Goal: Task Accomplishment & Management: Complete application form

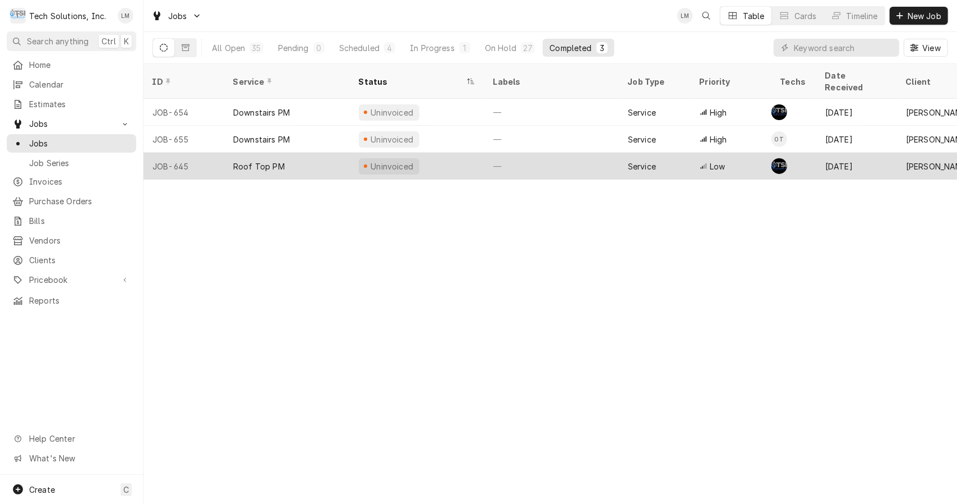
click at [268, 160] on div "Roof Top PM" at bounding box center [259, 166] width 52 height 12
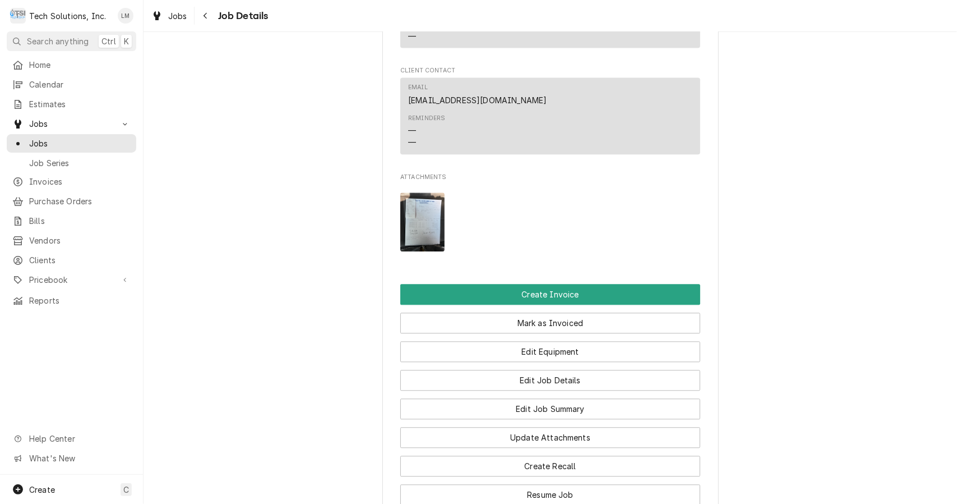
scroll to position [1679, 0]
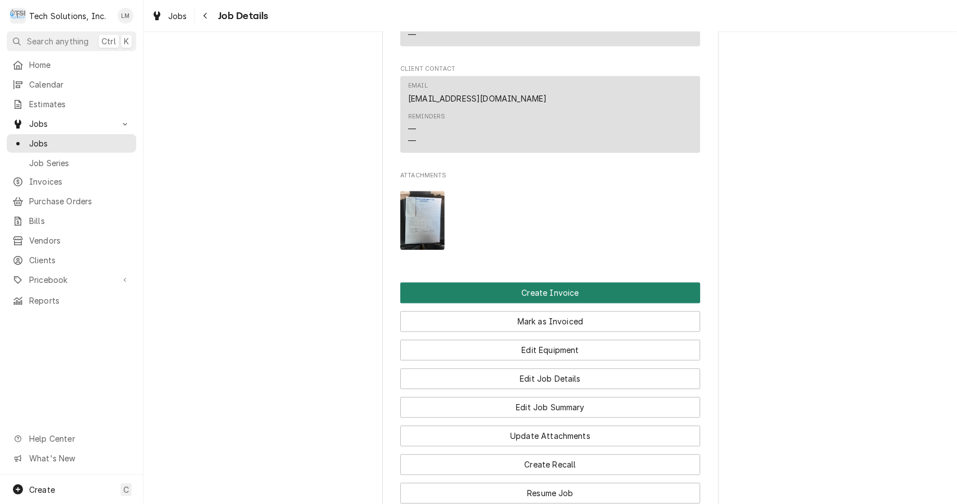
click at [540, 282] on button "Create Invoice" at bounding box center [550, 292] width 300 height 21
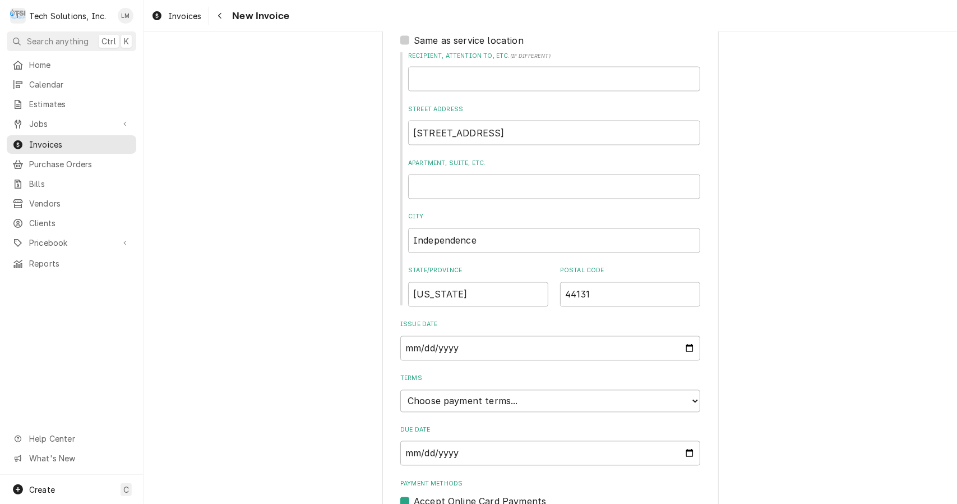
scroll to position [1280, 0]
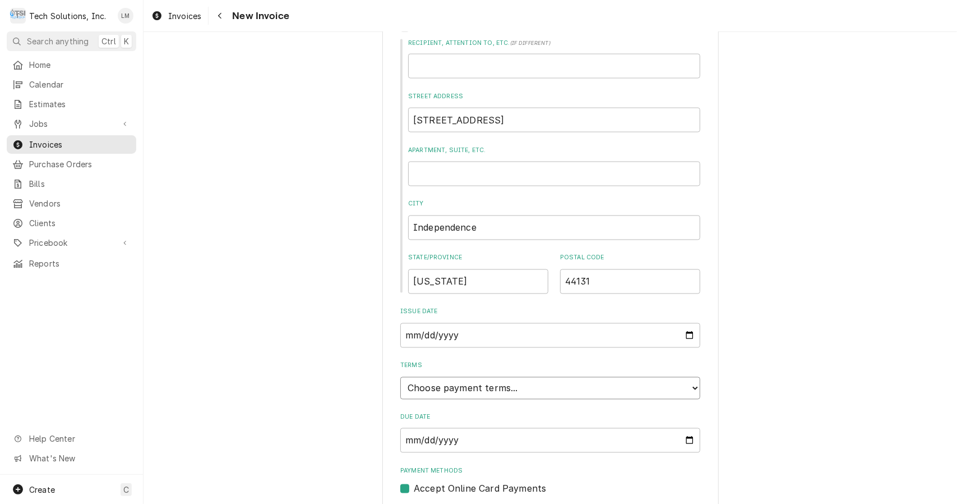
click at [683, 377] on select "Choose payment terms... Same Day Net 7 Net 14 Net 21 Net 30 Net 45 Net 60 Net 90" at bounding box center [550, 388] width 300 height 22
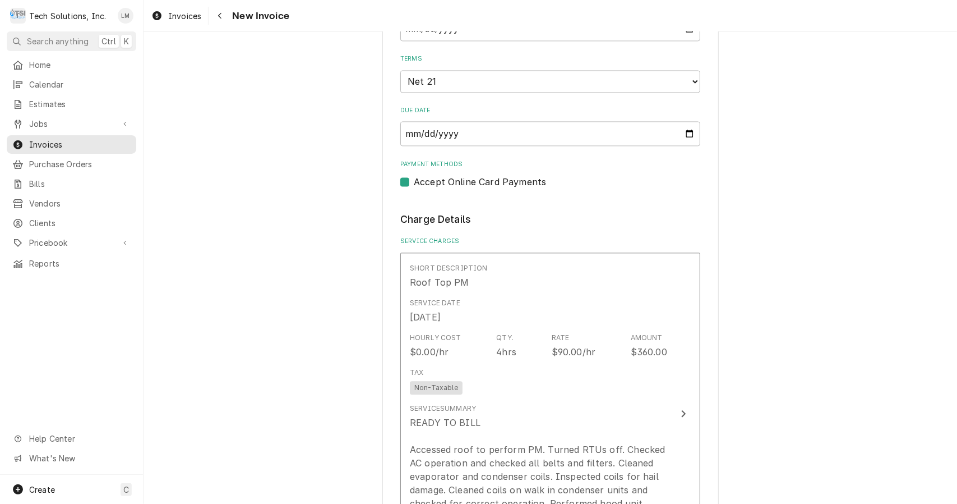
scroll to position [1587, 0]
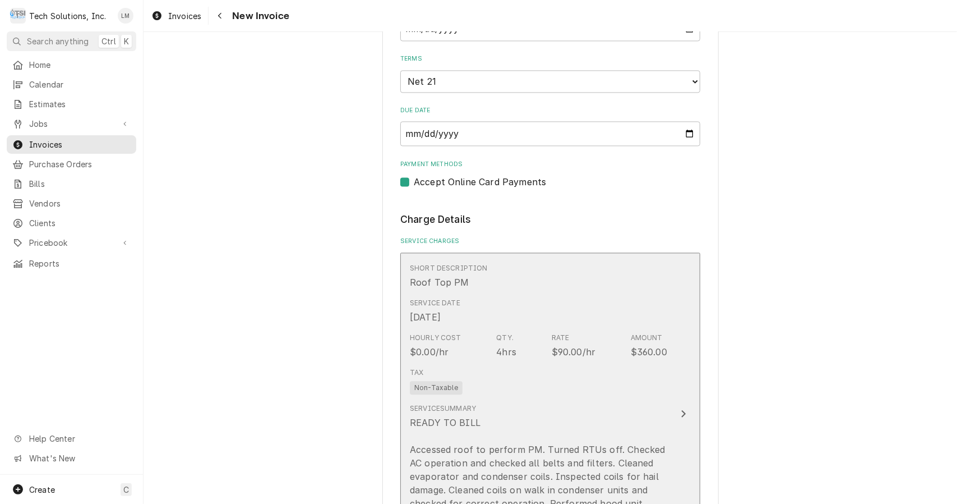
click at [676, 407] on div "Update Line Item" at bounding box center [683, 413] width 15 height 13
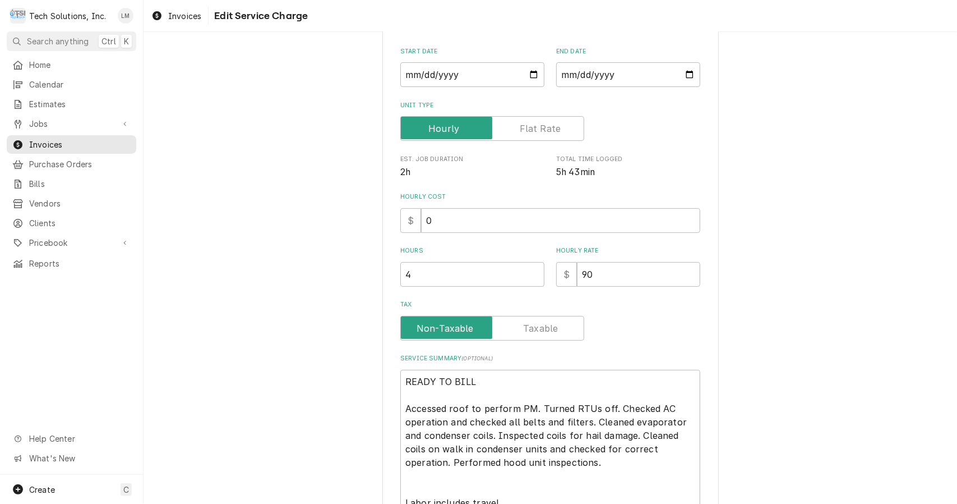
type textarea "x"
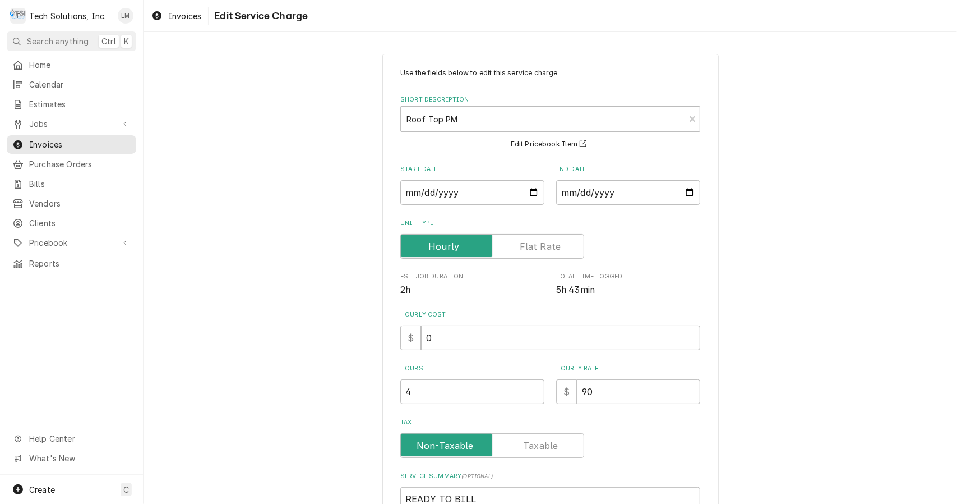
click at [527, 448] on label "Tax" at bounding box center [492, 445] width 184 height 25
click at [527, 448] on input "Tax" at bounding box center [493, 445] width 174 height 25
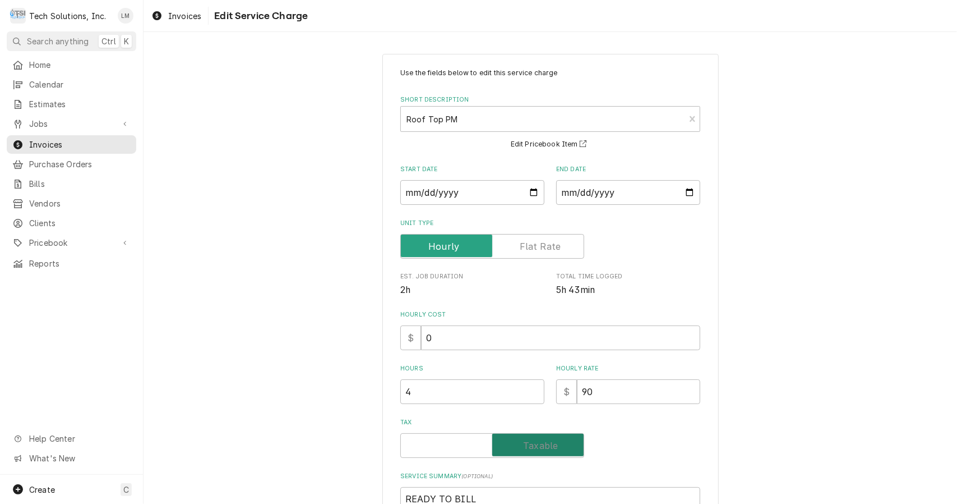
checkbox input "true"
click at [549, 348] on input "0" at bounding box center [560, 337] width 279 height 25
type textarea "x"
type input "9"
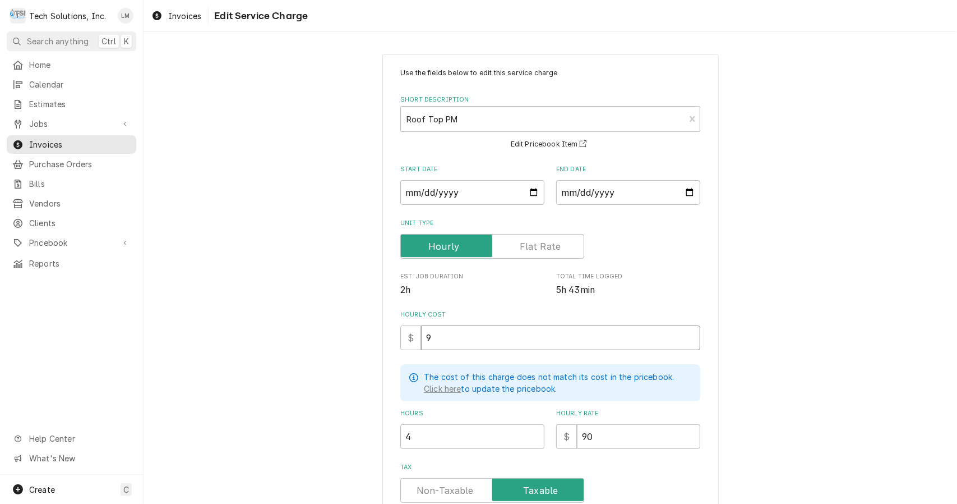
type textarea "x"
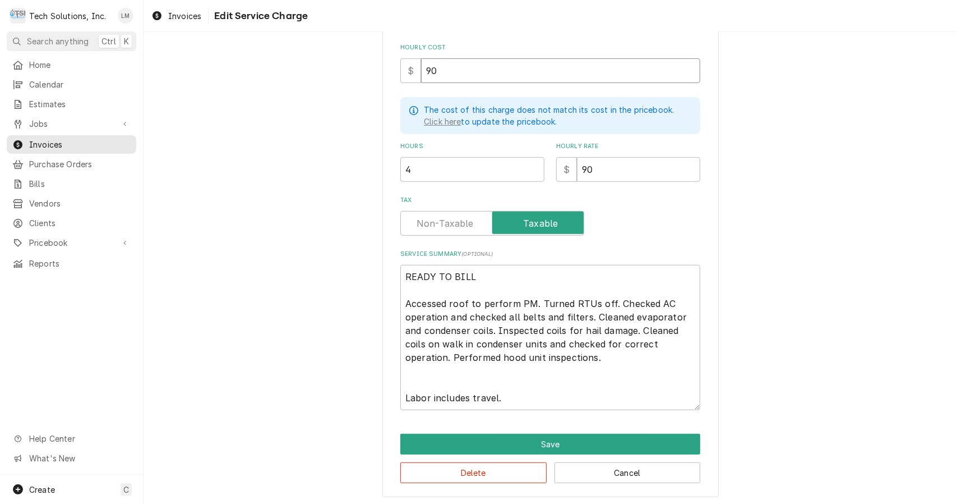
scroll to position [269, 0]
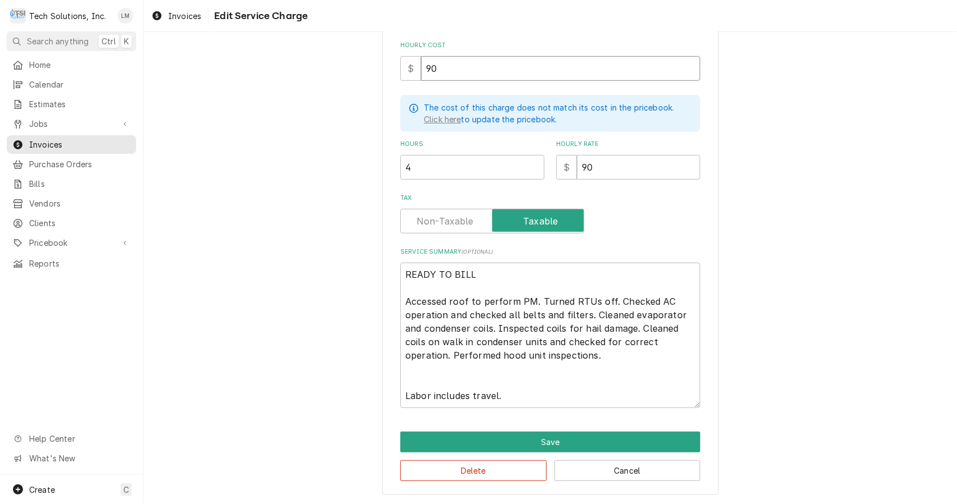
type input "90"
click at [522, 286] on textarea "READY TO BILL Accessed roof to perform PM. Turned RTUs off. Checked AC operatio…" at bounding box center [550, 334] width 300 height 145
type textarea "x"
type textarea "READY TO BILL Accessed roof to perform PM. Turned RTUs off. Checked AC operatio…"
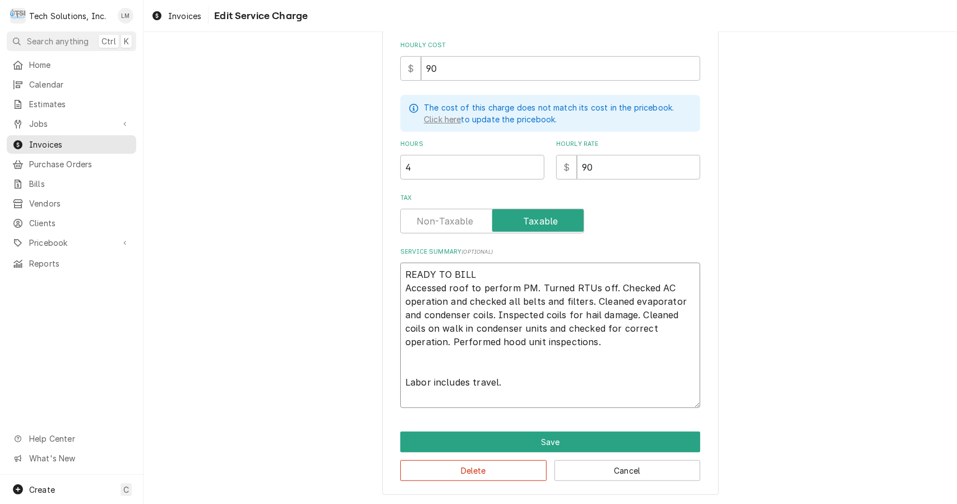
scroll to position [256, 0]
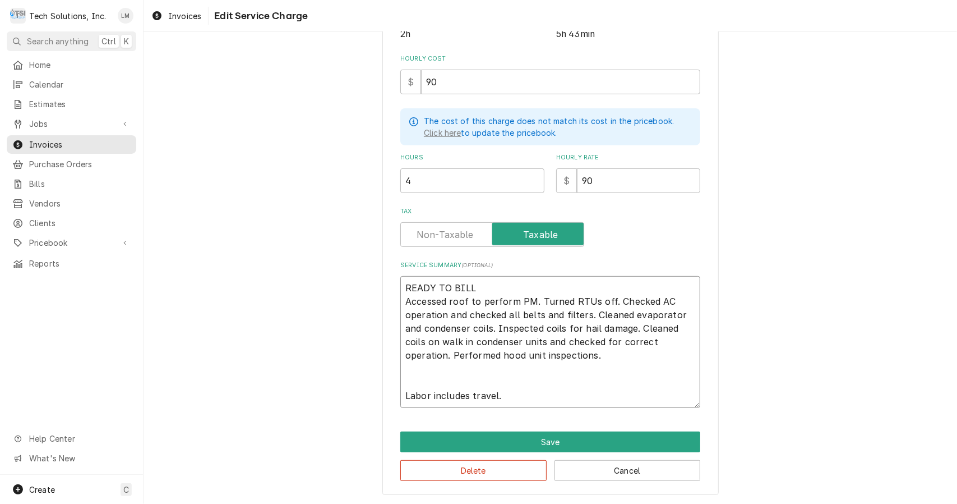
type textarea "x"
type textarea "READY TO BIL Accessed roof to perform PM. Turned RTUs off. Checked AC operation…"
type textarea "x"
type textarea "READY TO BI Accessed roof to perform PM. Turned RTUs off. Checked AC operation …"
type textarea "x"
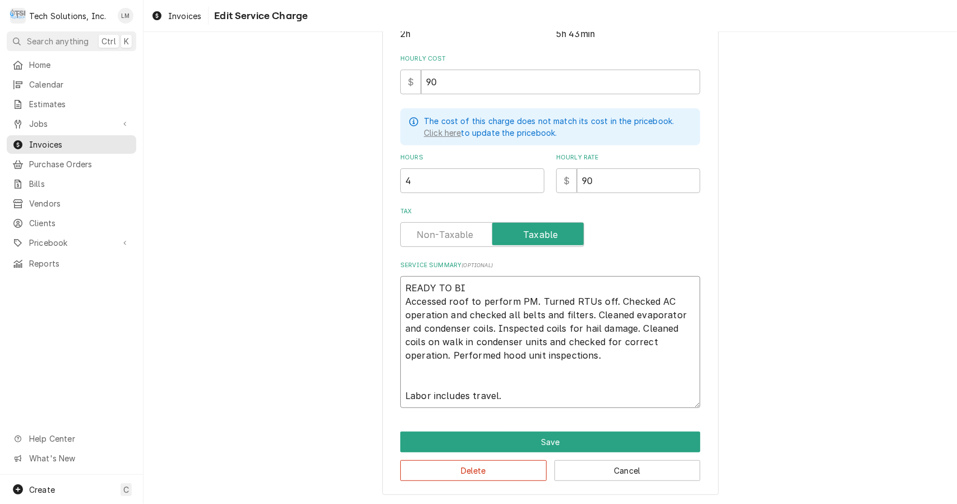
type textarea "READY TO B Accessed roof to perform PM. Turned RTUs off. Checked AC operation a…"
type textarea "x"
type textarea "READY TO Accessed roof to perform PM. Turned RTUs off. Checked AC operation and…"
type textarea "x"
type textarea "READY TO Accessed roof to perform PM. Turned RTUs off. Checked AC operation and…"
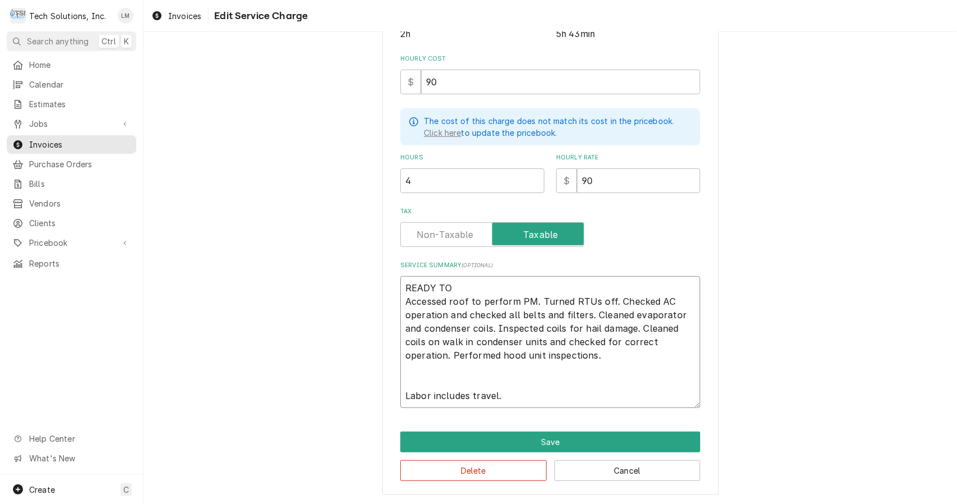
type textarea "x"
type textarea "READY T Accessed roof to perform PM. Turned RTUs off. Checked AC operation and …"
type textarea "x"
type textarea "READY Accessed roof to perform PM. Turned RTUs off. Checked AC operation and ch…"
type textarea "x"
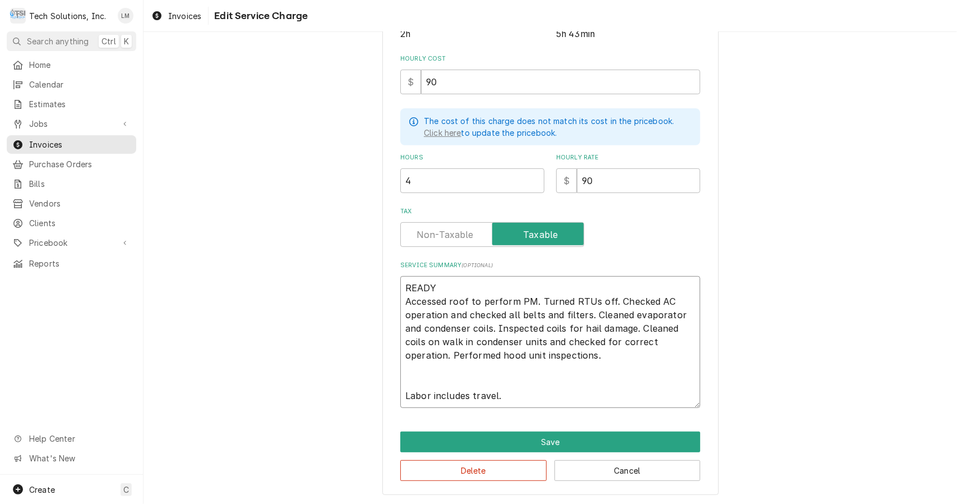
type textarea "READY Accessed roof to perform PM. Turned RTUs off. Checked AC operation and ch…"
type textarea "x"
type textarea "READ Accessed roof to perform PM. Turned RTUs off. Checked AC operation and che…"
type textarea "x"
type textarea "REA Accessed roof to perform PM. Turned RTUs off. Checked AC operation and chec…"
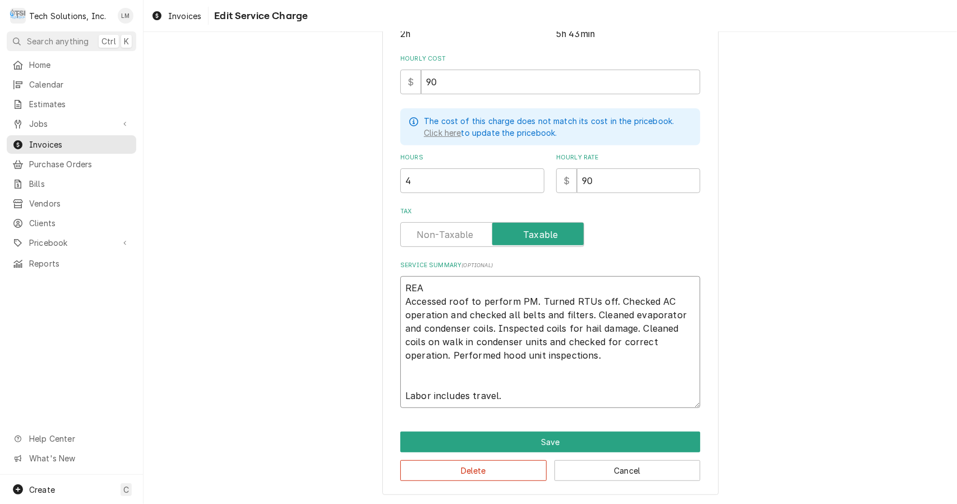
type textarea "x"
type textarea "RE Accessed roof to perform PM. Turned RTUs off. Checked AC operation and check…"
type textarea "x"
type textarea "R Accessed roof to perform PM. Turned RTUs off. Checked AC operation and checke…"
type textarea "x"
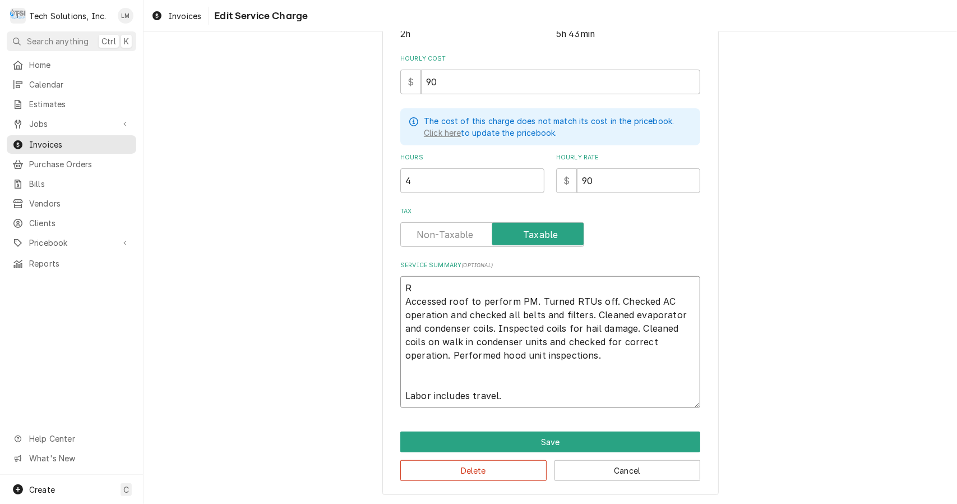
type textarea "Accessed roof to perform PM. Turned RTUs off. Checked AC operation and checked …"
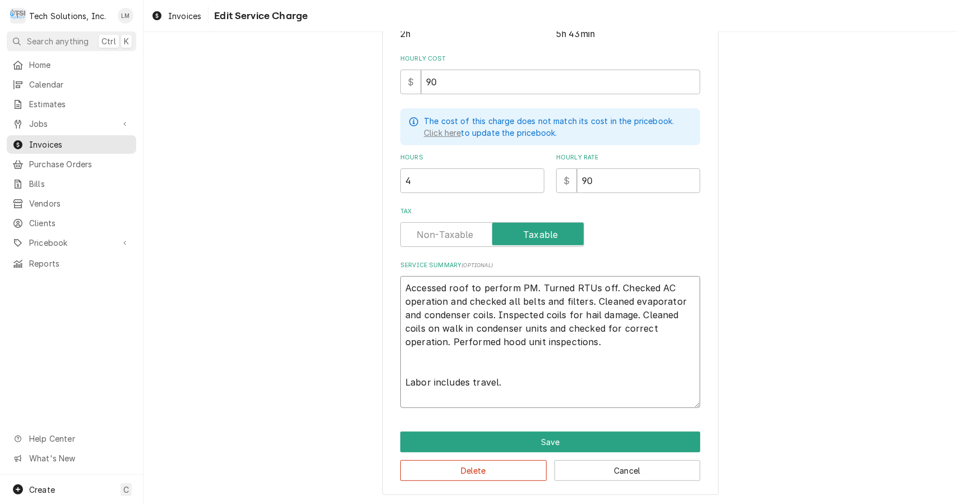
type textarea "x"
type textarea "Accessed roof to perform PM. Turned RTUs off. Checked AC operation and checked …"
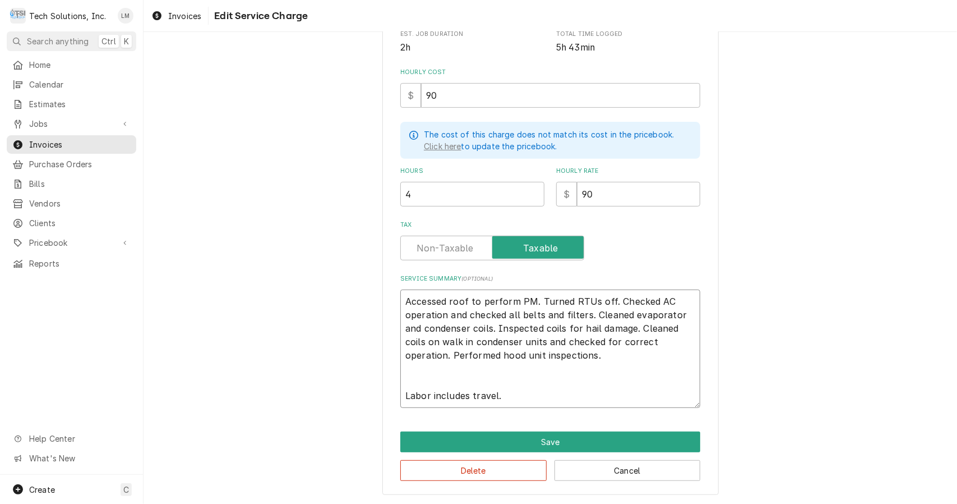
click at [445, 320] on textarea "Accessed roof to perform PM. Turned RTUs off. Checked AC operation and checked …" at bounding box center [550, 348] width 300 height 118
type textarea "x"
type textarea "Accessed roof to perform PM. Turned RTUs off. Checked AC operation. and checked…"
type textarea "x"
type textarea "Accessed roof to perform PM. Turned RTUs off. Checked AC operation. and checked…"
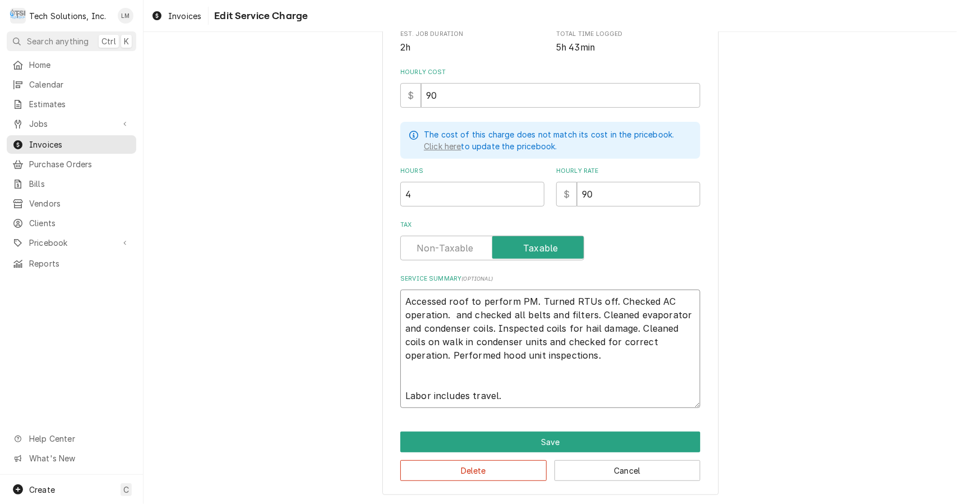
type textarea "x"
type textarea "Accessed roof to perform PM. Turned RTUs off. Checked AC operation. and checked…"
type textarea "x"
type textarea "Accessed roof to perform PM. Turned RTUs off. Checked AC operation. nd checked …"
type textarea "x"
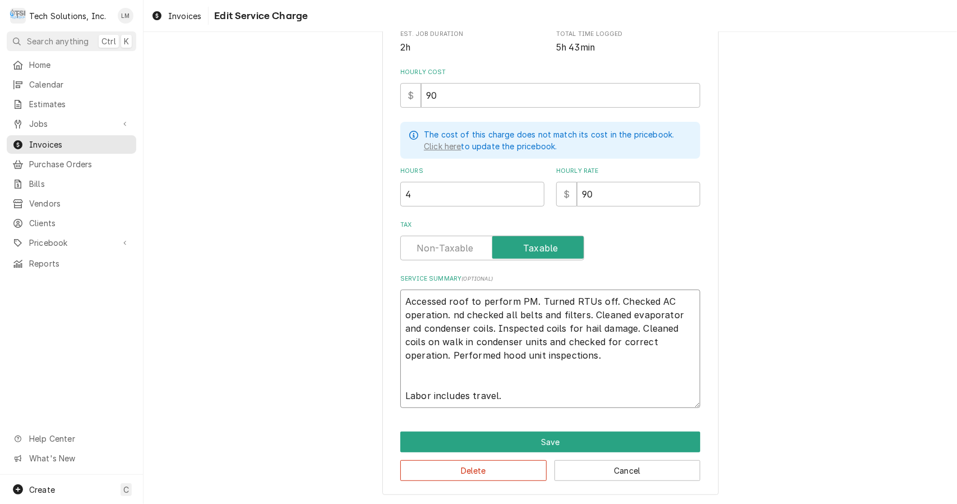
type textarea "Accessed roof to perform PM. Turned RTUs off. Checked AC operation. Cnd checked…"
type textarea "x"
type textarea "Accessed roof to perform PM. Turned RTUs off. Checked AC operation. Cd checked …"
type textarea "x"
type textarea "Accessed roof to perform PM. Turned RTUs off. Checked AC operation. C checked a…"
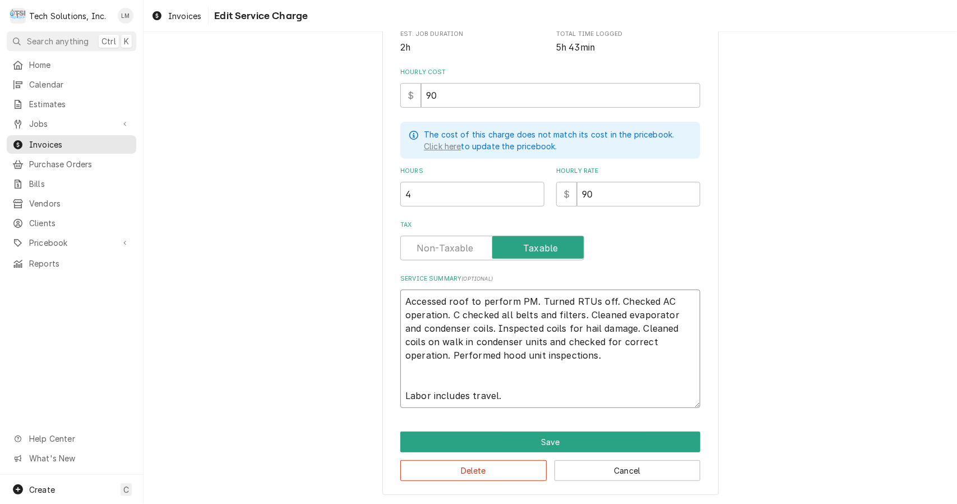
type textarea "x"
type textarea "Accessed roof to perform PM. Turned RTUs off. Checked AC operation. Cchecked al…"
type textarea "x"
type textarea "Accessed roof to perform PM. Turned RTUs off. Checked AC operation. Checked all…"
type textarea "x"
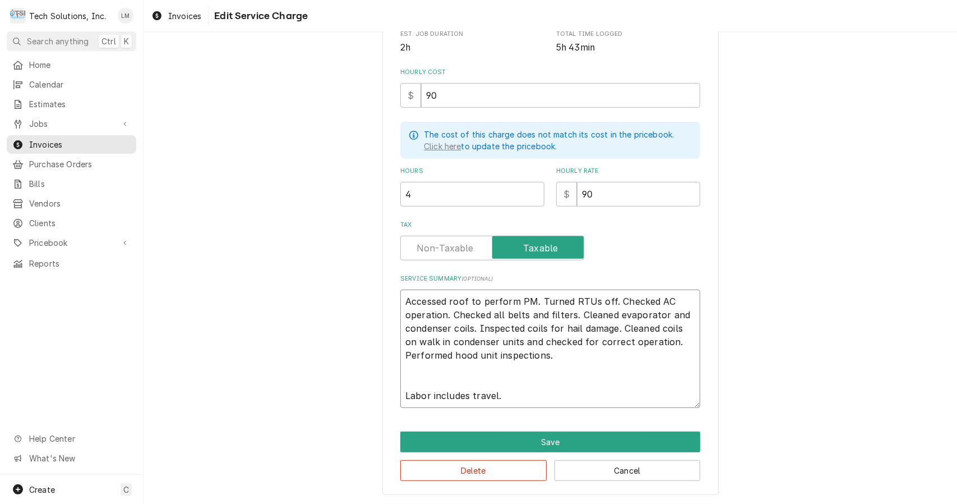
type textarea "Accessed roof to perform PM. Turned RTUs off. Checked AC operation. Checked all…"
type textarea "x"
type textarea "Accessed roof to perform PM. Turned RTUs off. Checked AC operation. Checked all…"
type textarea "x"
type textarea "Accessed roof to perform PM. Turned RTUs off. Checked AC operation. Checked all…"
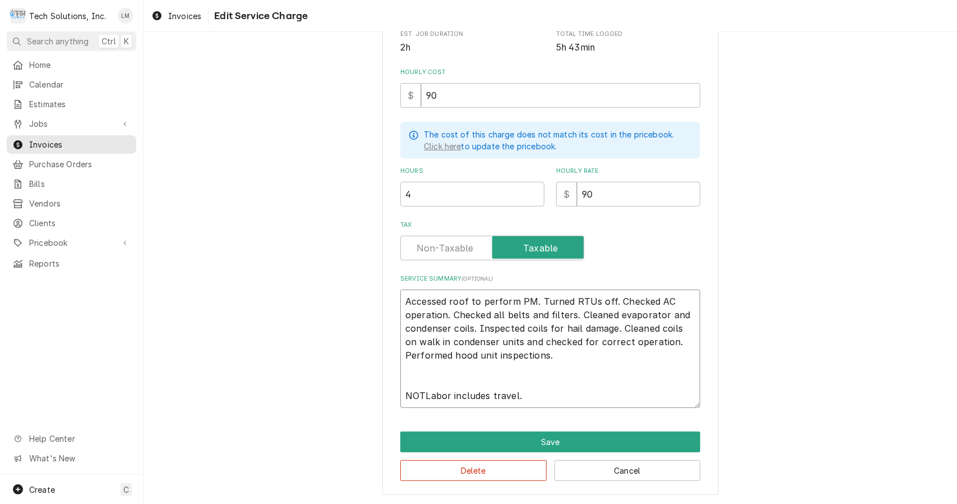
type textarea "x"
type textarea "Accessed roof to perform PM. Turned RTUs off. Checked AC operation. Checked all…"
type textarea "x"
type textarea "Accessed roof to perform PM. Turned RTUs off. Checked AC operation. Checked all…"
type textarea "x"
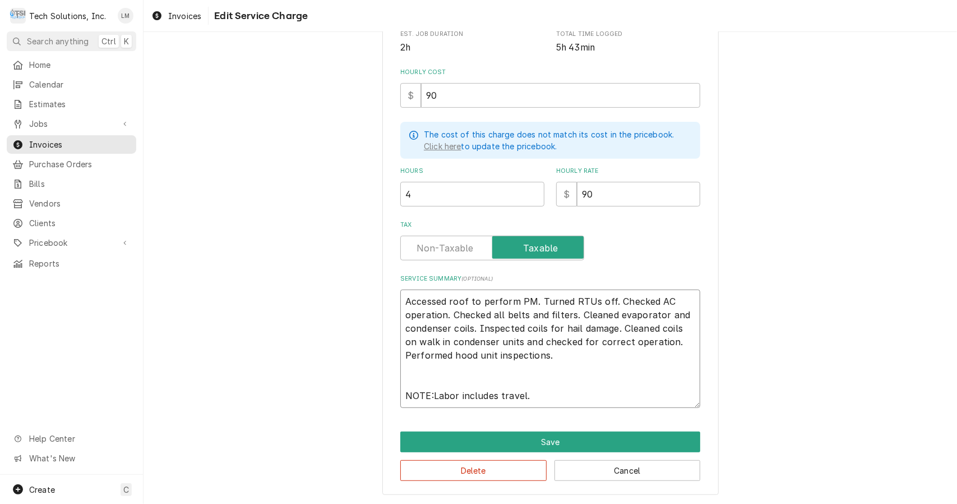
type textarea "Accessed roof to perform PM. Turned RTUs off. Checked AC operation. Checked all…"
type textarea "x"
type textarea "Accessed roof to perform PM. Turned RTUs off. Checked AC operation. Checked all…"
type textarea "x"
type textarea "Accessed roof to perform PM. Turned RTUs off. Checked AC operation. Checked all…"
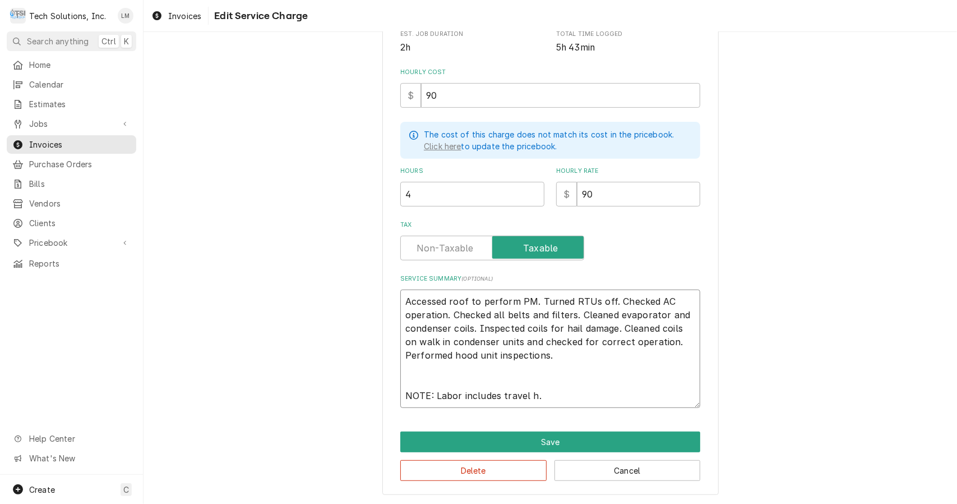
type textarea "x"
type textarea "Accessed roof to perform PM. Turned RTUs off. Checked AC operation. Checked all…"
type textarea "x"
type textarea "Accessed roof to perform PM. Turned RTUs off. Checked AC operation. Checked all…"
type textarea "x"
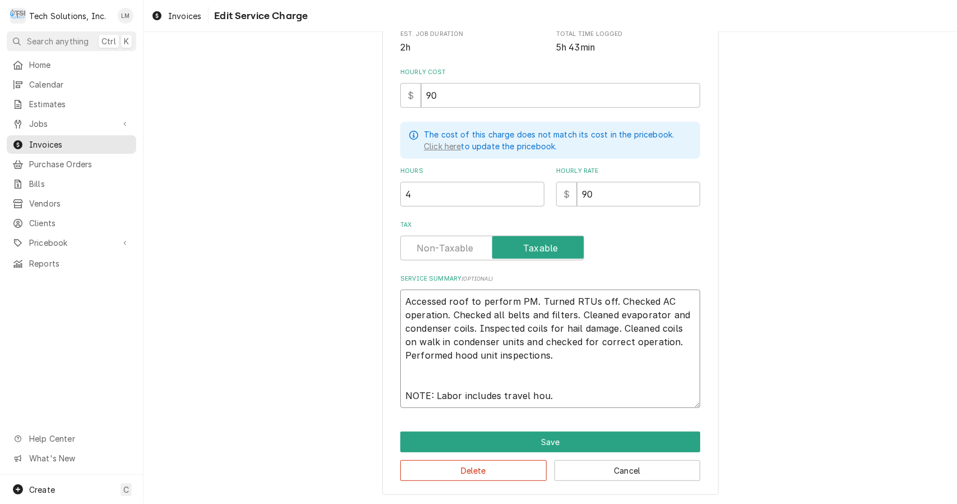
type textarea "Accessed roof to perform PM. Turned RTUs off. Checked AC operation. Checked all…"
type textarea "x"
type textarea "Accessed roof to perform PM. Turned RTUs off. Checked AC operation. Checked all…"
type textarea "x"
type textarea "Accessed roof to perform PM. Turned RTUs off. Checked AC operation. Checked all…"
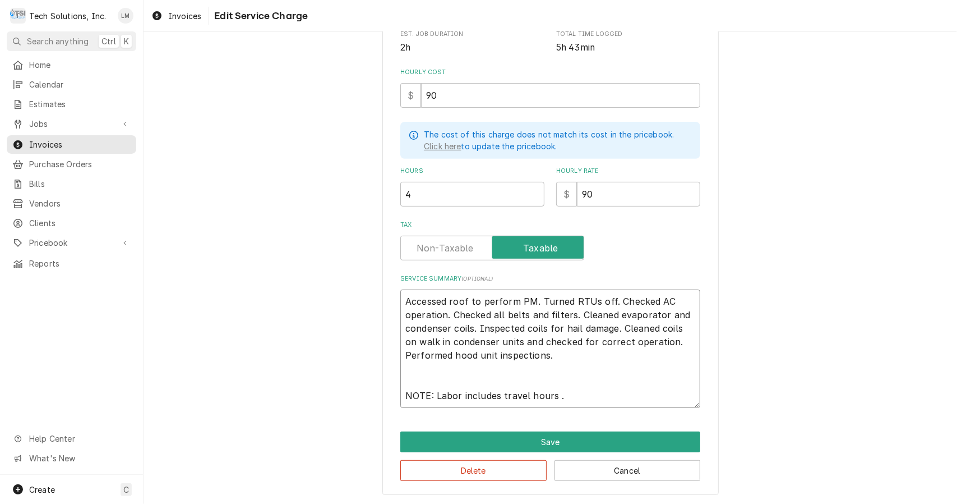
type textarea "x"
type textarea "Accessed roof to perform PM. Turned RTUs off. Checked AC operation. Checked all…"
type textarea "x"
type textarea "Accessed roof to perform PM. Turned RTUs off. Checked AC operation. Checked all…"
type textarea "x"
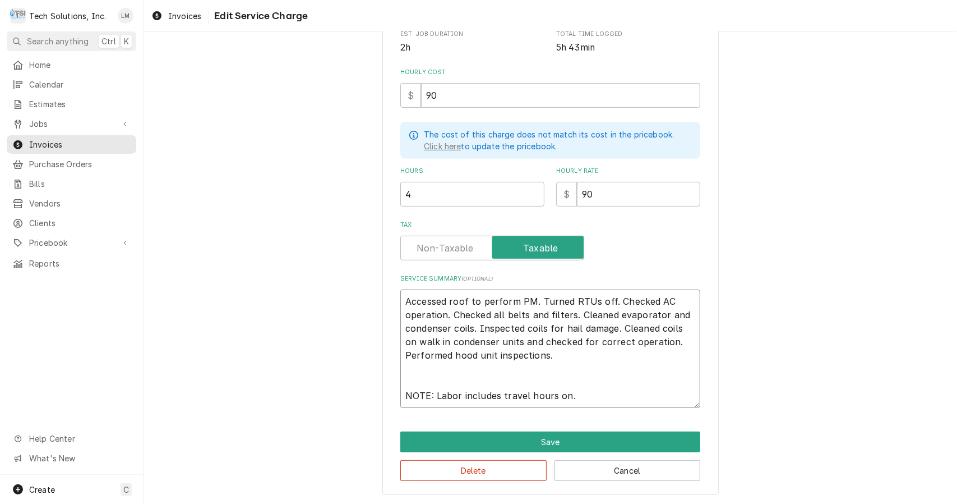
type textarea "Accessed roof to perform PM. Turned RTUs off. Checked AC operation. Checked all…"
type textarea "x"
type textarea "Accessed roof to perform PM. Turned RTUs off. Checked AC operation. Checked all…"
type textarea "x"
type textarea "Accessed roof to perform PM. Turned RTUs off. Checked AC operation. Checked all…"
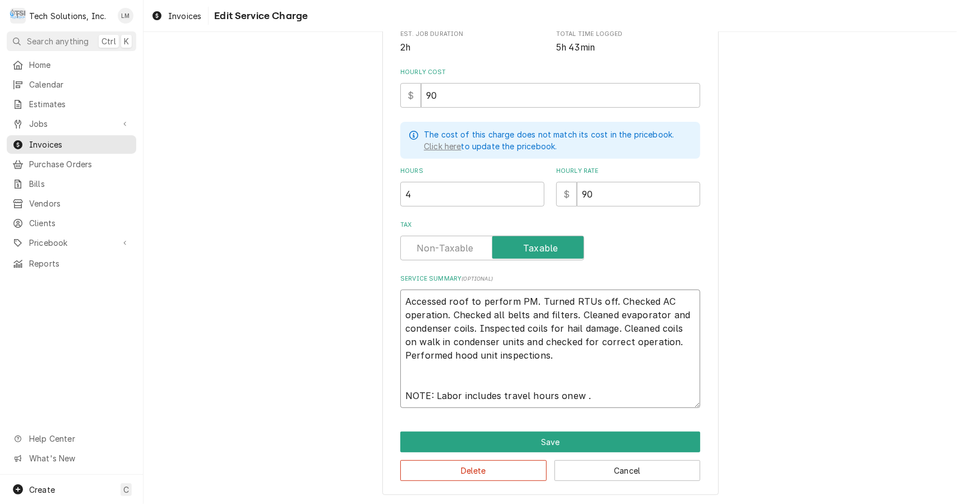
type textarea "x"
type textarea "Accessed roof to perform PM. Turned RTUs off. Checked AC operation. Checked all…"
type textarea "x"
type textarea "Accessed roof to perform PM. Turned RTUs off. Checked AC operation. Checked all…"
type textarea "x"
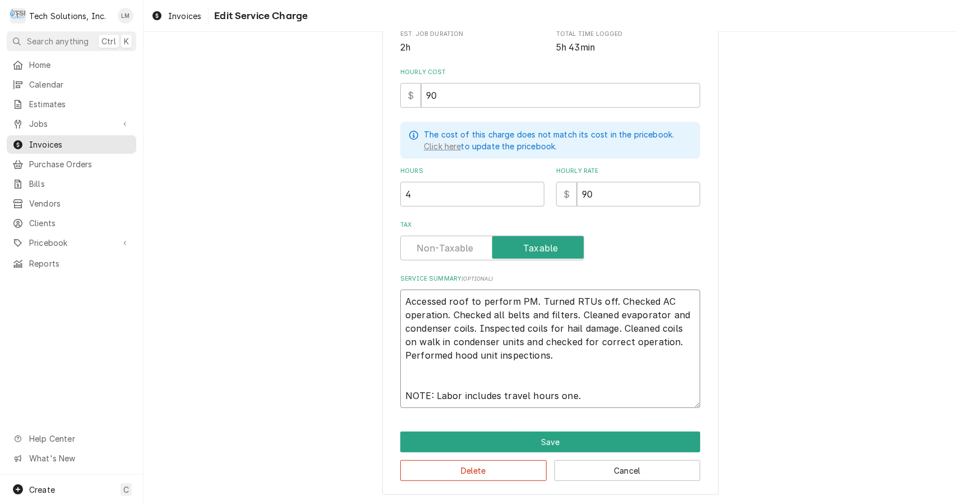
type textarea "Accessed roof to perform PM. Turned RTUs off. Checked AC operation. Checked all…"
type textarea "x"
type textarea "Accessed roof to perform PM. Turned RTUs off. Checked AC operation. Checked all…"
type textarea "x"
type textarea "Accessed roof to perform PM. Turned RTUs off. Checked AC operation. Checked all…"
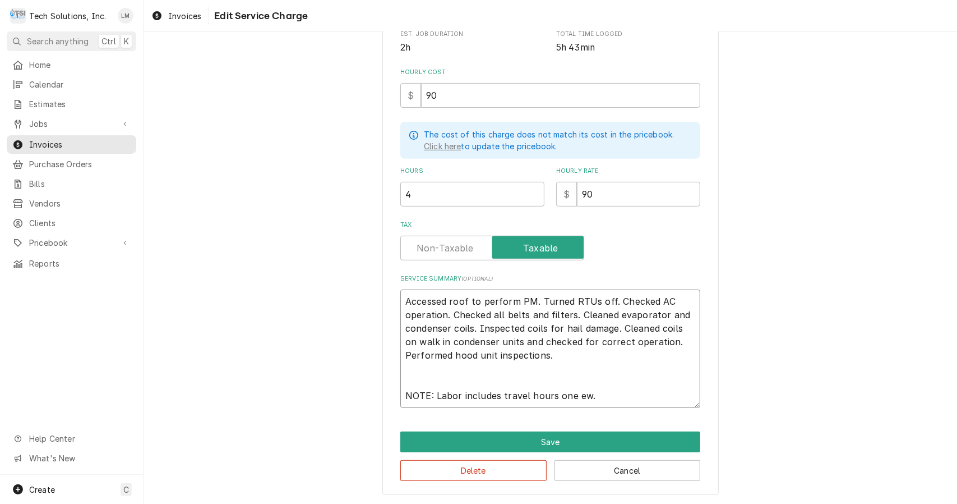
type textarea "x"
type textarea "Accessed roof to perform PM. Turned RTUs off. Checked AC operation. Checked all…"
type textarea "x"
type textarea "Accessed roof to perform PM. Turned RTUs off. Checked AC operation. Checked all…"
type textarea "x"
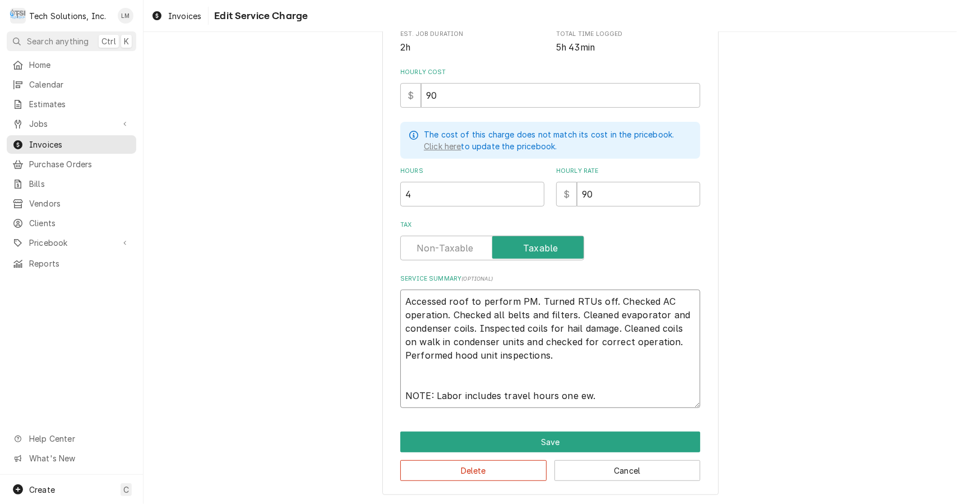
type textarea "Accessed roof to perform PM. Turned RTUs off. Checked AC operation. Checked all…"
type textarea "x"
type textarea "Accessed roof to perform PM. Turned RTUs off. Checked AC operation. Checked all…"
type textarea "x"
type textarea "Accessed roof to perform PM. Turned RTUs off. Checked AC operation. Checked all…"
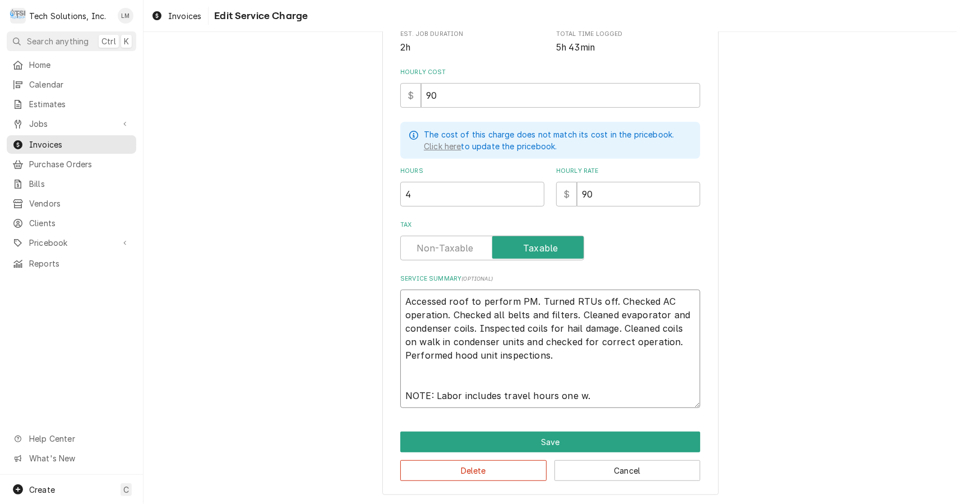
type textarea "x"
type textarea "Accessed roof to perform PM. Turned RTUs off. Checked AC operation. Checked all…"
type textarea "x"
type textarea "Accessed roof to perform PM. Turned RTUs off. Checked AC operation. Checked all…"
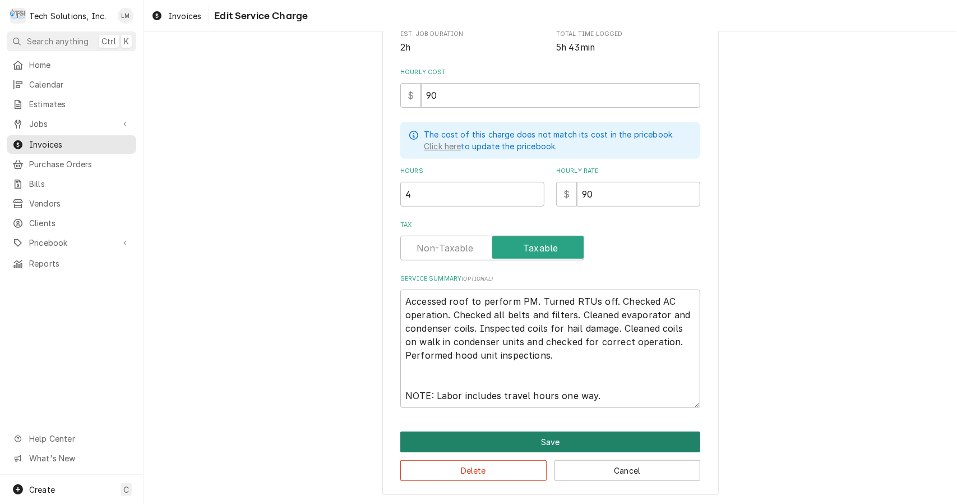
click at [586, 431] on button "Save" at bounding box center [550, 441] width 300 height 21
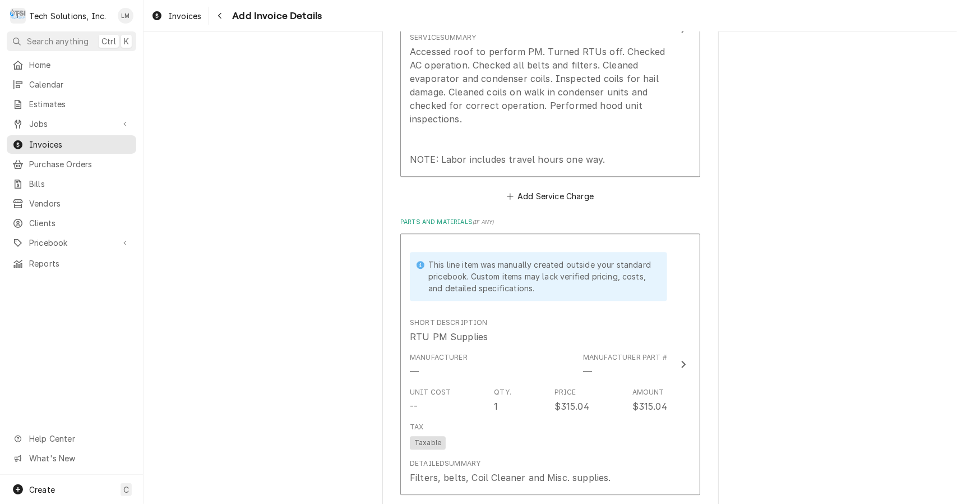
scroll to position [1959, 0]
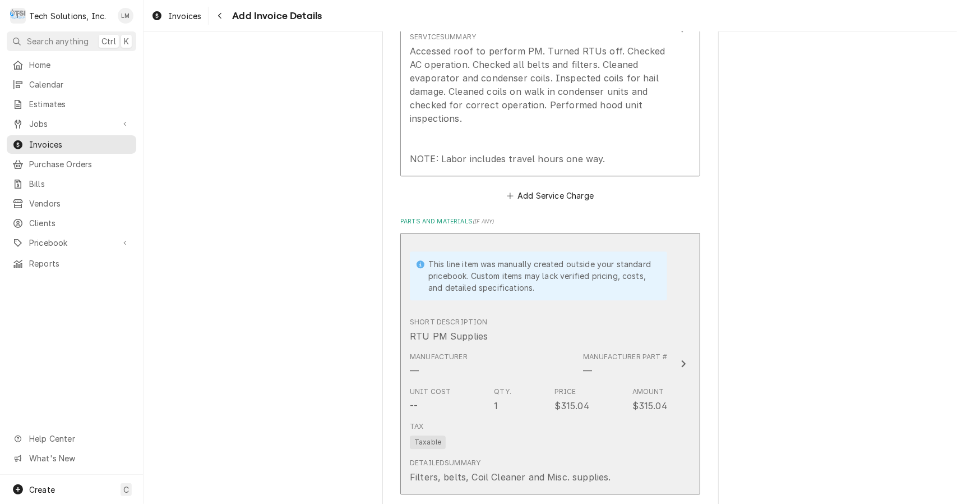
click at [680, 331] on button "This line item was manually created outside your standard pricebook. Custom ite…" at bounding box center [550, 363] width 300 height 261
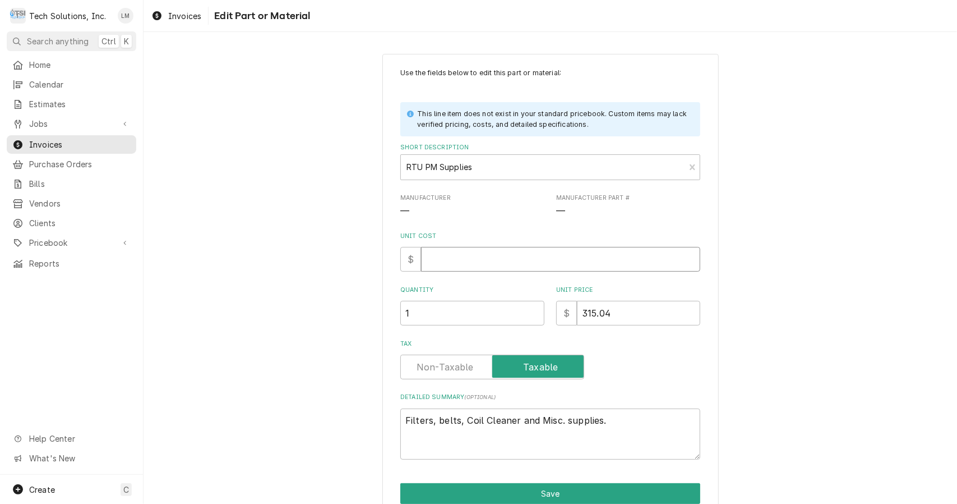
click at [533, 260] on input "Unit Cost" at bounding box center [560, 259] width 279 height 25
type textarea "x"
type input "1"
type textarea "x"
type input "15"
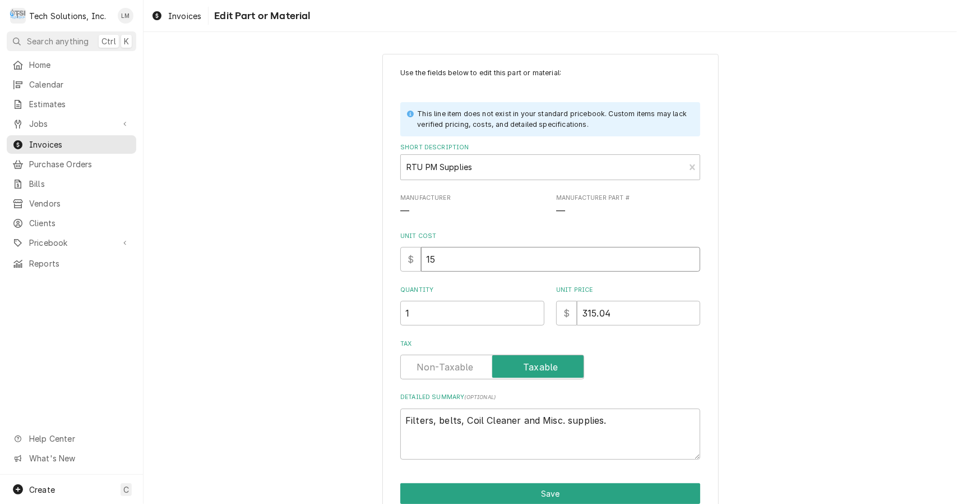
type textarea "x"
type input "157"
type textarea "x"
type input "157.5"
type textarea "x"
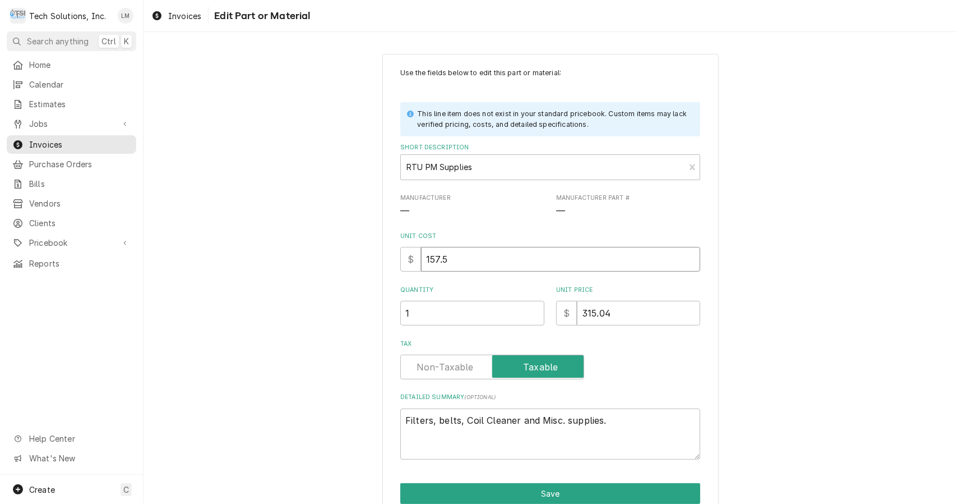
type input "157.52"
click at [585, 496] on button "Save" at bounding box center [550, 493] width 300 height 21
type textarea "x"
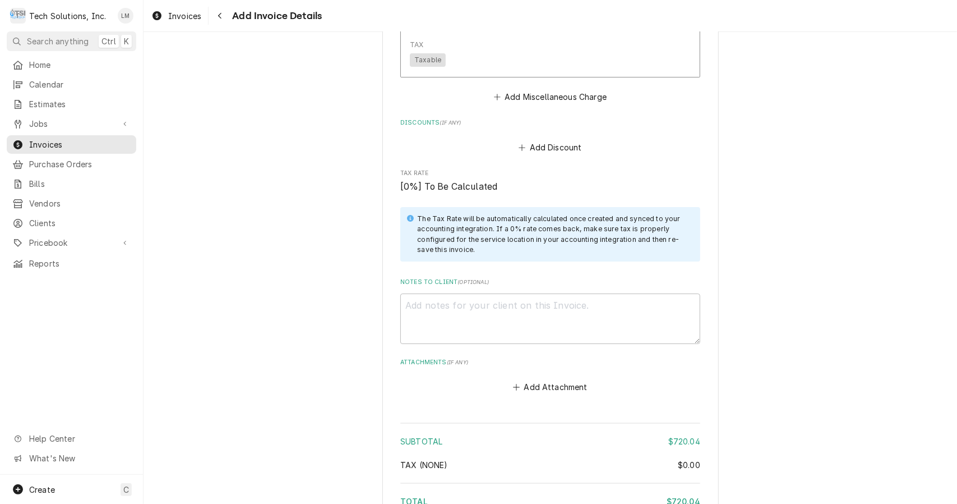
scroll to position [2550, 0]
click at [545, 89] on button "Add Miscellaneous Charge" at bounding box center [550, 97] width 117 height 16
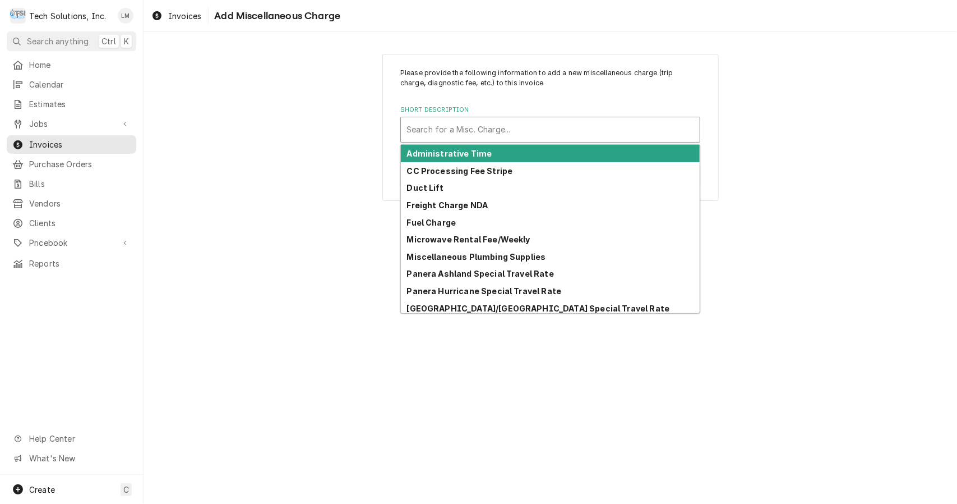
type input "y"
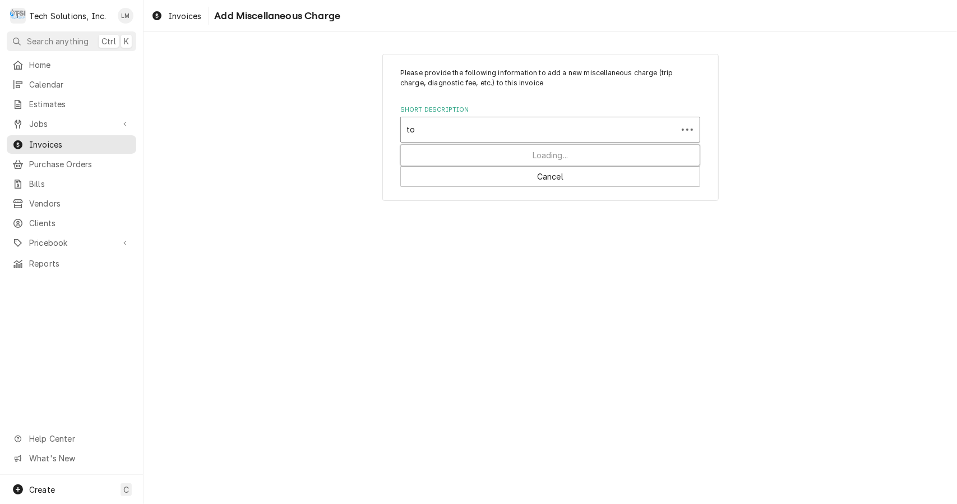
type input "tol"
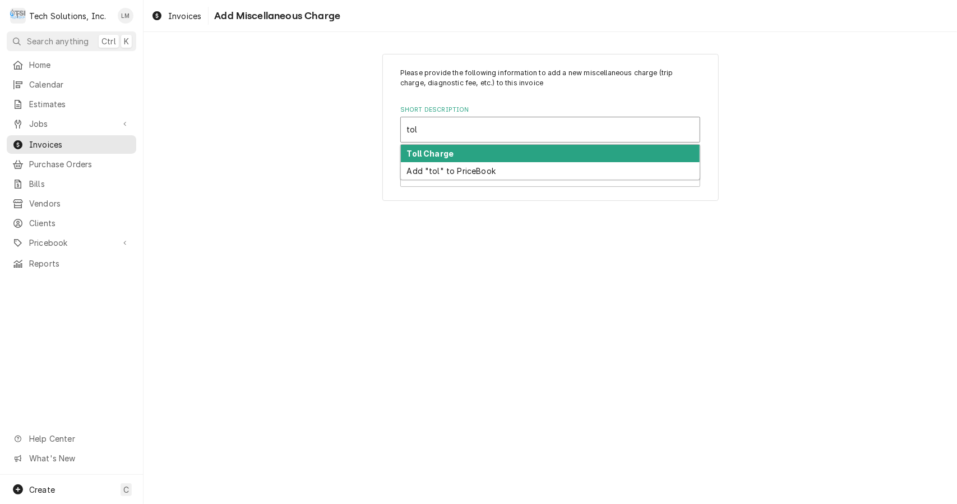
click at [450, 153] on strong "Toll Charge" at bounding box center [430, 154] width 47 height 10
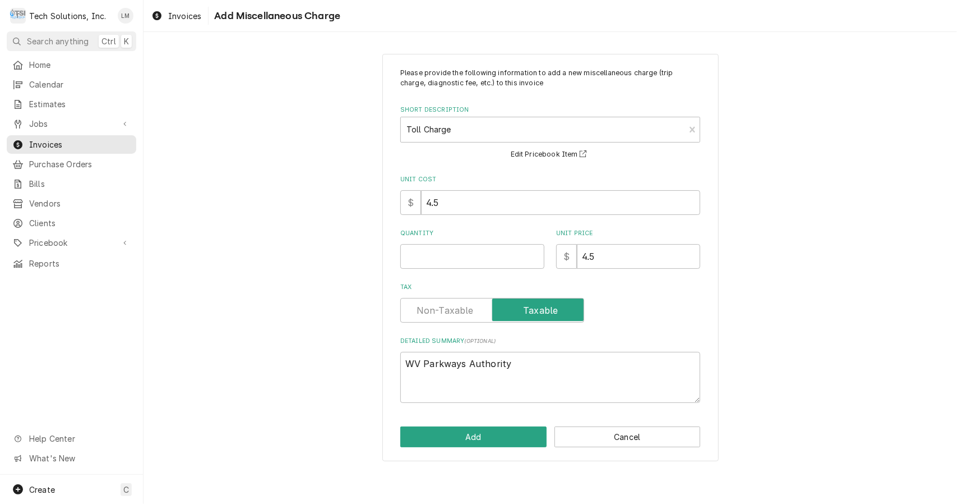
click at [460, 261] on input "Quantity" at bounding box center [472, 256] width 144 height 25
type textarea "x"
type input "4"
click at [514, 437] on button "Add" at bounding box center [473, 436] width 146 height 21
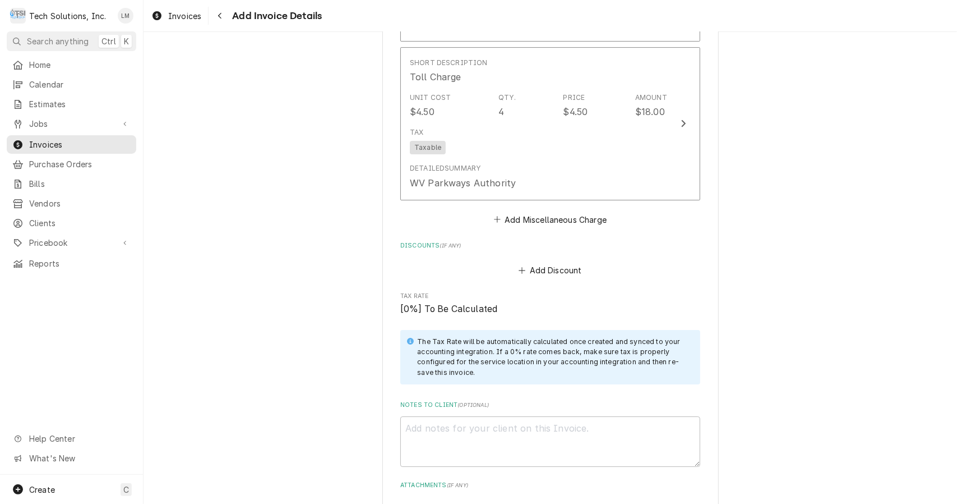
scroll to position [2587, 0]
click at [534, 415] on textarea "Notes to Client ( optional )" at bounding box center [550, 440] width 300 height 51
type textarea "x"
type textarea "V"
type textarea "x"
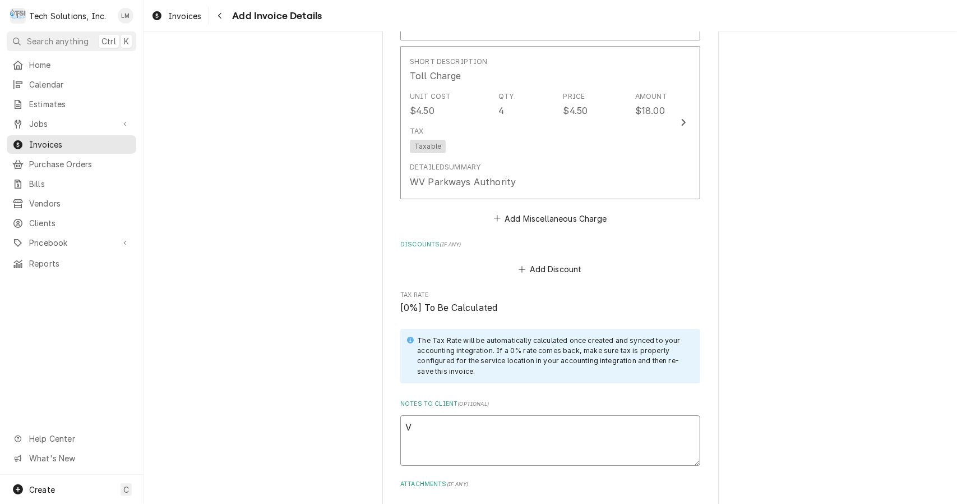
type textarea "Ve"
type textarea "x"
type textarea "Ven"
type textarea "x"
type textarea "Vend"
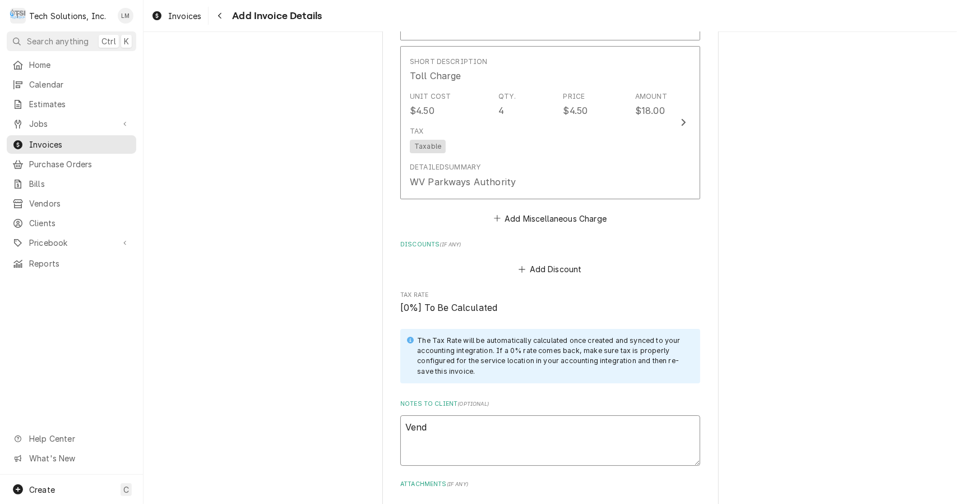
type textarea "x"
type textarea "Vendor"
type textarea "x"
type textarea "Vendor"
type textarea "x"
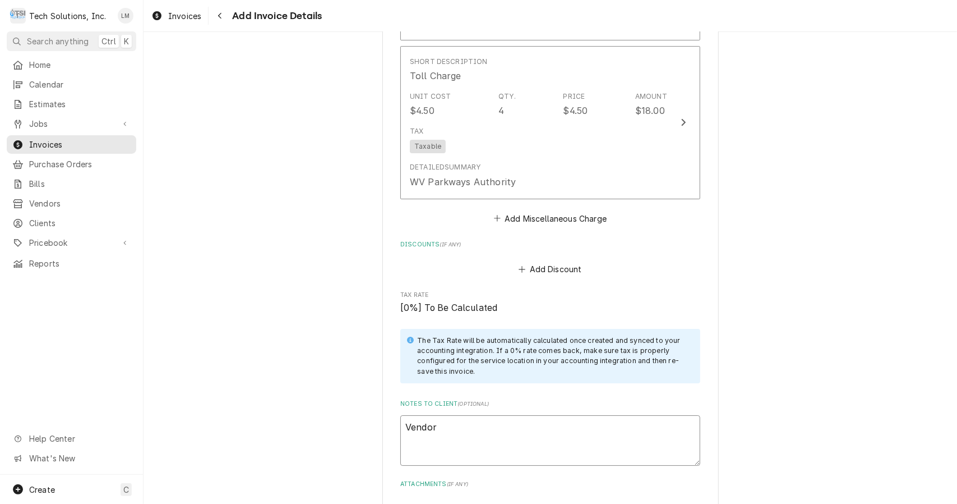
type textarea "Vendor I"
type textarea "x"
type textarea "Vendor ID"
type textarea "x"
type textarea "Vendor ID:"
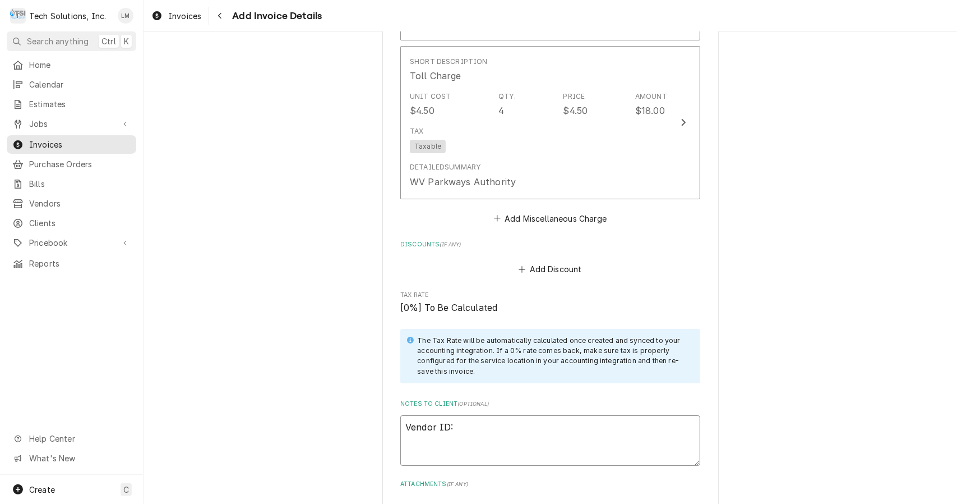
type textarea "x"
type textarea "Vendor ID:"
type textarea "x"
type textarea "Vendor ID: 1"
type textarea "x"
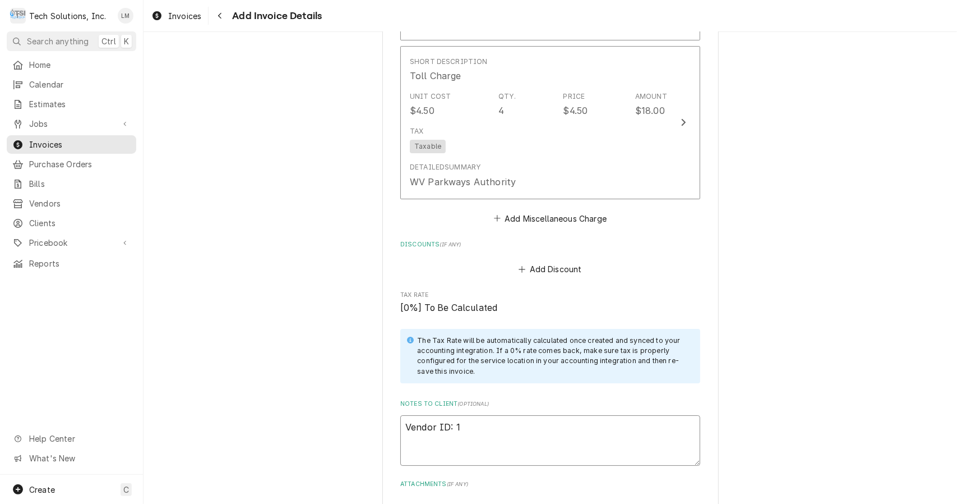
type textarea "Vendor ID: 10"
type textarea "x"
type textarea "Vendor ID: 102"
type textarea "x"
type textarea "Vendor ID: 1024"
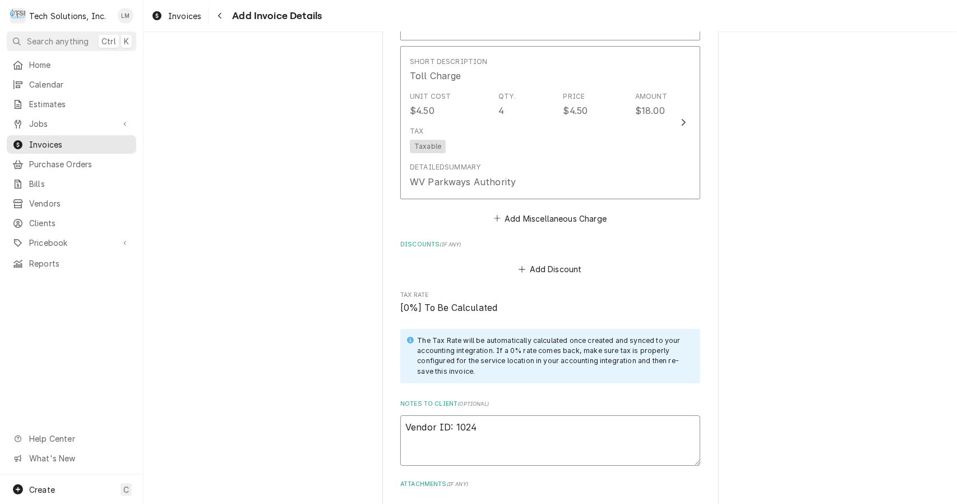
type textarea "x"
type textarea "Vendor ID: 10242"
type textarea "x"
type textarea "Vendor ID: 102423"
type textarea "x"
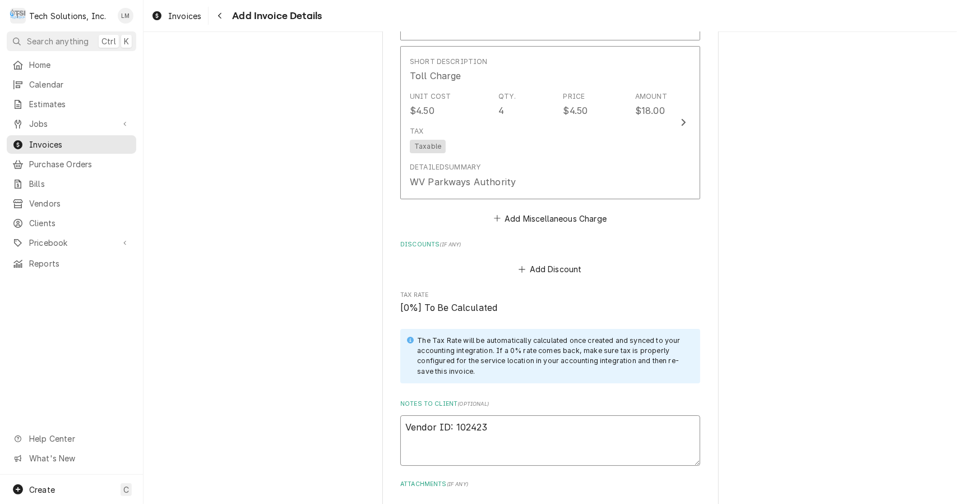
type textarea "Vendor ID: 1024231"
type textarea "x"
type textarea "Vendor ID: 1024231"
type textarea "x"
type textarea "Vendor ID: 1024231 E"
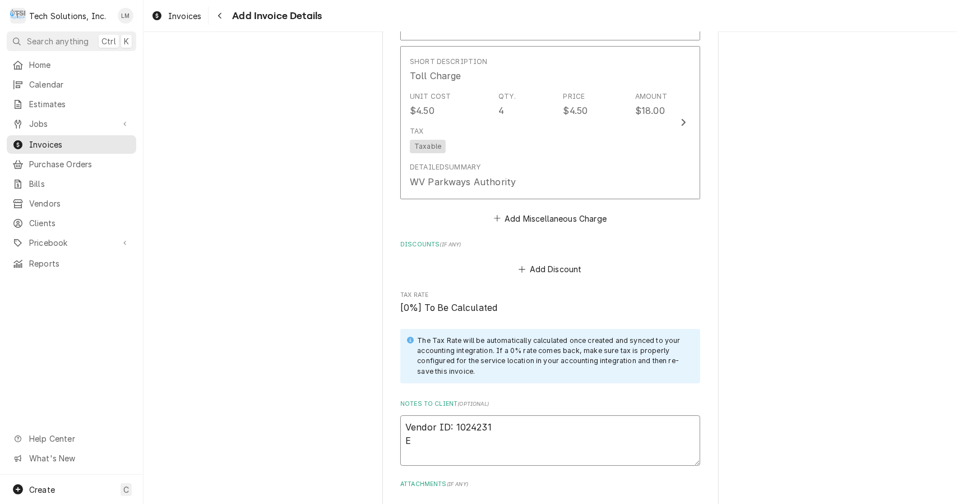
type textarea "x"
type textarea "Vendor ID: 1024231 Ec"
type textarea "x"
type textarea "Vendor ID: 1024231 Eco"
type textarea "x"
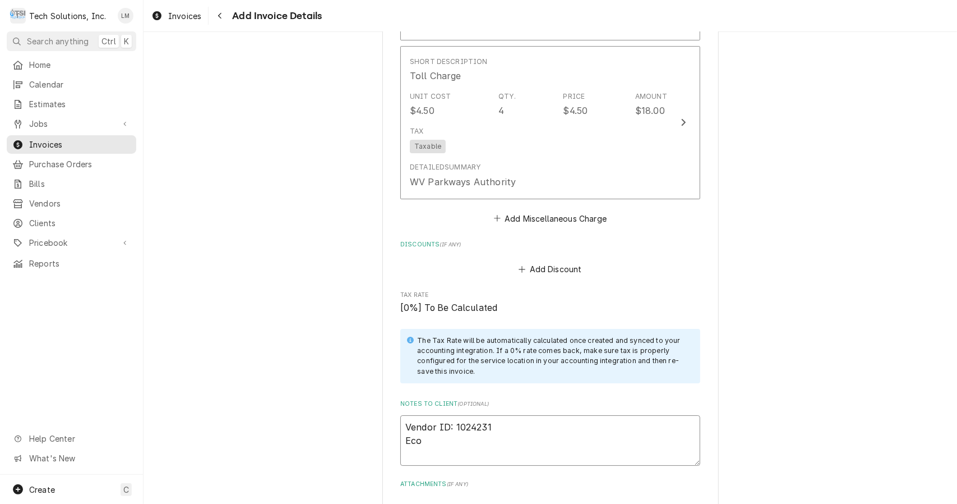
type textarea "Vendor ID: 1024231 Ecot"
type textarea "x"
type textarea "Vendor ID: 1024231 Ecotr"
type textarea "x"
type textarea "Vendor ID: 1024231 Ecotra"
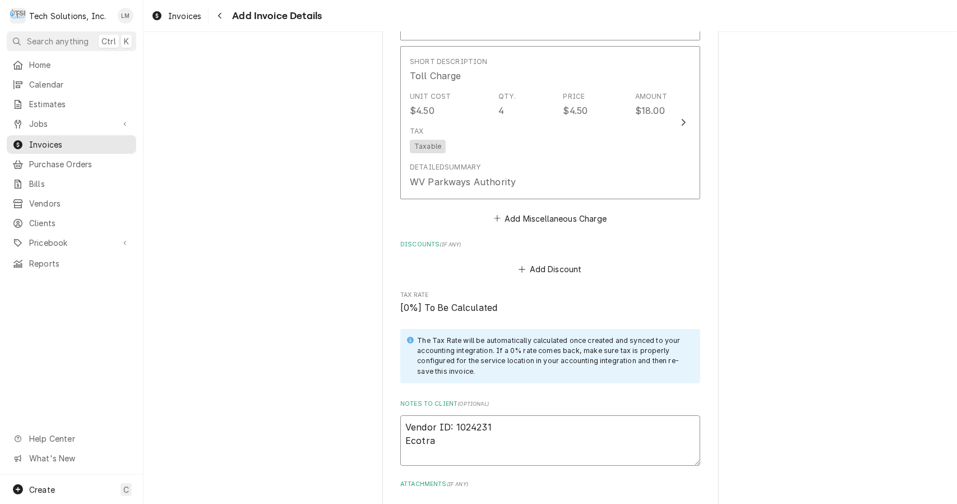
type textarea "x"
type textarea "Vendor ID: 1024231 Ecotrak"
type textarea "x"
type textarea "Vendor ID: 1024231 Ecotrak W"
type textarea "x"
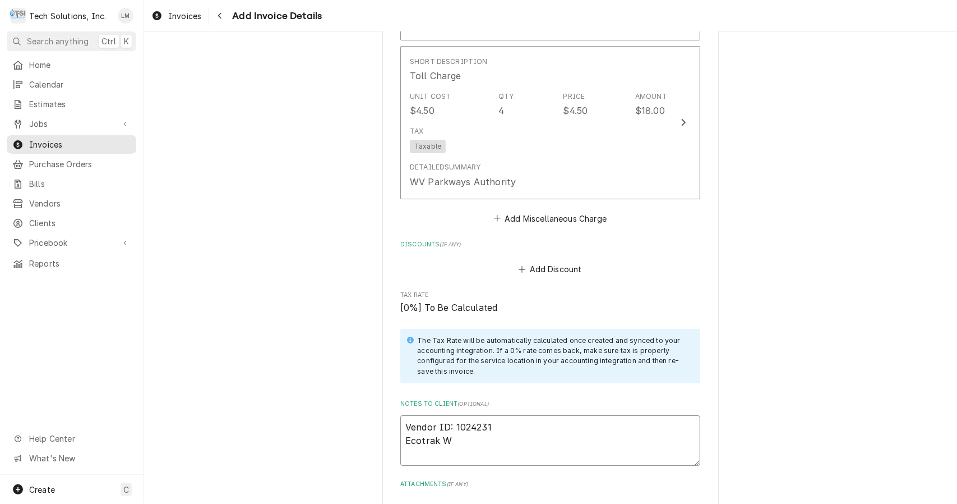
type textarea "Vendor ID: 1024231 Ecotrak WO"
type textarea "x"
type textarea "Vendor ID: 1024231 Ecotrak WO:"
type textarea "x"
type textarea "Vendor ID: 1024231 Ecotrak WO:"
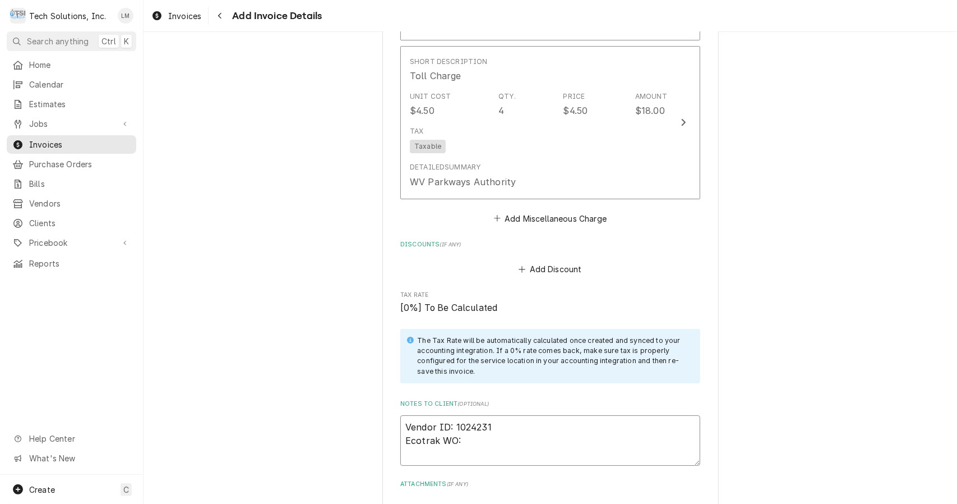
type textarea "x"
type textarea "Vendor ID: 1024231 Ecotrak WO: c"
type textarea "x"
type textarea "Vendor ID: 1024231 Ecotrak WO:"
type textarea "x"
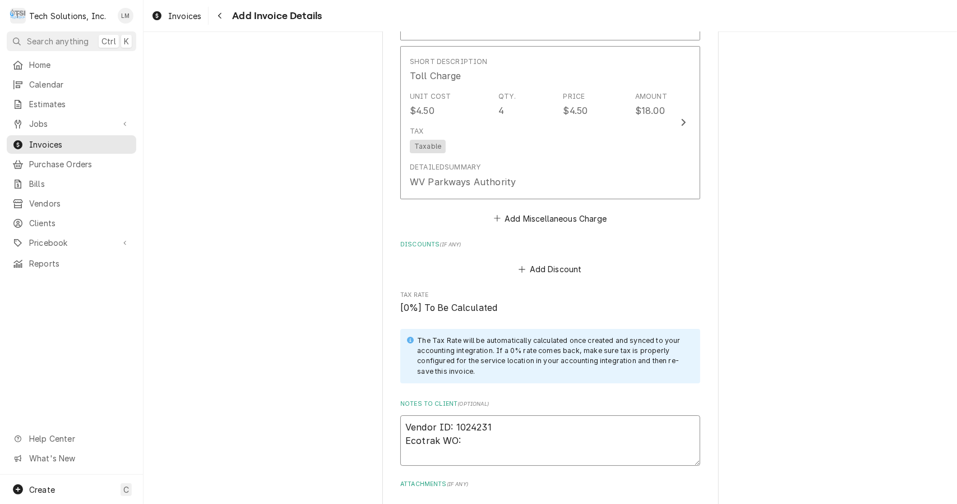
type textarea "Vendor ID: 1024231 Ecotrak WO: C"
type textarea "x"
type textarea "Vendor ID: 1024231 Ecotrak WO: Cu"
type textarea "x"
type textarea "Vendor ID: 1024231 Ecotrak WO: Cus"
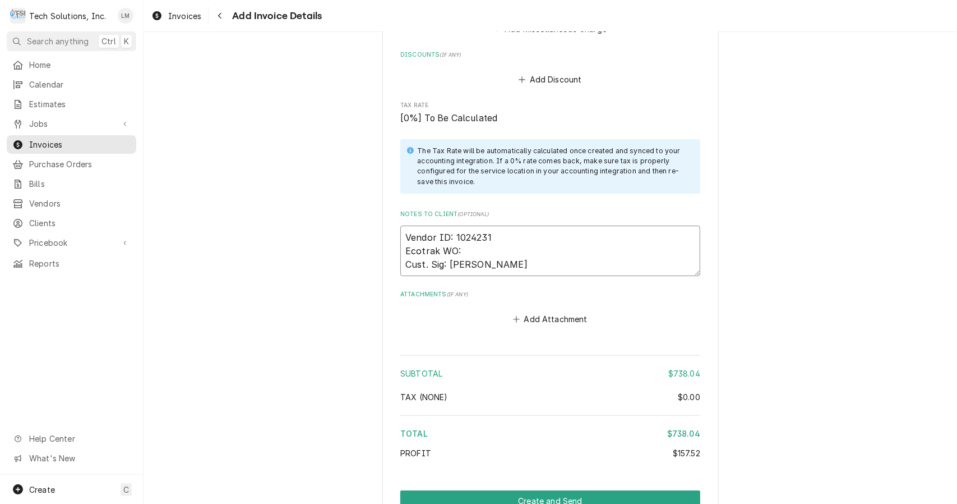
scroll to position [2796, 0]
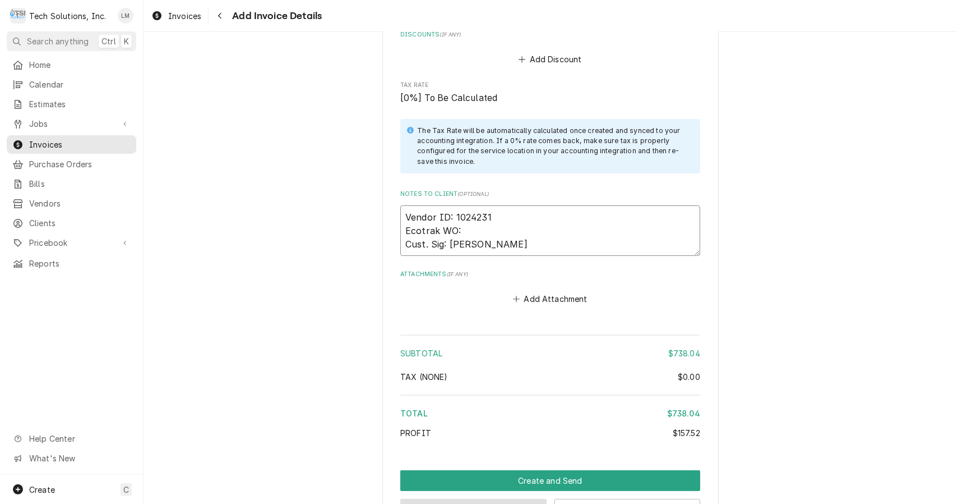
click at [508, 499] on button "Preview Invoice" at bounding box center [473, 509] width 146 height 21
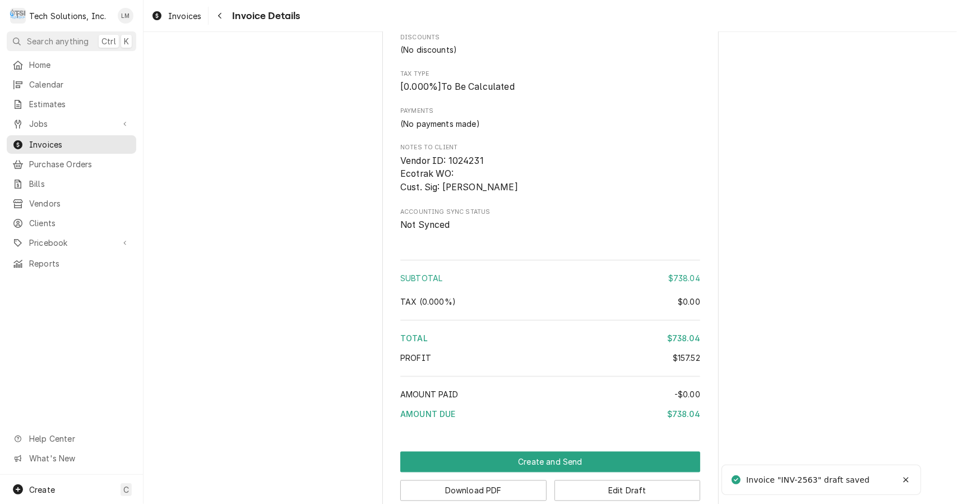
scroll to position [1480, 0]
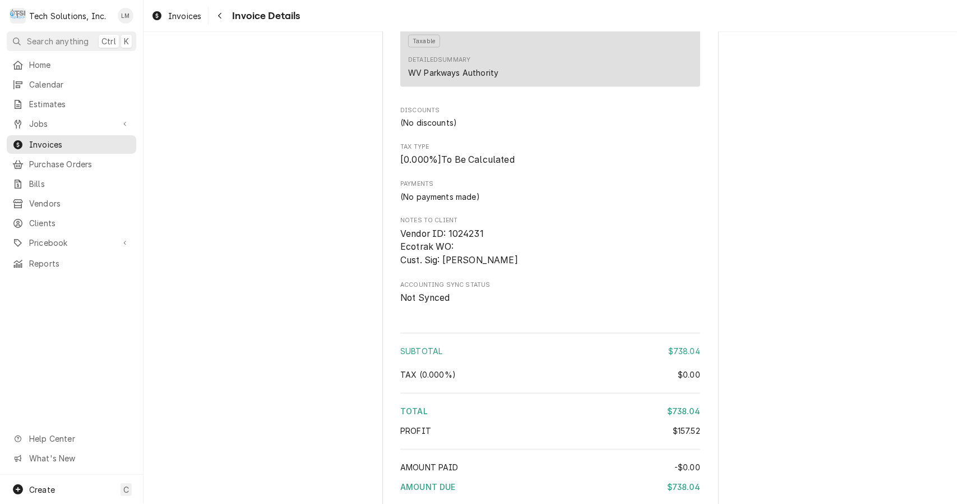
scroll to position [1480, 0]
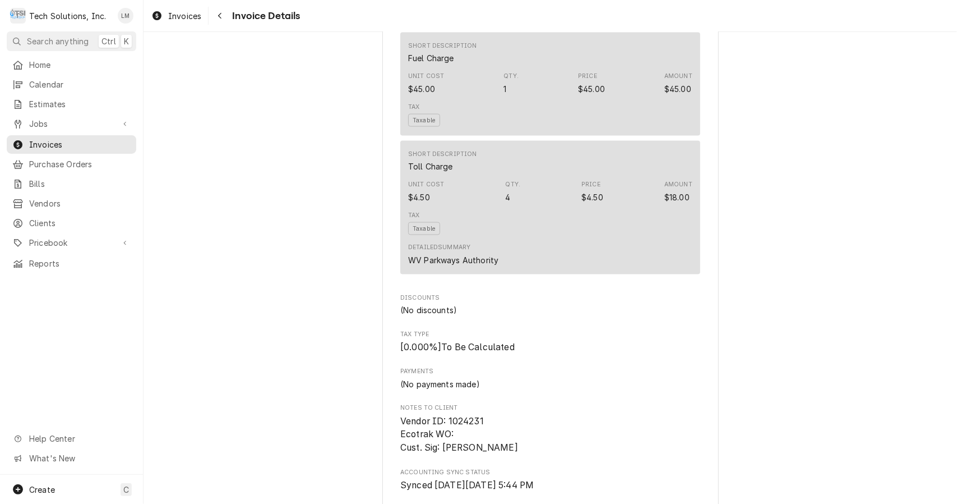
scroll to position [1480, 0]
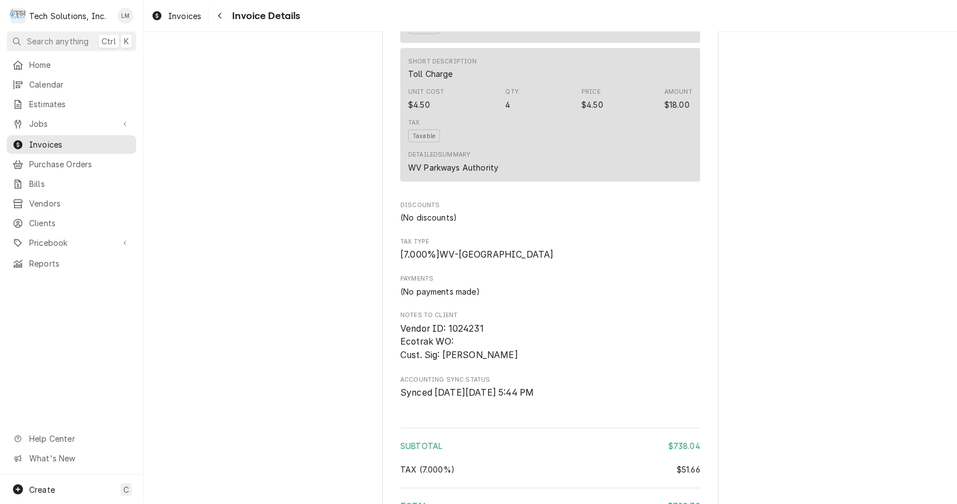
scroll to position [1480, 0]
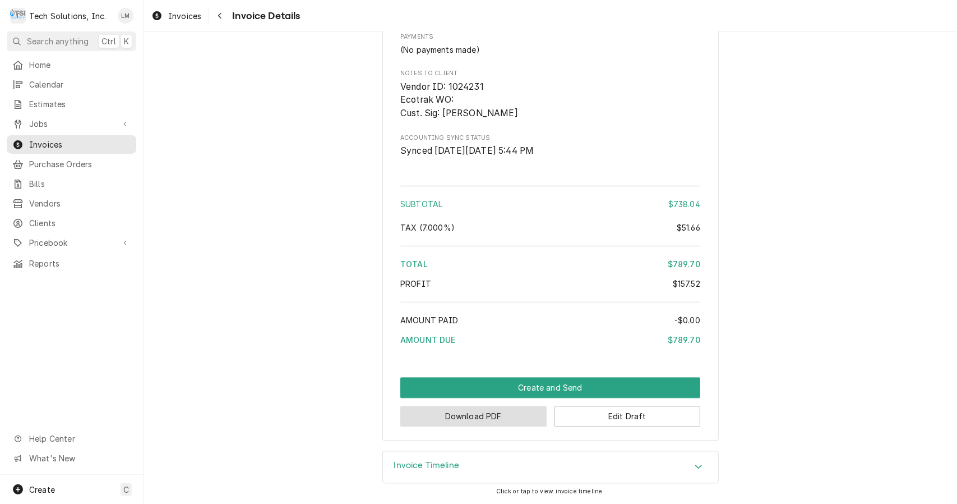
click at [502, 417] on button "Download PDF" at bounding box center [473, 416] width 146 height 21
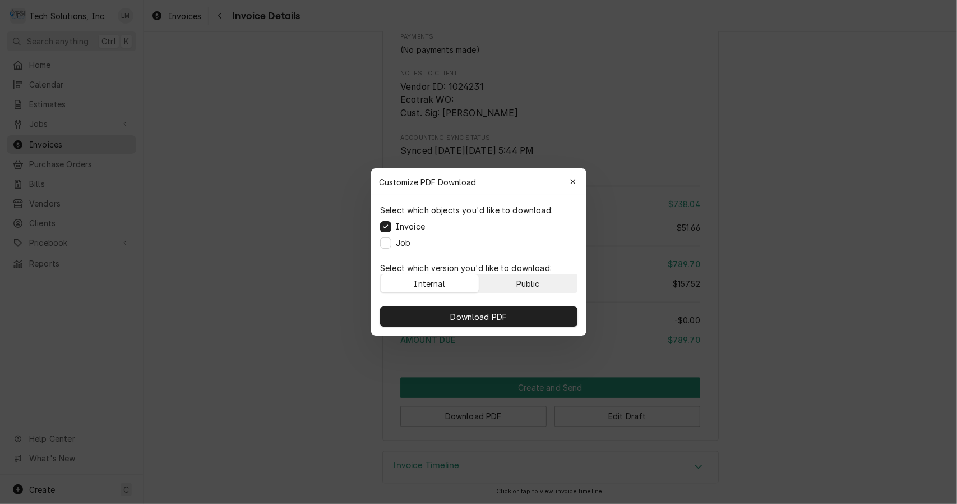
click at [527, 283] on div "Public" at bounding box center [528, 284] width 24 height 12
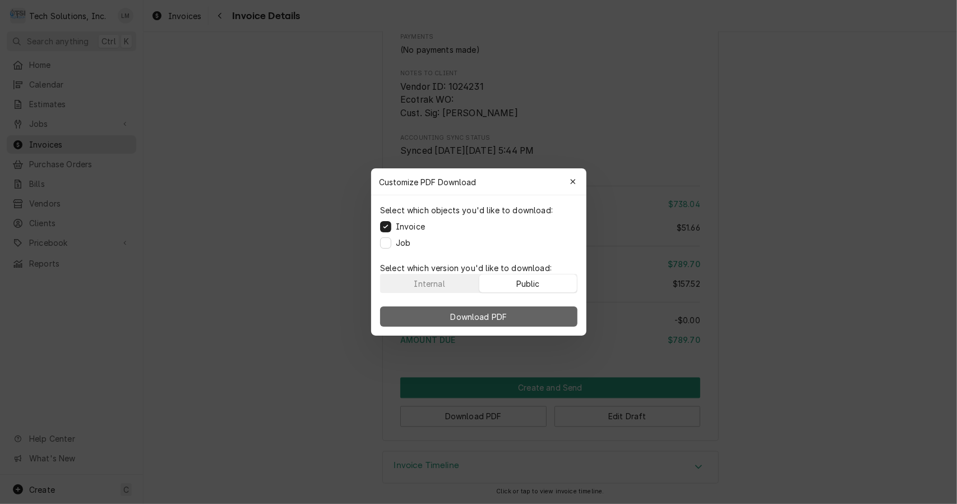
click at [510, 320] on button "Download PDF" at bounding box center [478, 316] width 197 height 20
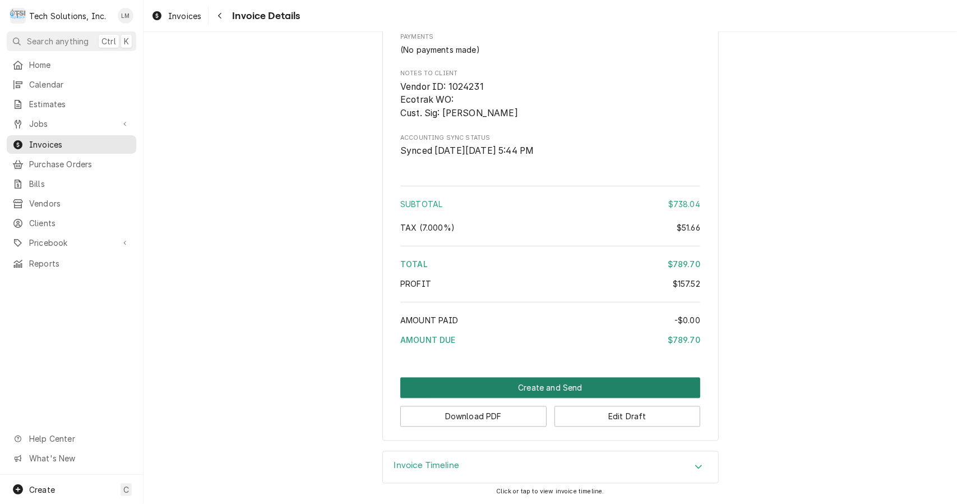
click at [553, 389] on button "Create and Send" at bounding box center [550, 387] width 300 height 21
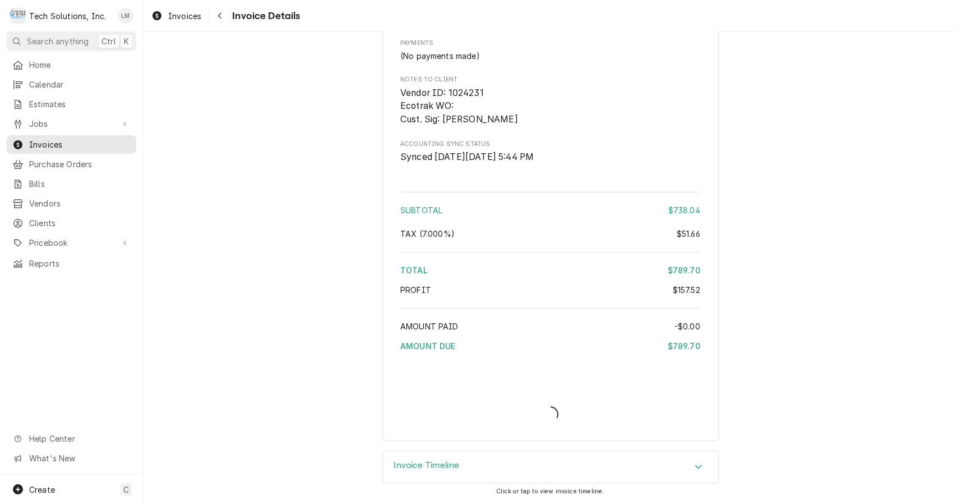
scroll to position [1473, 0]
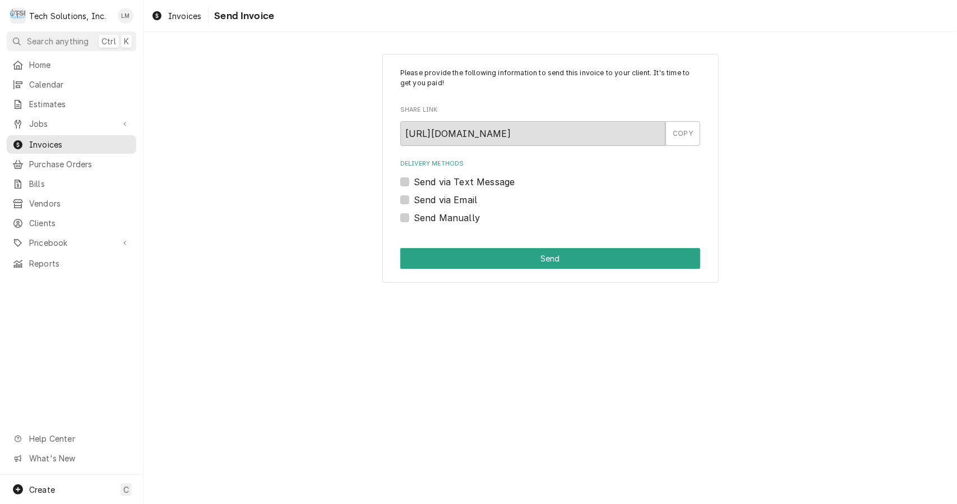
click at [448, 220] on label "Send Manually" at bounding box center [447, 217] width 66 height 13
click at [448, 220] on input "Send Manually" at bounding box center [564, 223] width 300 height 25
checkbox input "true"
click at [462, 265] on button "Send" at bounding box center [550, 258] width 300 height 21
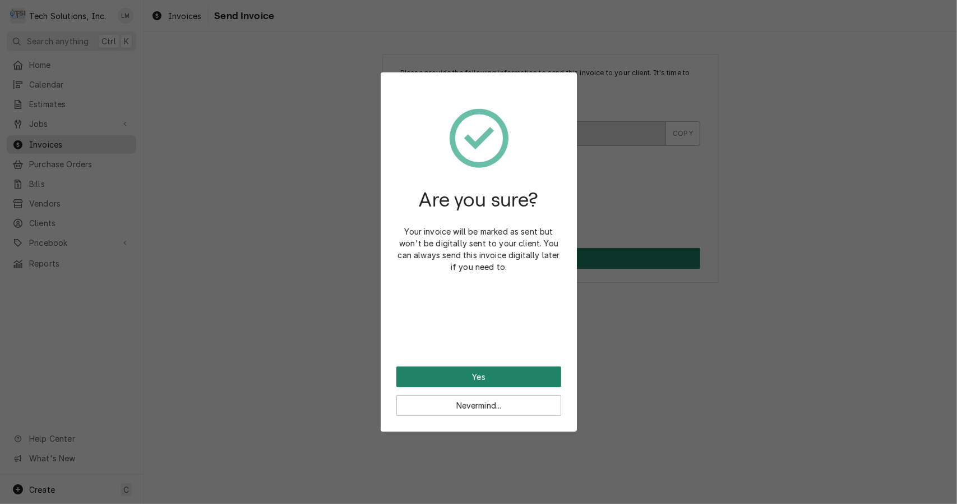
click at [522, 376] on button "Yes" at bounding box center [479, 376] width 165 height 21
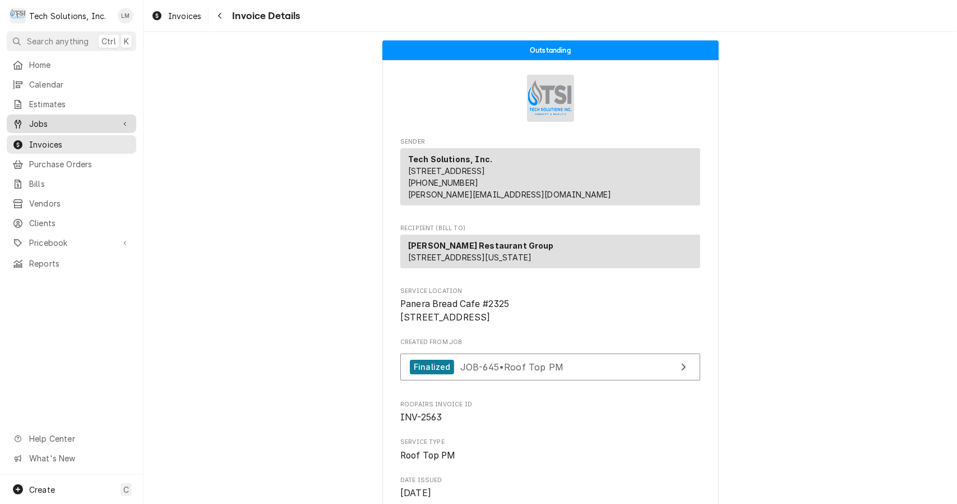
click at [52, 123] on span "Jobs" at bounding box center [71, 124] width 85 height 12
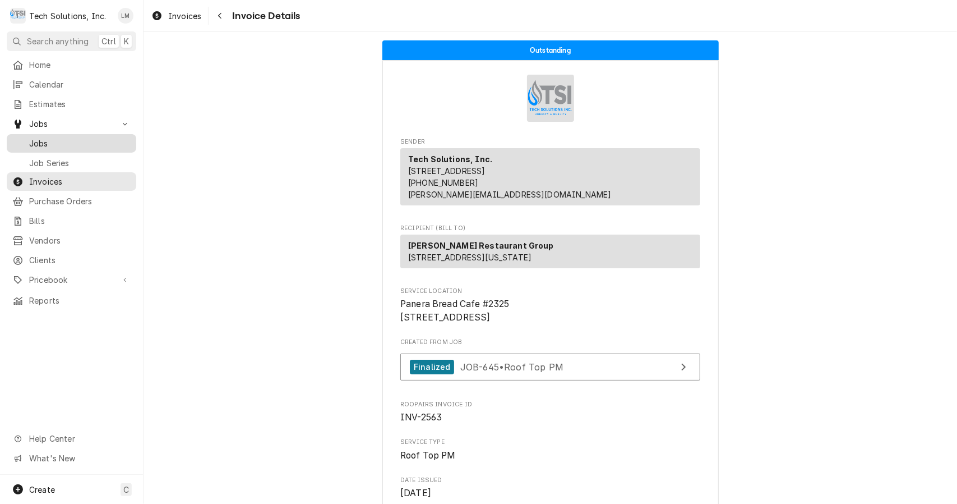
click at [57, 138] on span "Jobs" at bounding box center [80, 143] width 102 height 12
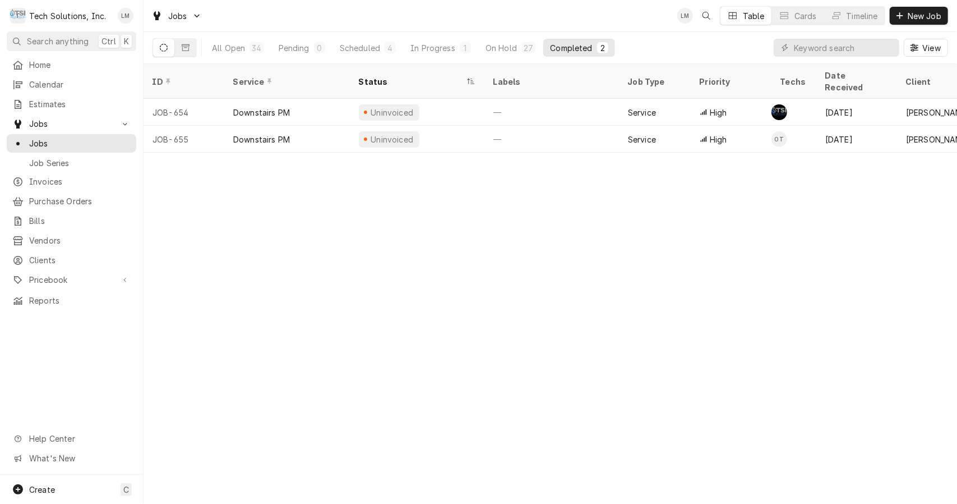
click at [286, 99] on div "Downstairs PM" at bounding box center [287, 112] width 126 height 27
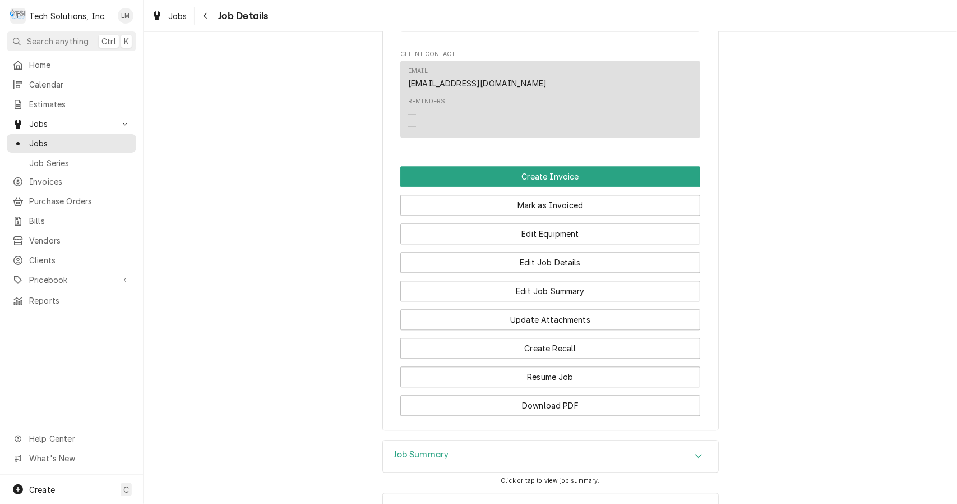
scroll to position [1716, 0]
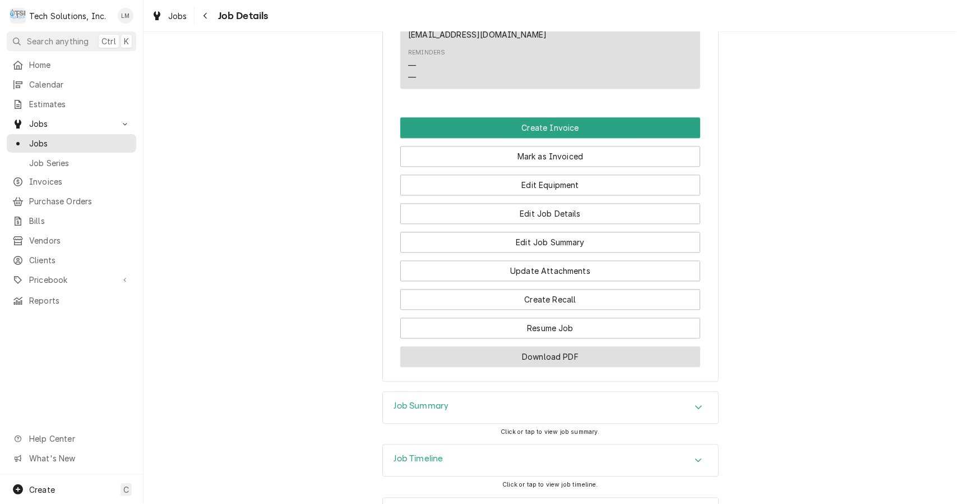
click at [615, 346] on button "Download PDF" at bounding box center [550, 356] width 300 height 21
click at [564, 117] on button "Create Invoice" at bounding box center [550, 127] width 300 height 21
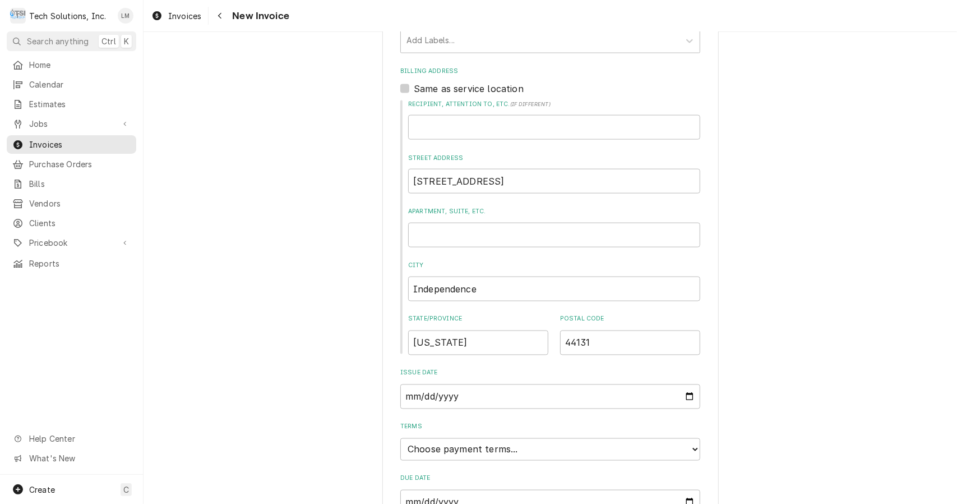
scroll to position [1242, 0]
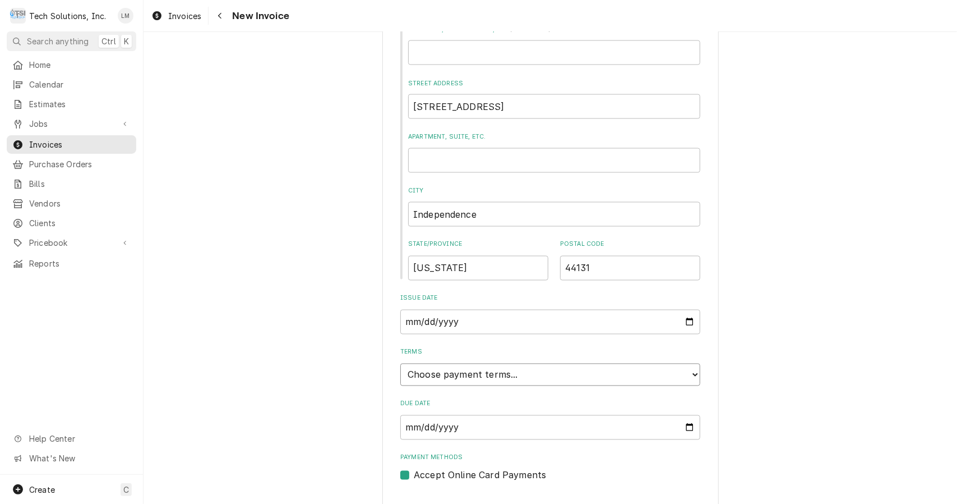
click at [536, 363] on select "Choose payment terms... Same Day Net 7 Net 14 Net 21 Net 30 Net 45 Net 60 Net 90" at bounding box center [550, 374] width 300 height 22
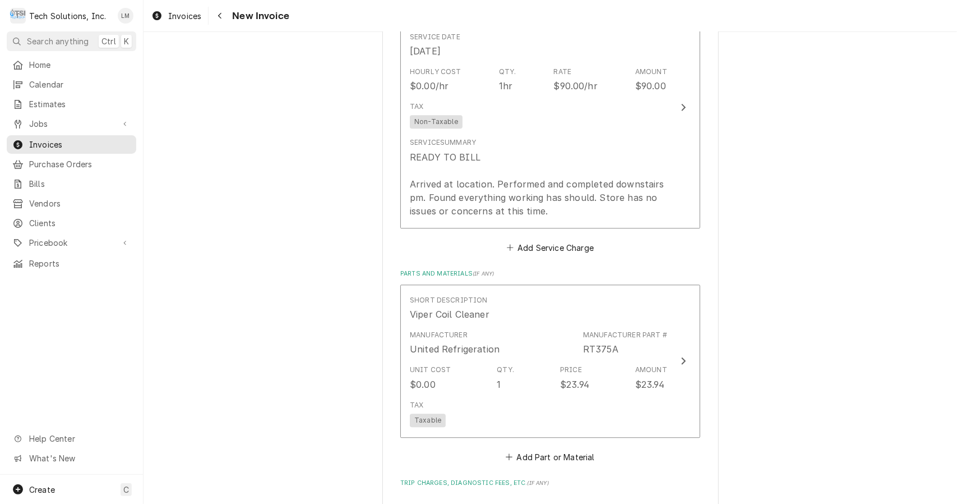
scroll to position [1803, 0]
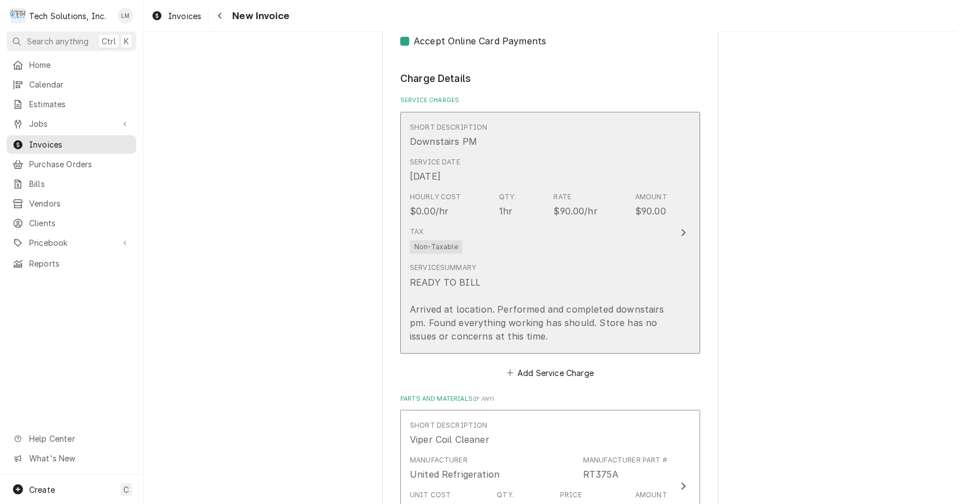
click at [681, 225] on div "Update Line Item" at bounding box center [683, 231] width 15 height 13
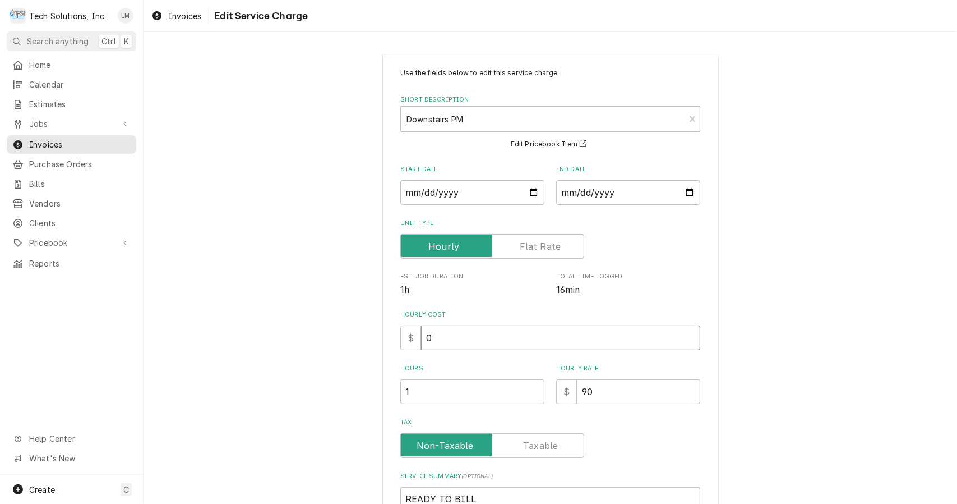
click at [593, 349] on input "0" at bounding box center [560, 337] width 279 height 25
type textarea "x"
type input "9"
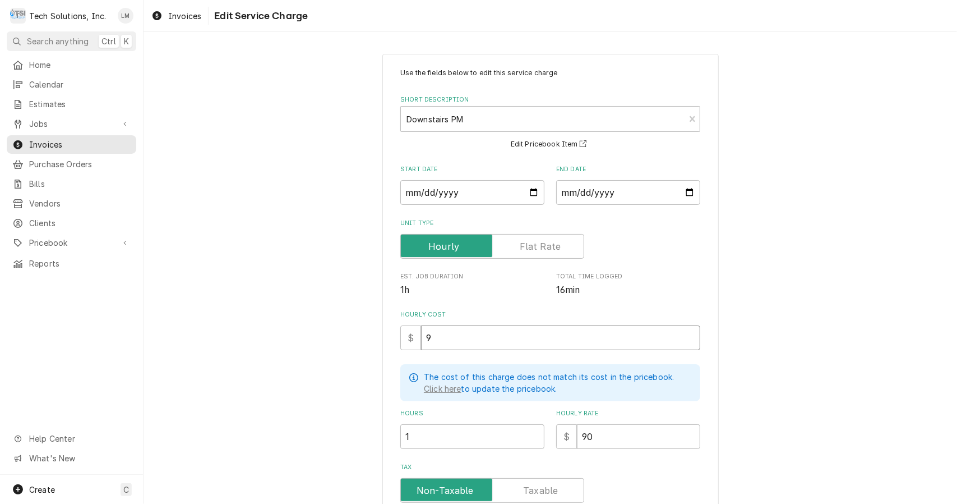
type textarea "x"
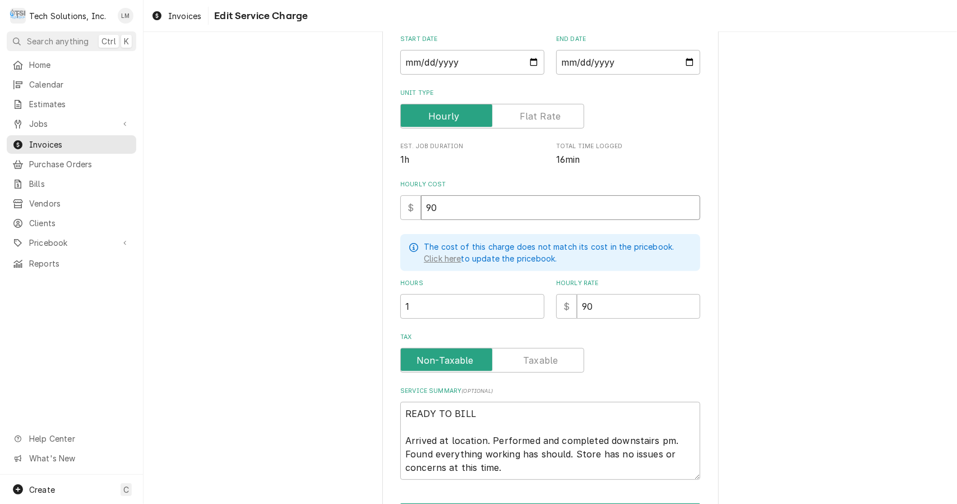
scroll to position [131, 0]
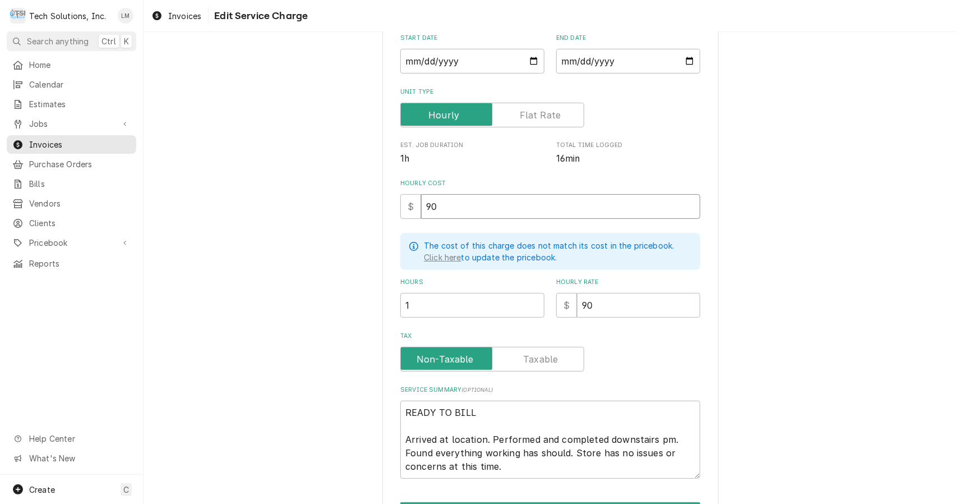
type input "90"
click at [556, 425] on textarea "READY TO BILL Arrived at location. Performed and completed downstairs pm. Found…" at bounding box center [550, 439] width 300 height 78
type textarea "x"
type textarea "READY TO BILL Arrived at location. Performed and completed downstairs pm. Found…"
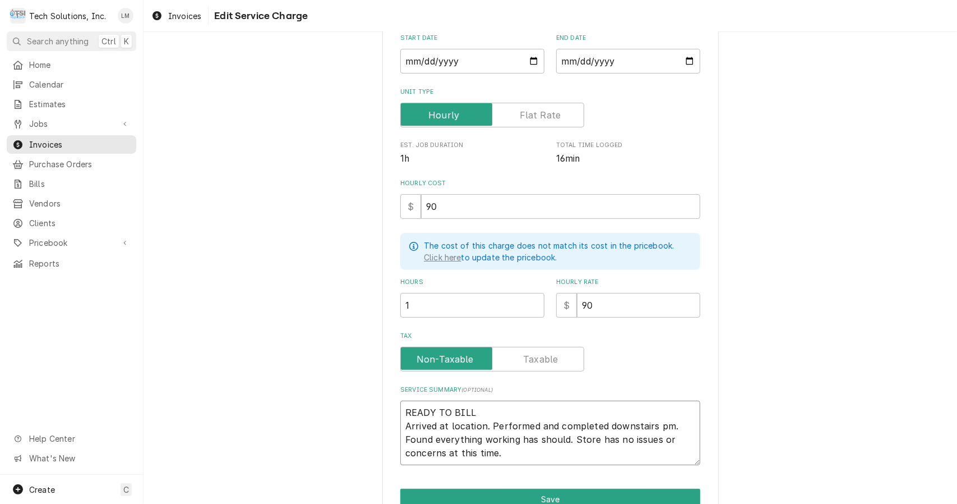
type textarea "x"
type textarea "READY TO BILLArrived at location. Performed and completed downstairs pm. Found …"
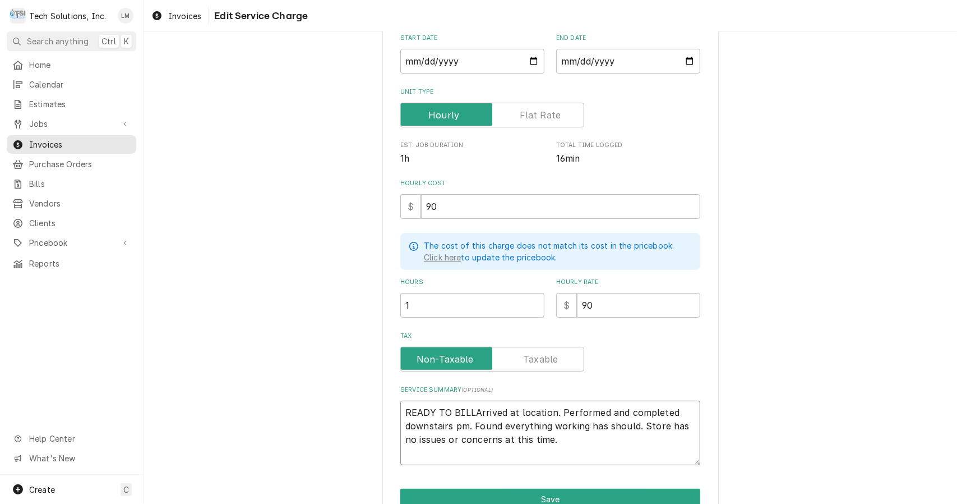
type textarea "x"
type textarea "READY TO BILArrived at location. Performed and completed downstairs pm. Found e…"
type textarea "x"
type textarea "READY TO BIArrived at location. Performed and completed downstairs pm. Found ev…"
type textarea "x"
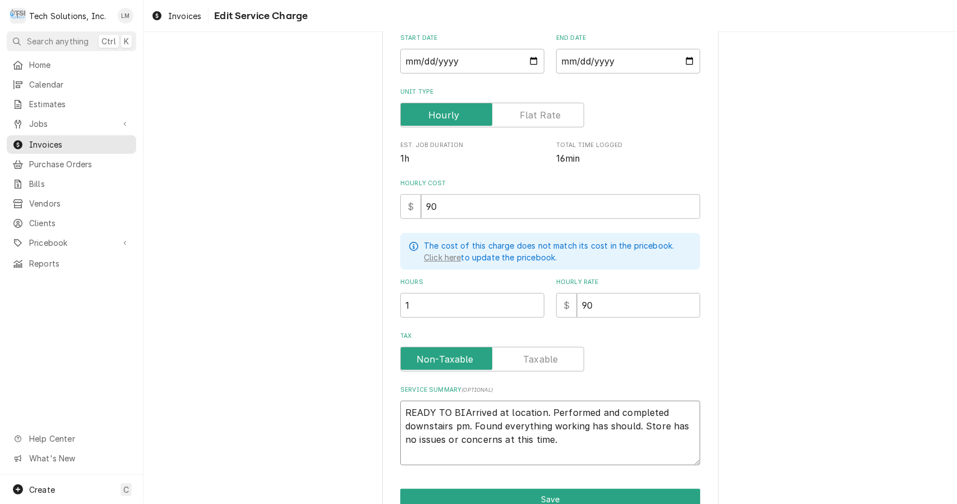
type textarea "READY TO BArrived at location. Performed and completed downstairs pm. Found eve…"
type textarea "x"
type textarea "READY TO Arrived at location. Performed and completed downstairs pm. Found ever…"
type textarea "x"
type textarea "READY TOArrived at location. Performed and completed downstairs pm. Found every…"
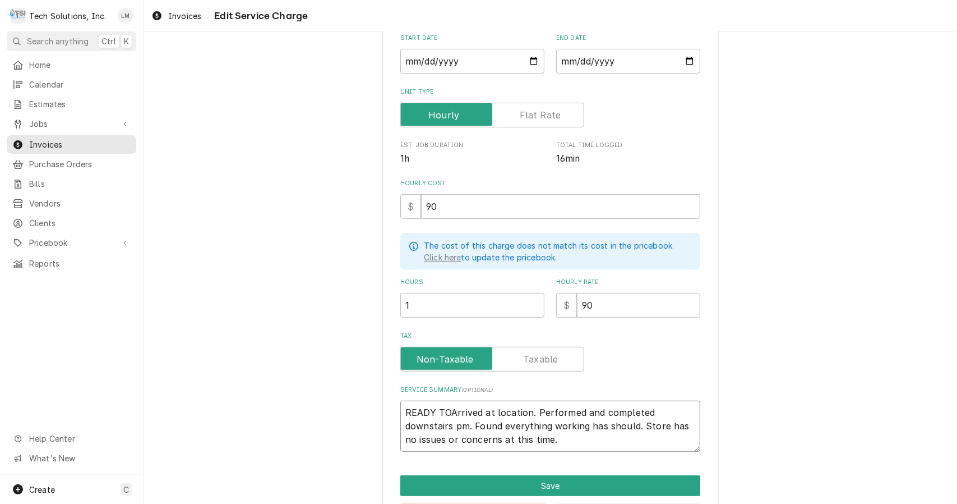
type textarea "x"
type textarea "READY TArrived at location. Performed and completed downstairs pm. Found everyt…"
type textarea "x"
type textarea "READY Arrived at location. Performed and completed downstairs pm. Found everyth…"
type textarea "x"
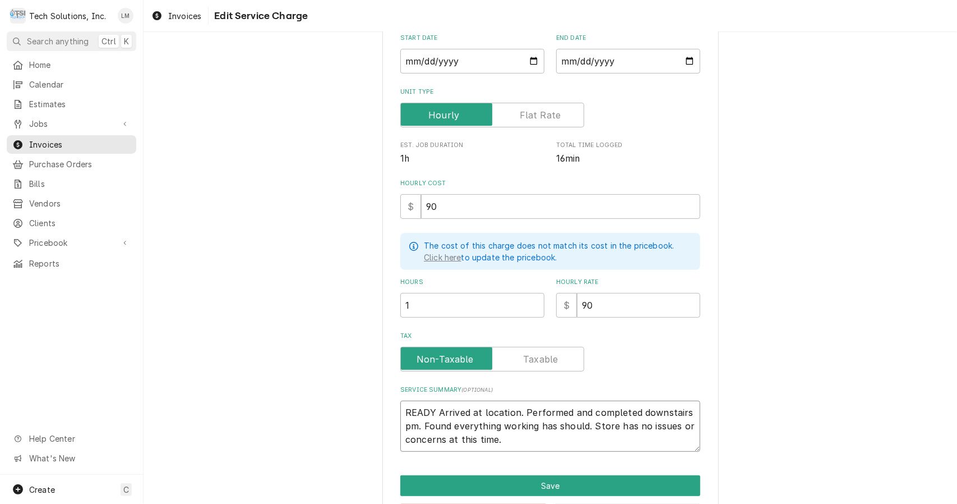
type textarea "READYArrived at location. Performed and completed downstairs pm. Found everythi…"
type textarea "x"
type textarea "READArrived at location. Performed and completed downstairs pm. Found everythin…"
type textarea "x"
type textarea "REAArrived at location. Performed and completed downstairs pm. Found everything…"
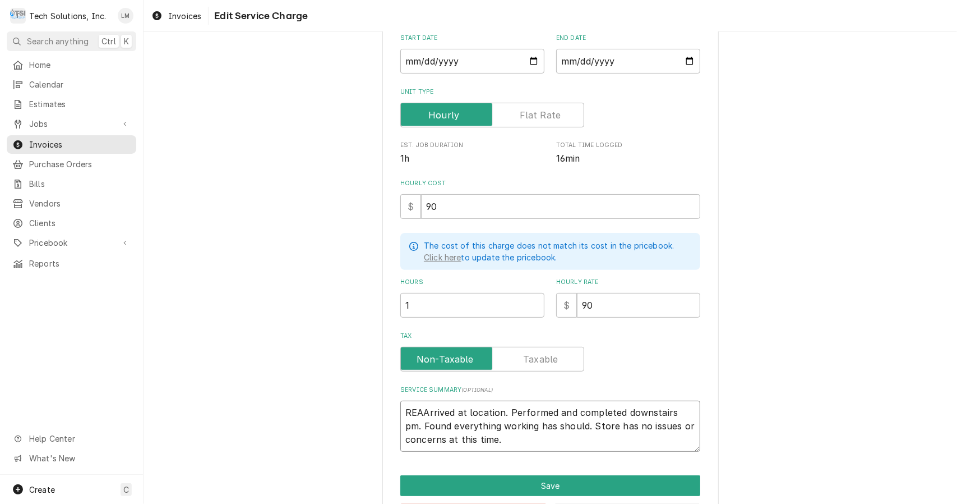
type textarea "x"
type textarea "REArrived at location. Performed and completed downstairs pm. Found everything …"
type textarea "x"
type textarea "RArrived at location. Performed and completed downstairs pm. Found everything w…"
type textarea "x"
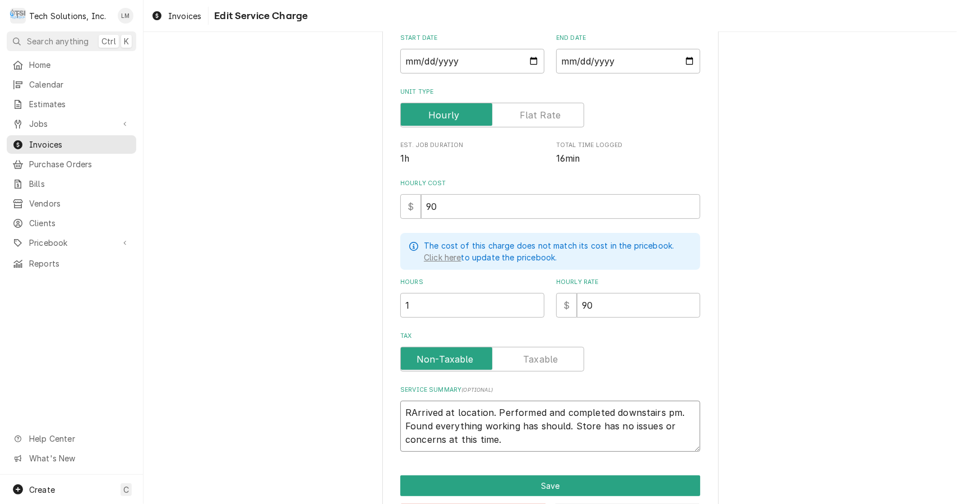
type textarea "Arrived at location. Performed and completed downstairs pm. Found everything wo…"
type textarea "x"
type textarea "rrived at location. Performed and completed downstairs pm. Found everything wor…"
type textarea "x"
type textarea "rived at location. Performed and completed downstairs pm. Found everything work…"
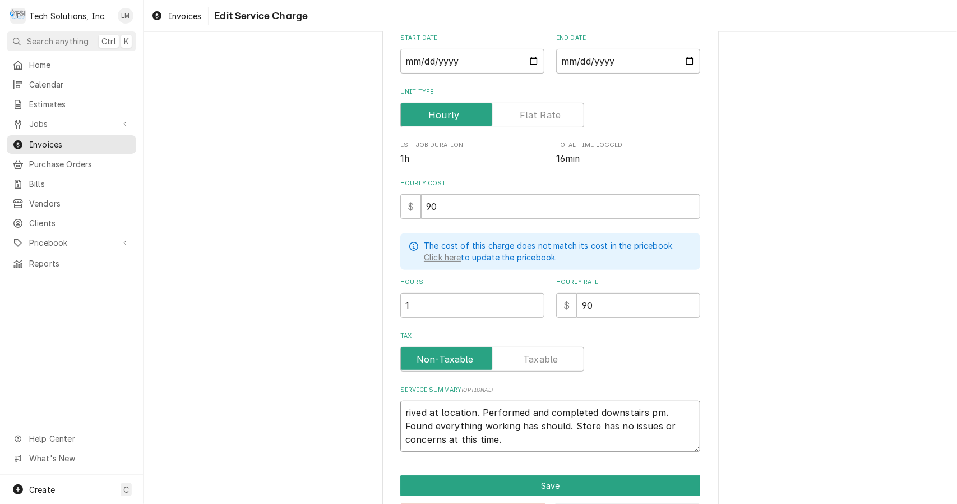
type textarea "x"
type textarea "ived at location. Performed and completed downstairs pm. Found everything worki…"
type textarea "x"
type textarea "ved at location. Performed and completed downstairs pm. Found everything workin…"
type textarea "x"
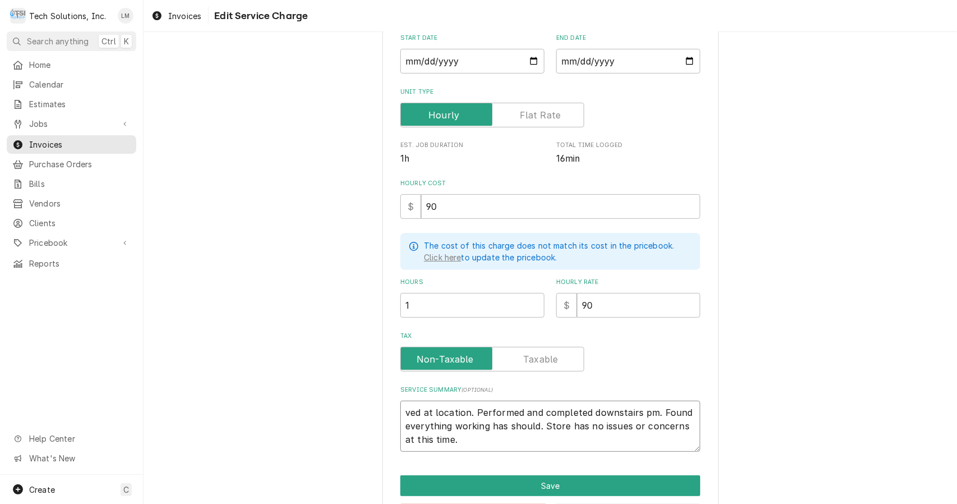
type textarea "ed at location. Performed and completed downstairs pm. Found everything working…"
type textarea "x"
type textarea "d at location. Performed and completed downstairs pm. Found everything working …"
type textarea "x"
type textarea "at location. Performed and completed downstairs pm. Found everything working ha…"
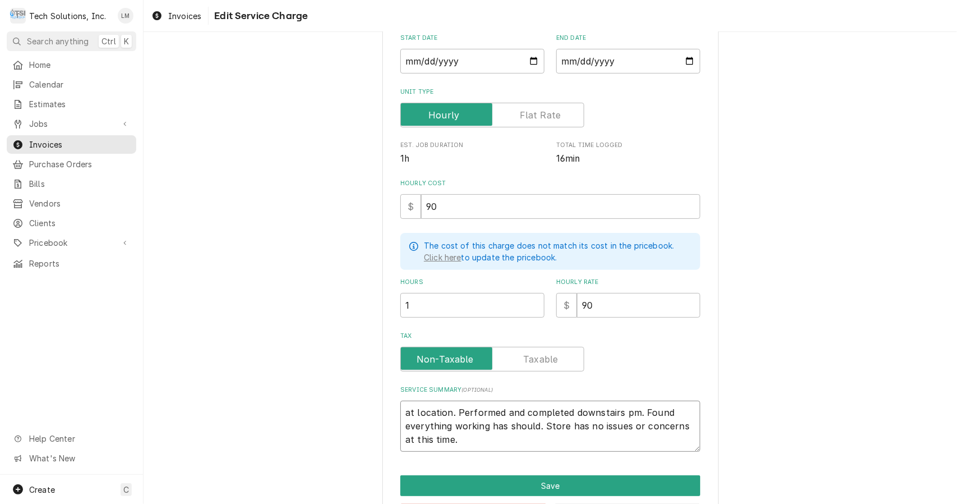
type textarea "x"
type textarea "at location. Performed and completed downstairs pm. Found everything working ha…"
type textarea "x"
type textarea "t location. Performed and completed downstairs pm. Found everything working has…"
type textarea "x"
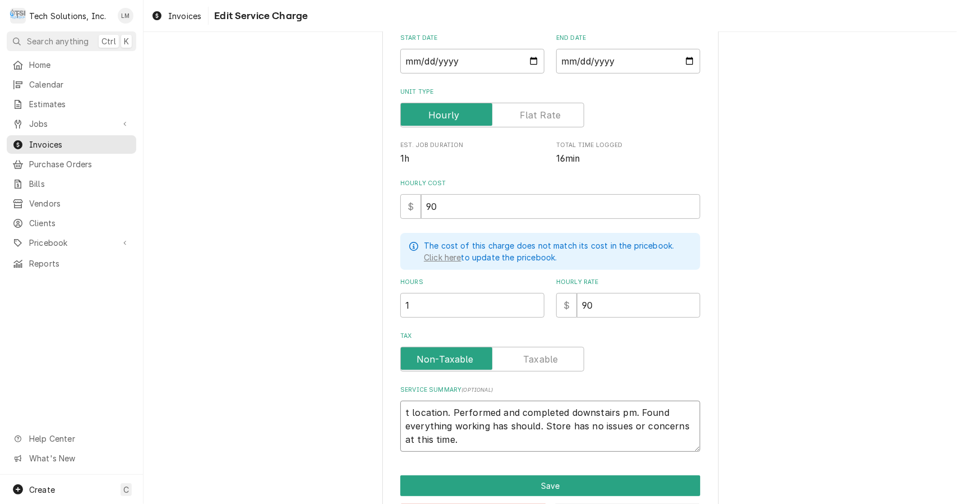
type textarea "location. Performed and completed downstairs pm. Found everything working has s…"
type textarea "x"
type textarea "location. Performed and completed downstairs pm. Found everything working has s…"
type textarea "x"
type textarea "ocation. Performed and completed downstairs pm. Found everything working has sh…"
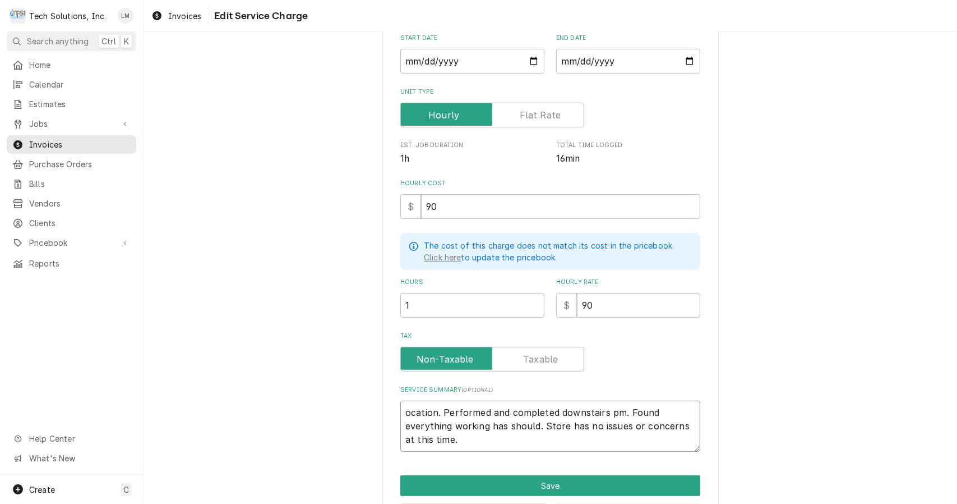
type textarea "x"
type textarea "cation. Performed and completed downstairs pm. Found everything working has sho…"
type textarea "x"
type textarea "ation. Performed and completed downstairs pm. Found everything working has shou…"
type textarea "x"
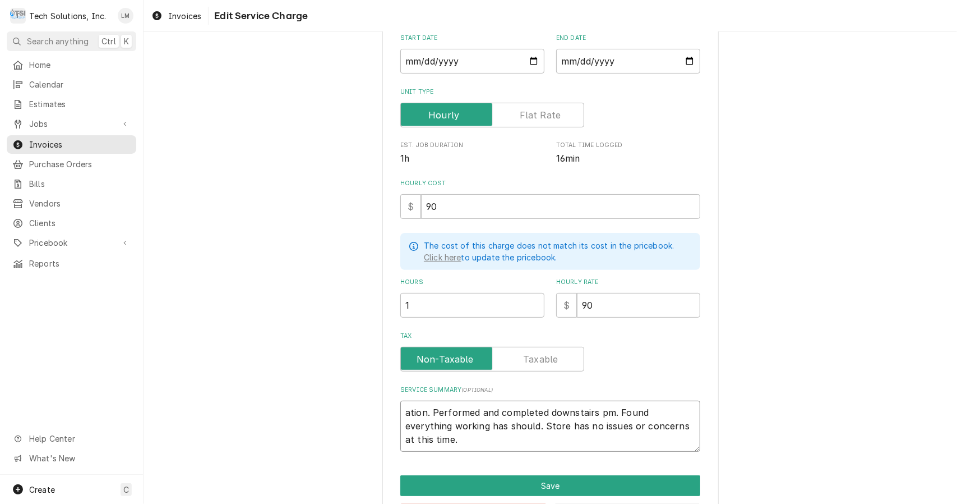
type textarea "tion. Performed and completed downstairs pm. Found everything working has shoul…"
type textarea "x"
type textarea "ion. Performed and completed downstairs pm. Found everything working has should…"
type textarea "x"
type textarea "on. Performed and completed downstairs pm. Found everything working has should.…"
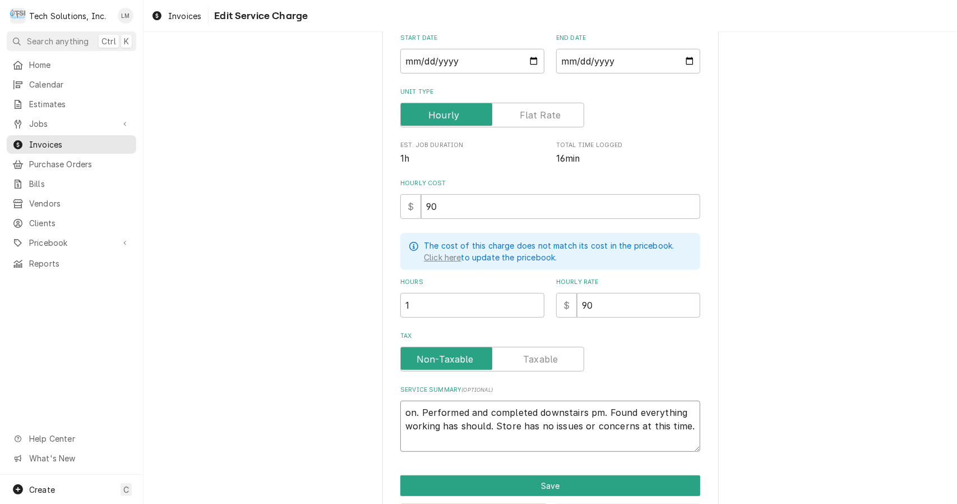
type textarea "x"
type textarea "n. Performed and completed downstairs pm. Found everything working has should. …"
type textarea "x"
type textarea ". Performed and completed downstairs pm. Found everything working has should. S…"
type textarea "x"
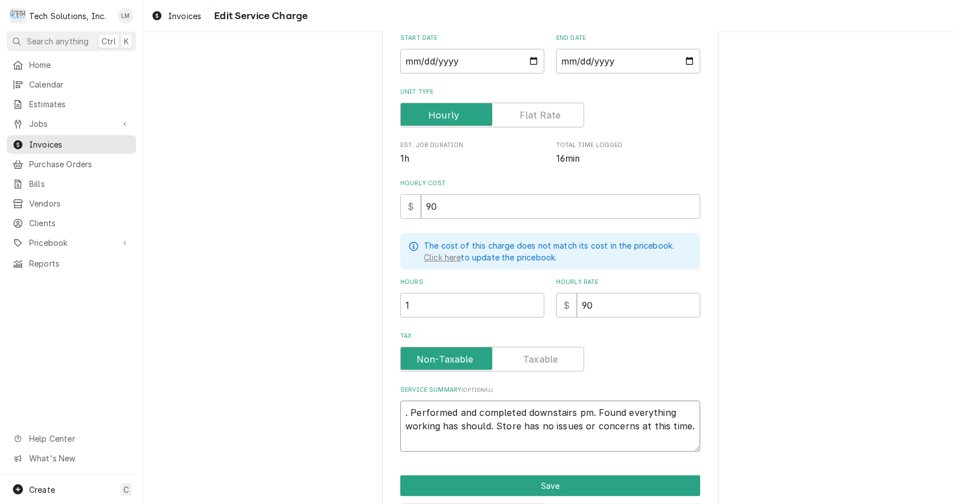
type textarea "Performed and completed downstairs pm. Found everything working has should. Sto…"
type textarea "x"
type textarea "Performed and completed downstairs pm. Found everything working has should. Sto…"
type textarea "x"
type textarea "Performed Pand completed downstairs pm. Found everything working has should. St…"
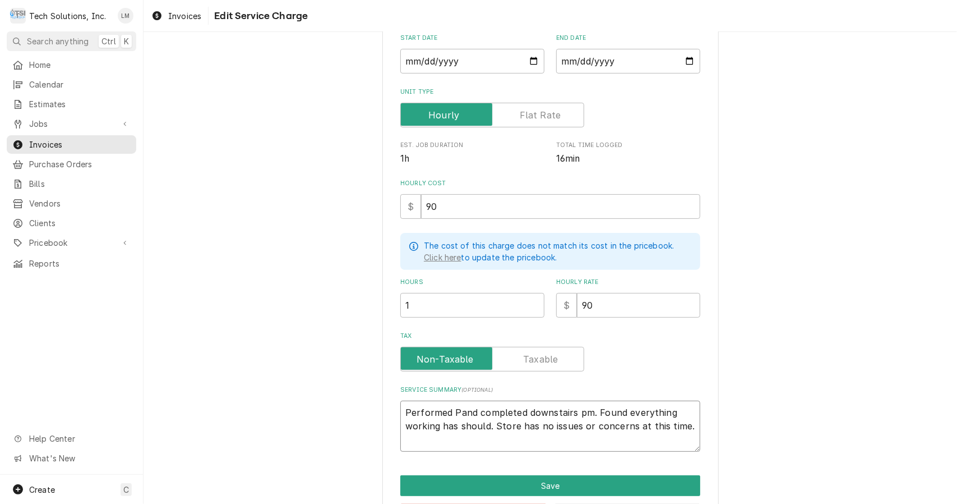
type textarea "x"
type textarea "Performed PMand completed downstairs pm. Found everything working has should. S…"
type textarea "x"
type textarea "Performed PM and completed downstairs pm. Found everything working has should. …"
type textarea "x"
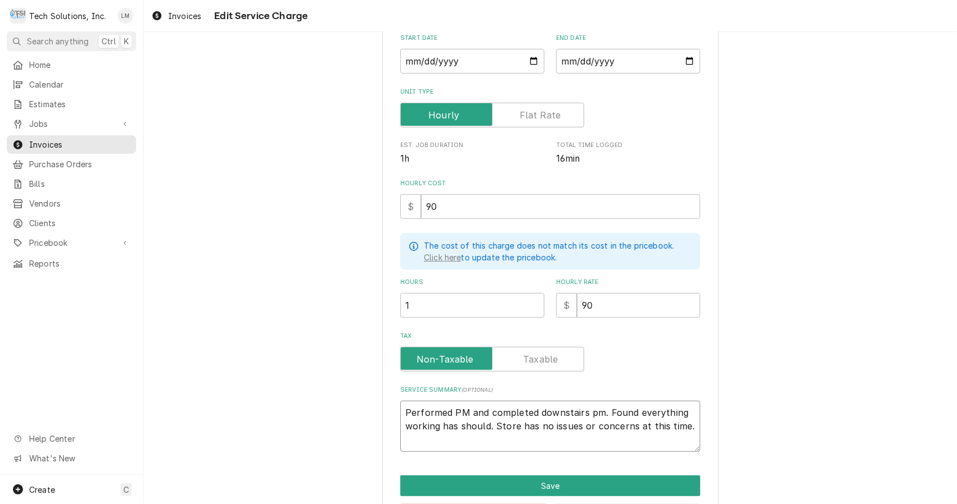
type textarea "Performed PM oand completed downstairs pm. Found everything working has should.…"
type textarea "x"
type textarea "Performed PM onand completed downstairs pm. Found everything working has should…"
type textarea "x"
type textarea "Performed PM on and completed downstairs pm. Found everything working has shoul…"
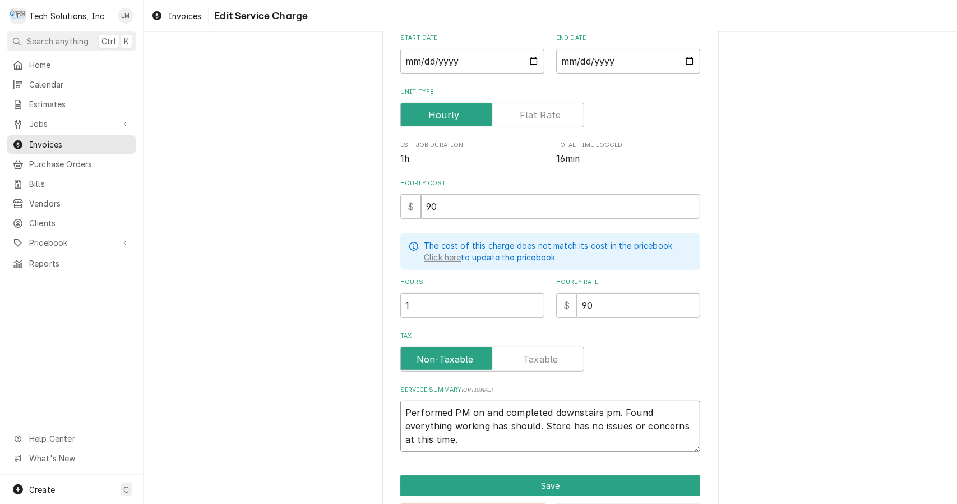
type textarea "x"
type textarea "Performed PM on wand completed downstairs pm. Found everything working has shou…"
type textarea "x"
type textarea "Performed PM on waand completed downstairs pm. Found everything working has sho…"
type textarea "x"
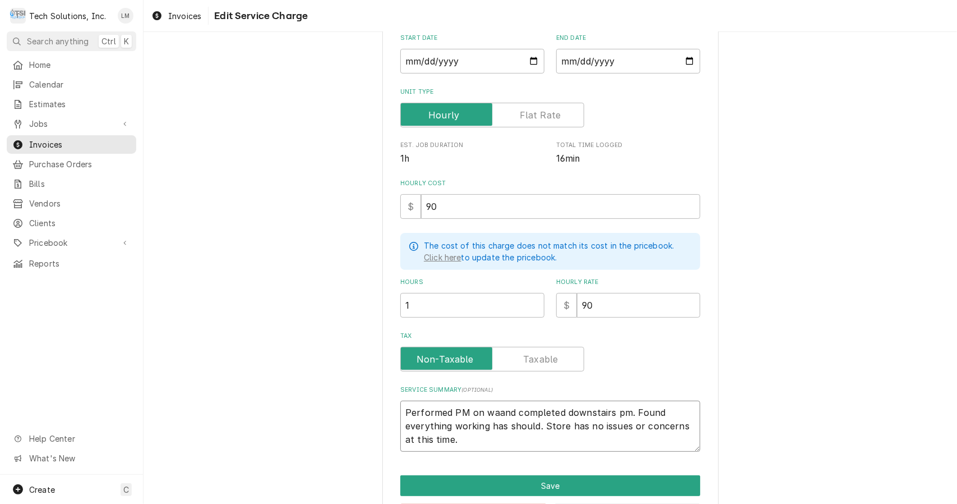
type textarea "Performed PM on waland completed downstairs pm. Found everything working has sh…"
type textarea "x"
type textarea "Performed PM on walkand completed downstairs pm. Found everything working has s…"
type textarea "x"
type textarea "Performed PM on walk-and completed downstairs pm. Found everything working has …"
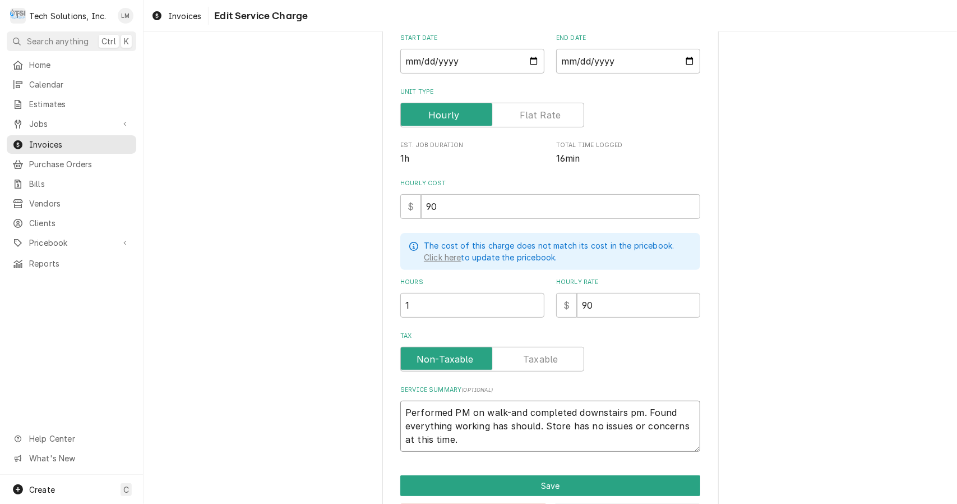
type textarea "x"
type textarea "Performed PM on walk-iand completed downstairs pm. Found everything working has…"
type textarea "x"
type textarea "Performed PM on walk-inand completed downstairs pm. Found everything working ha…"
type textarea "x"
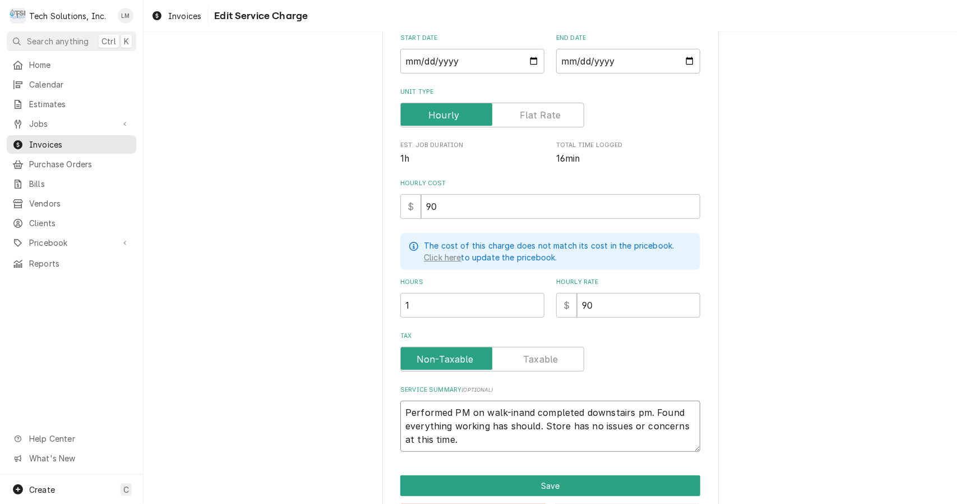
type textarea "Performed PM on walk-in and completed downstairs pm. Found everything working h…"
type textarea "x"
type textarea "Performed PM on walk-in cand completed downstairs pm. Found everything working …"
type textarea "x"
type textarea "Performed PM on walk-in coand completed downstairs pm. Found everything working…"
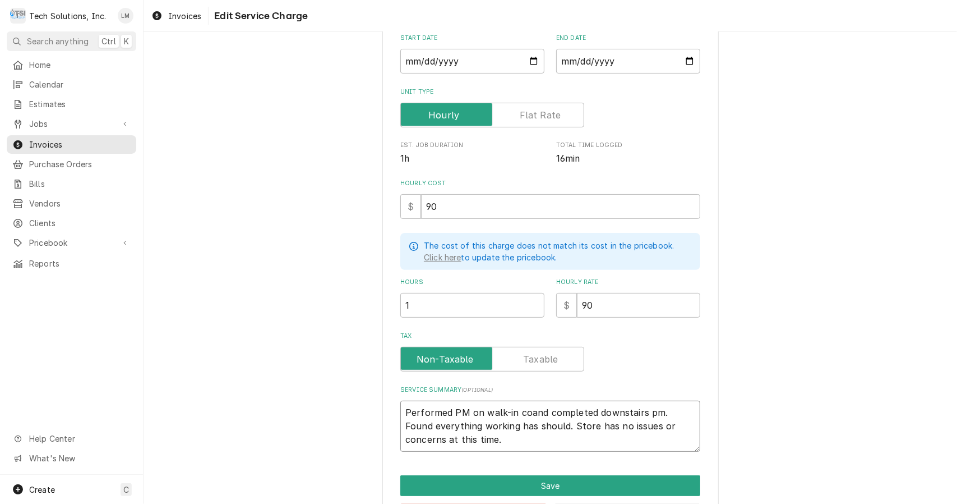
type textarea "x"
type textarea "Performed PM on walk-in cooand completed downstairs pm. Found everything workin…"
type textarea "x"
type textarea "Performed PM on walk-in cooland completed downstairs pm. Found everything worki…"
type textarea "x"
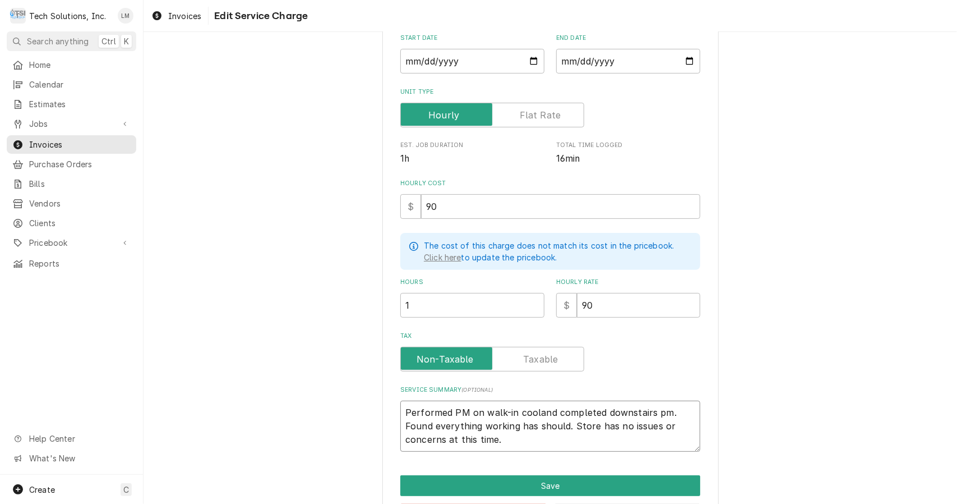
type textarea "Performed PM on walk-in cooleand completed downstairs pm. Found everything work…"
type textarea "x"
type textarea "Performed PM on walk-in coolerand completed downstairs pm. Found everything wor…"
type textarea "x"
type textarea "Performed PM on walk-in cooler,and completed downstairs pm. Found everything wo…"
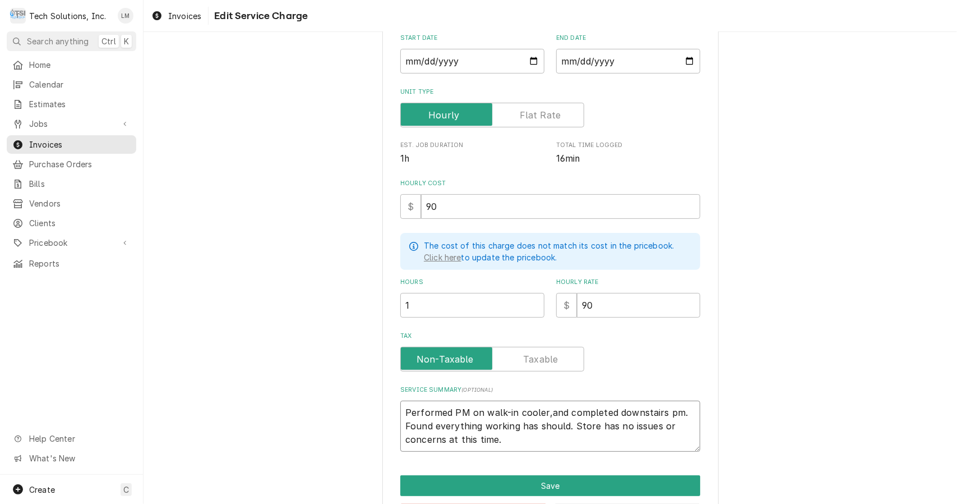
type textarea "x"
type textarea "Performed PM on walk-in cooler, and completed downstairs pm. Found everything w…"
type textarea "x"
type textarea "Performed PM on walk-in cooler, wand completed downstairs pm. Found everything …"
type textarea "x"
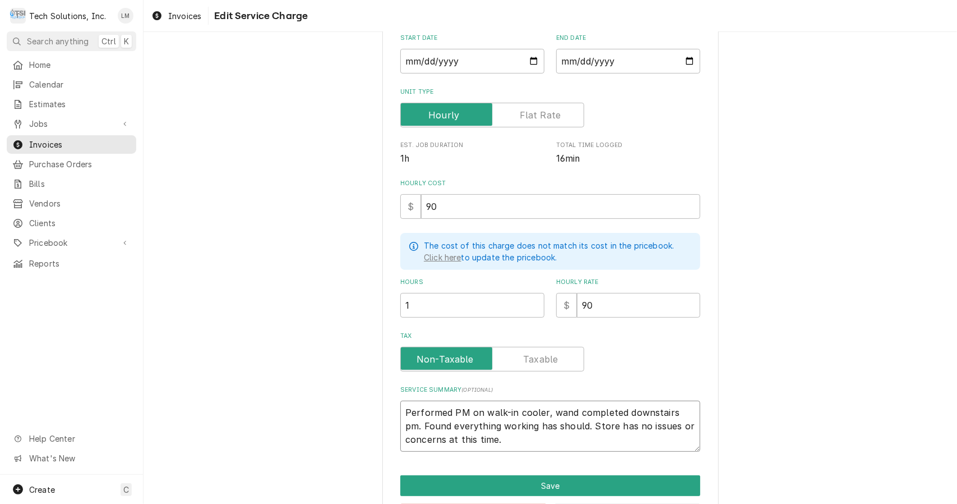
type textarea "Performed PM on walk-in cooler, waand completed downstairs pm. Found everything…"
type textarea "x"
type textarea "Performed PM on walk-in cooler, waland completed downstairs pm. Found everythin…"
type textarea "x"
type textarea "Performed PM on walk-in cooler, walkand completed downstairs pm. Found everythi…"
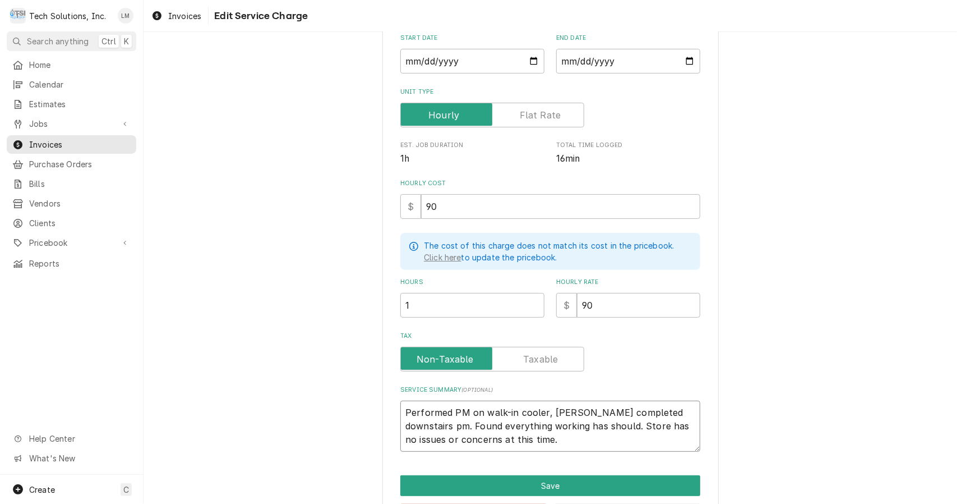
type textarea "x"
type textarea "Performed PM on walk-in cooler, walk-and completed downstairs pm. Found everyth…"
type textarea "x"
type textarea "Performed PM on walk-in cooler, walk-iand completed downstairs pm. Found everyt…"
type textarea "x"
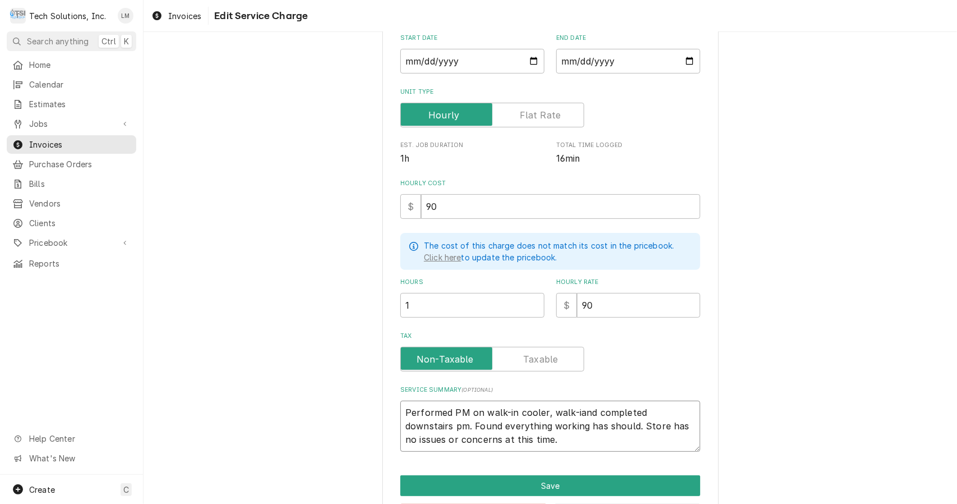
type textarea "Performed PM on walk-in cooler, walk-inand completed downstairs pm. Found every…"
type textarea "x"
type textarea "Performed PM on walk-in cooler, walk-in and completed downstairs pm. Found ever…"
type textarea "x"
type textarea "Performed PM on walk-in cooler, walk-in fand completed downstairs pm. Found eve…"
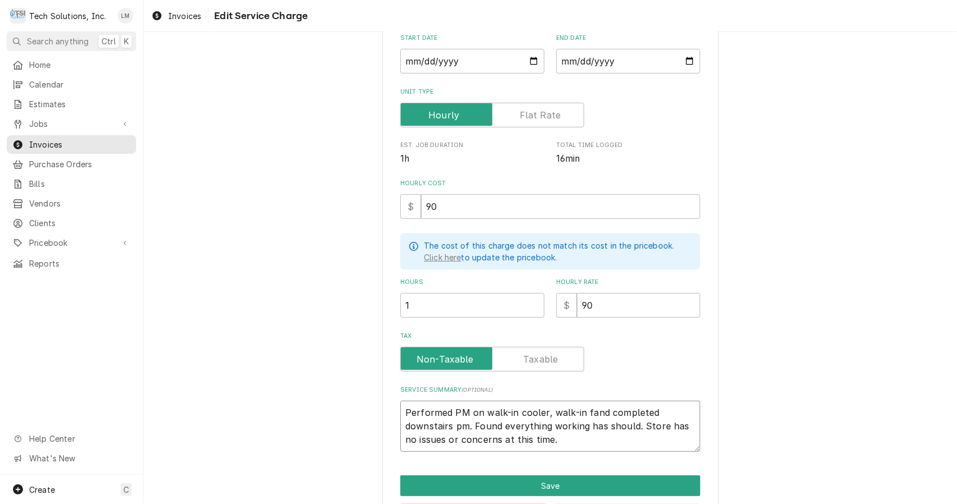
type textarea "x"
type textarea "Performed PM on walk-in cooler, walk-in frand completed downstairs pm. Found ev…"
type textarea "x"
type textarea "Performed PM on walk-in cooler, walk-in freand completed downstairs pm. Found e…"
type textarea "x"
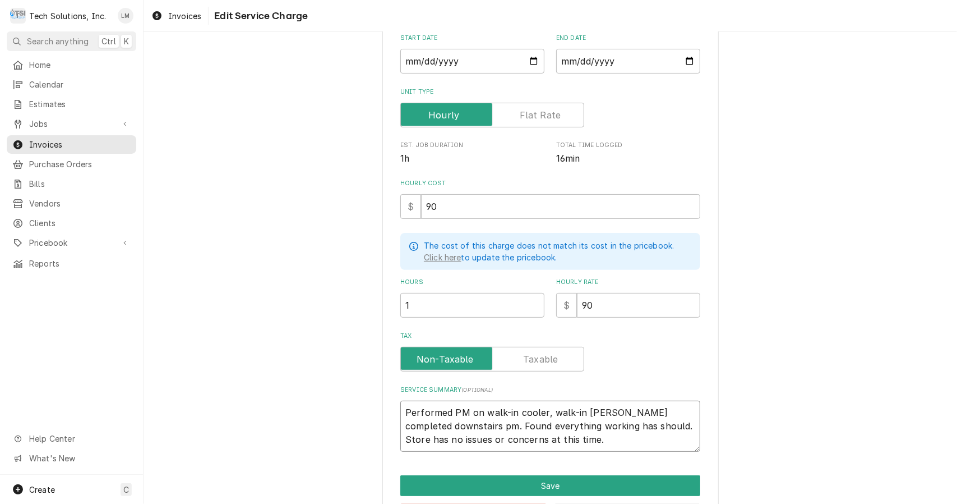
type textarea "Performed PM on walk-in cooler, walk-in freeand completed downstairs pm. Found …"
type textarea "x"
type textarea "Performed PM on walk-in cooler, walk-in freezand completed downstairs pm. Found…"
type textarea "x"
type textarea "Performed PM on walk-in cooler, walk-in freezeand completed downstairs pm. Foun…"
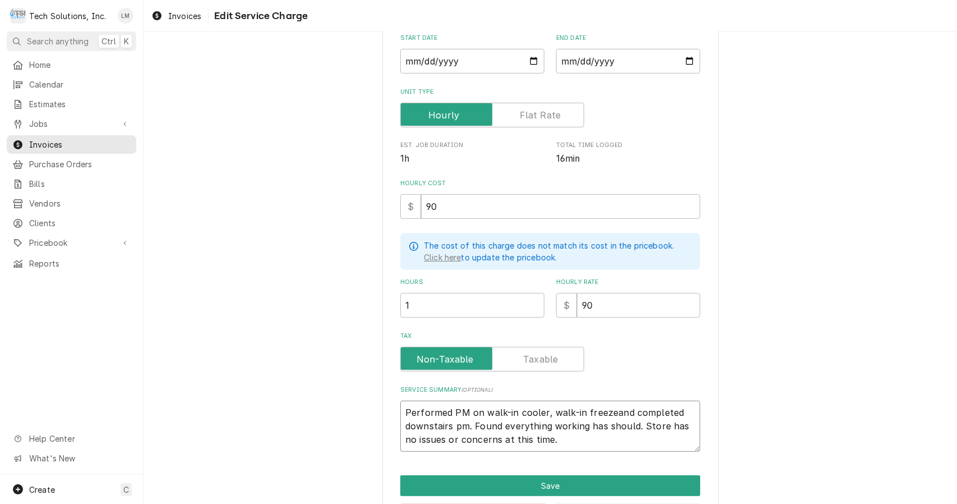
type textarea "x"
type textarea "Performed PM on walk-in cooler, walk-in freezerand completed downstairs pm. Fou…"
type textarea "x"
type textarea "Performed PM on walk-in cooler, walk-in freezer,and completed downstairs pm. Fo…"
type textarea "x"
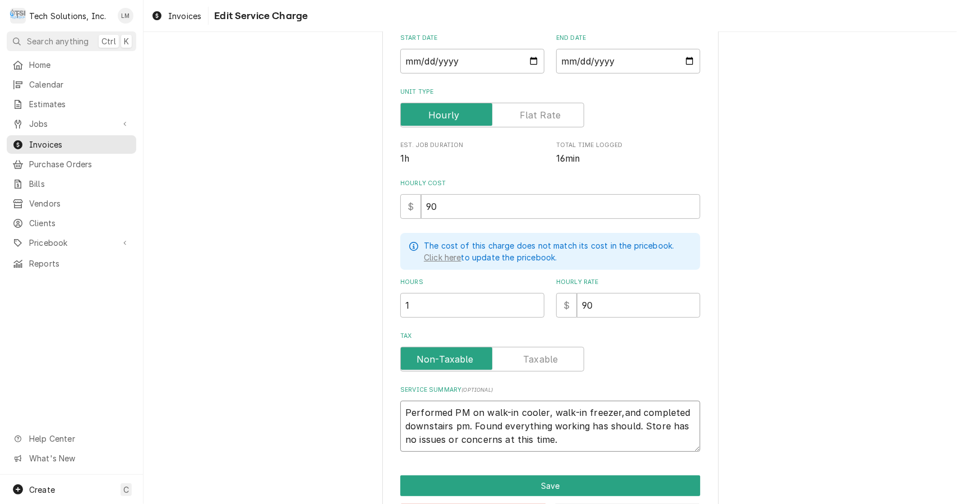
type textarea "Performed PM on walk-in cooler, walk-in freezer, and completed downstairs pm. F…"
type textarea "x"
type textarea "Performed PM on walk-in cooler, walk-in freezer, Tand completed downstairs pm. …"
type textarea "x"
type textarea "Performed PM on walk-in cooler, walk-in freezer, Tuand completed downstairs pm.…"
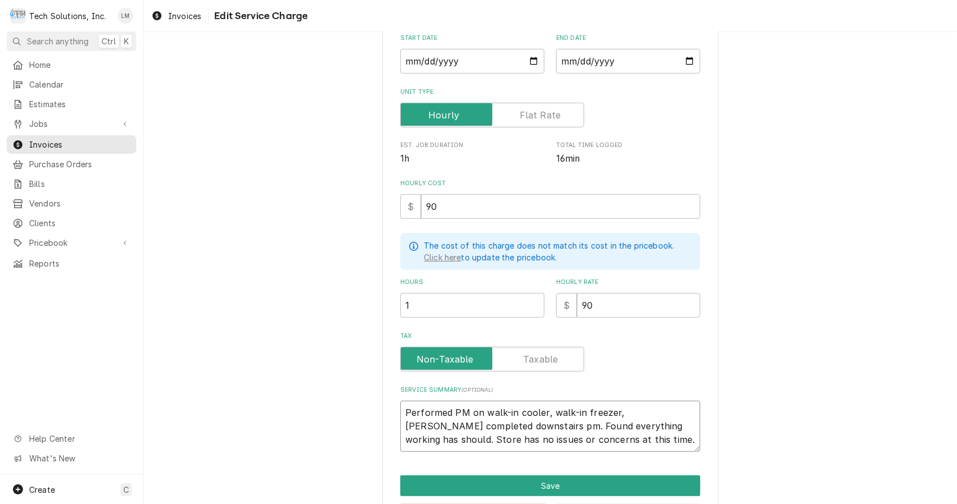
type textarea "x"
type textarea "Performed PM on walk-in cooler, walk-in freezer, Turand completed downstairs pm…"
type textarea "x"
type textarea "Performed PM on walk-in cooler, walk-in freezer, Turband completed downstairs p…"
type textarea "x"
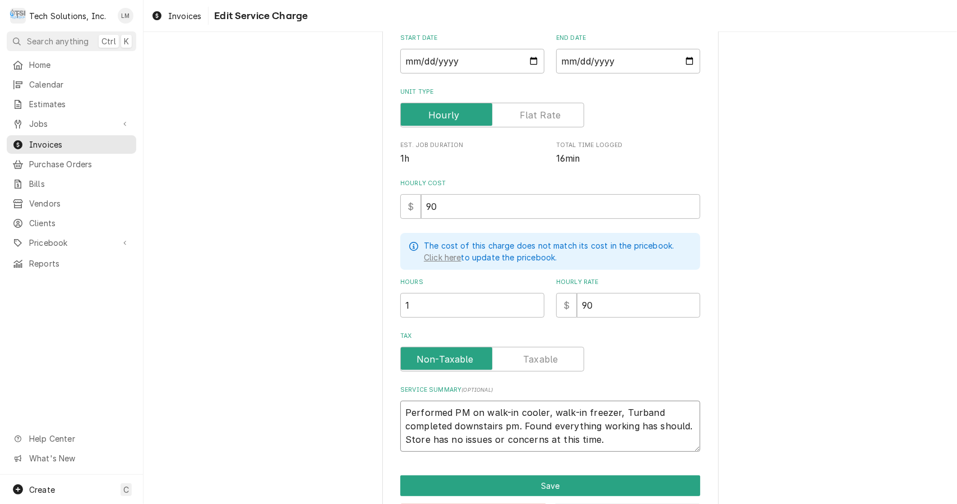
type textarea "Performed PM on walk-in cooler, walk-in freezer, Turboand completed downstairs …"
type textarea "x"
type textarea "Performed PM on walk-in cooler, walk-in freezer, Turbo and completed downstairs…"
type textarea "x"
type textarea "Performed PM on walk-in cooler, walk-in freezer, Turbo Cand completed downstair…"
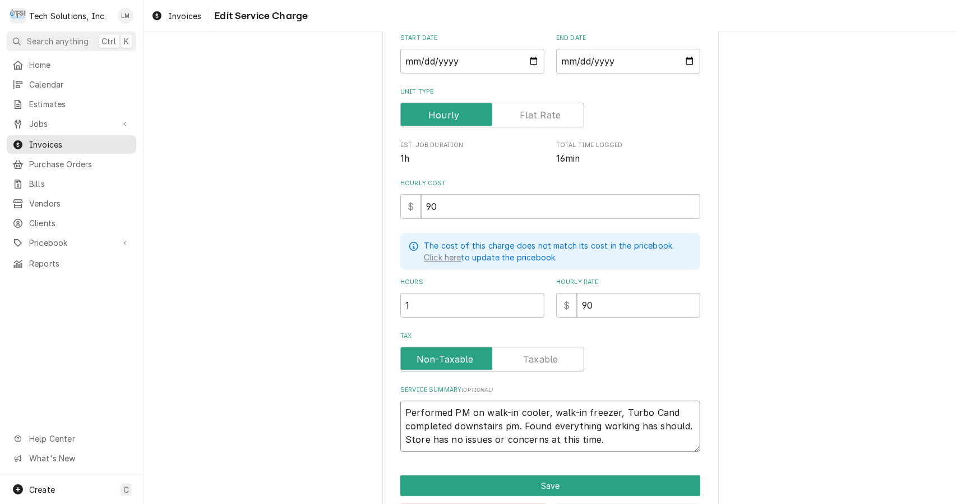
type textarea "x"
type textarea "Performed PM on walk-in cooler, walk-in freezer, Turbo Chand completed downstai…"
type textarea "x"
type textarea "Performed PM on walk-in cooler, walk-in freezer, Turbo Cheand completed downsta…"
type textarea "x"
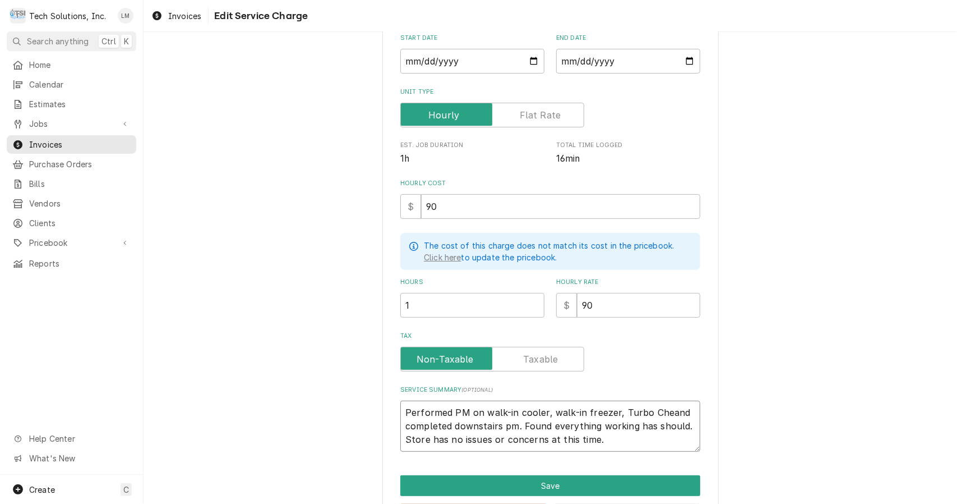
type textarea "Performed PM on walk-in cooler, walk-in freezer, Turbo Chefand completed downst…"
type textarea "x"
type textarea "Performed PM on walk-in cooler, walk-in freezer, Turbo Chef and completed downs…"
type textarea "x"
type textarea "Performed PM on walk-in cooler, walk-in freezer, Turbo Chef oand completed down…"
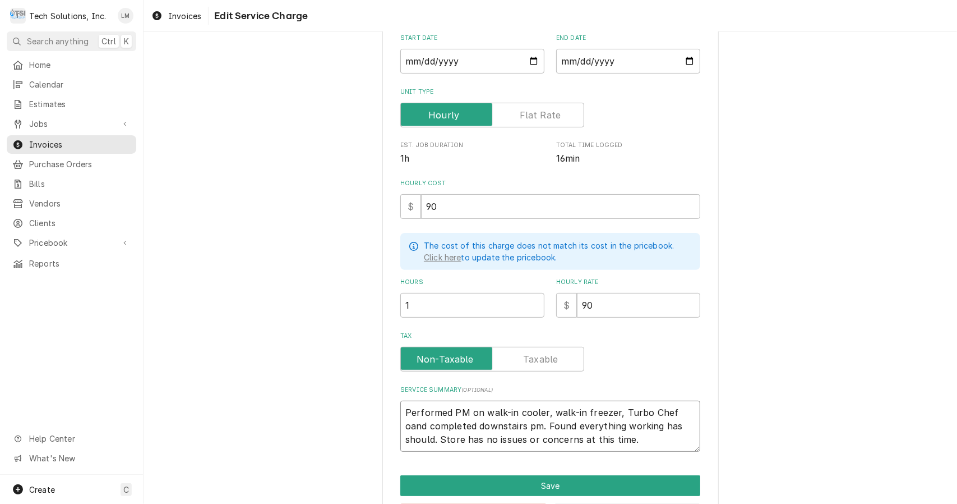
type textarea "x"
type textarea "Performed PM on walk-in cooler, walk-in freezer, Turbo Chef ovand completed dow…"
type textarea "x"
type textarea "Performed PM on walk-in cooler, walk-in freezer, Turbo Chef oveand completed do…"
type textarea "x"
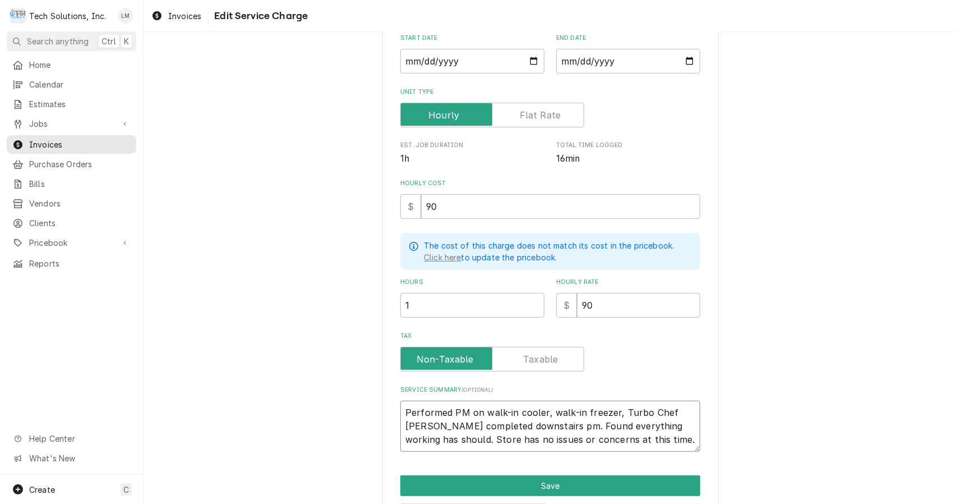
type textarea "Performed PM on walk-in cooler, walk-in freezer, Turbo Chef ovenand completed d…"
type textarea "x"
type textarea "Performed PM on walk-in cooler, walk-in freezer, Turbo Chef ovensand completed …"
type textarea "x"
type textarea "Performed PM on walk-in cooler, walk-in freezer, Turbo Chef ovens,and completed…"
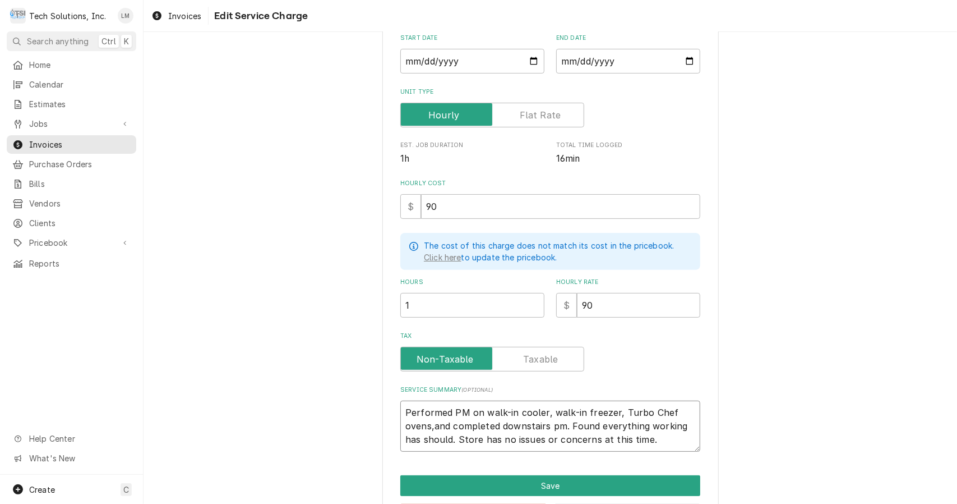
type textarea "x"
type textarea "Performed PM on walk-in cooler, walk-in freezer, Turbo Chef ovens, and complete…"
type textarea "x"
type textarea "Performed PM on walk-in cooler, walk-in freezer, Turbo Chef ovens, Oand complet…"
type textarea "x"
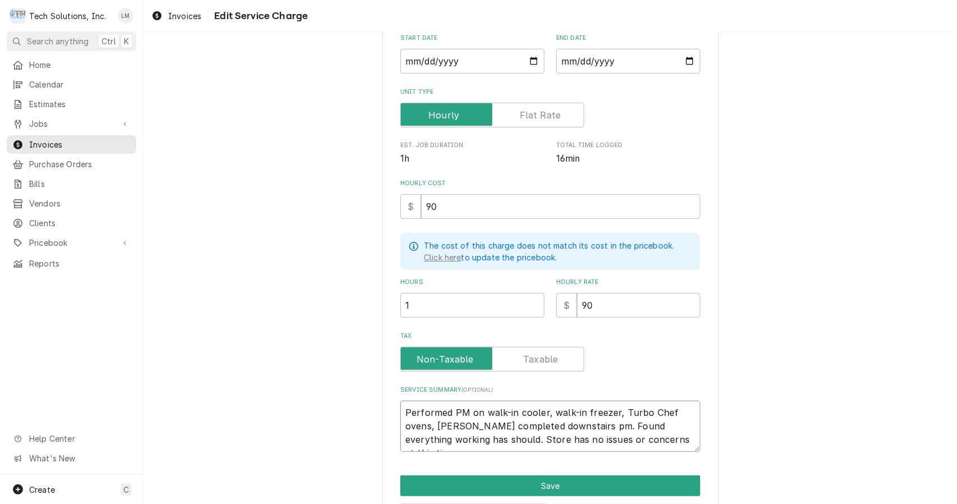
type textarea "Performed PM on walk-in cooler, walk-in freezer, Turbo Chef ovens, Oland comple…"
type textarea "x"
type textarea "Performed PM on walk-in cooler, walk-in freezer, Turbo Chef ovens, Oliand compl…"
type textarea "x"
type textarea "Performed PM on walk-in cooler, walk-in freezer, Turbo Chef ovens, Olivand comp…"
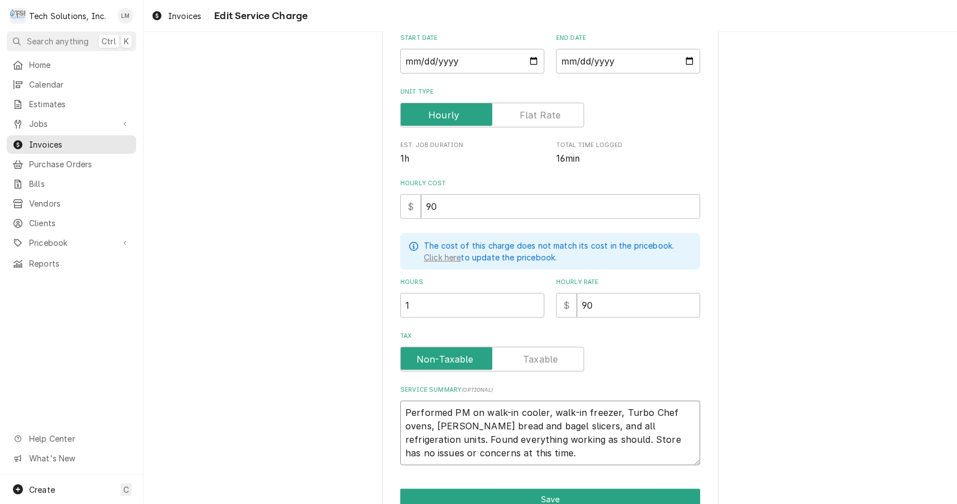
click at [538, 456] on textarea "Performed PM on walk-in cooler, walk-in freezer, Turbo Chef ovens, Oliver bread…" at bounding box center [550, 432] width 300 height 64
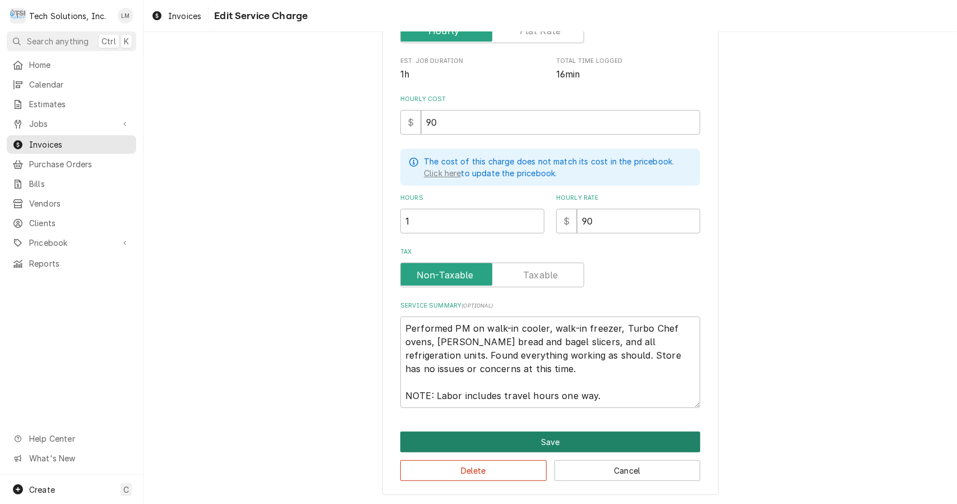
click at [587, 440] on button "Save" at bounding box center [550, 441] width 300 height 21
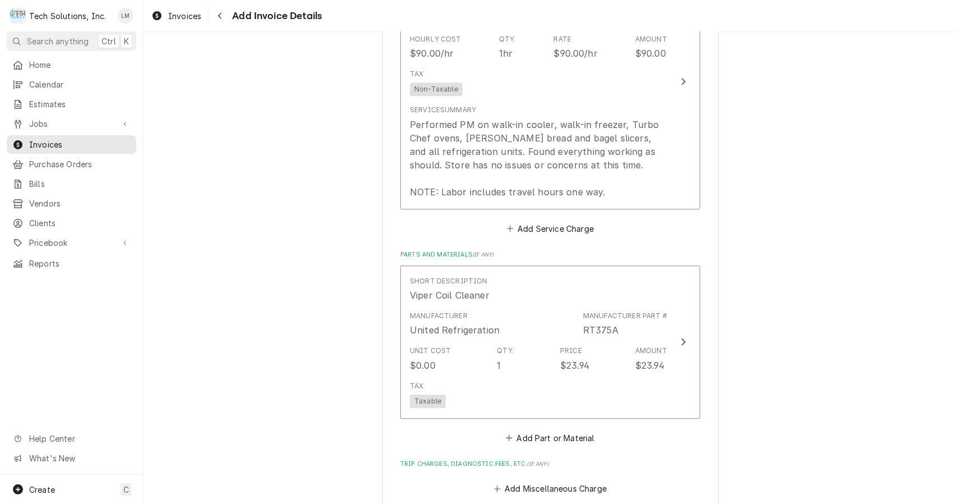
scroll to position [1836, 0]
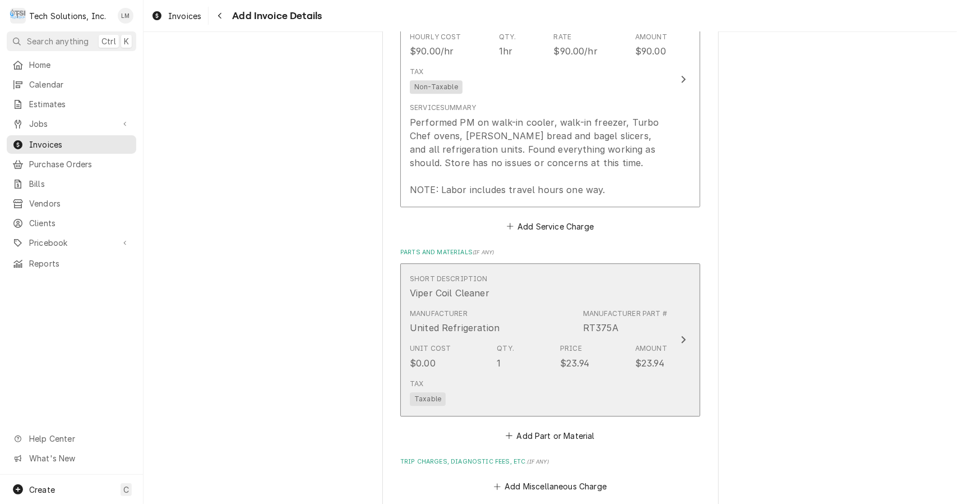
click at [676, 333] on div "Update Line Item" at bounding box center [683, 339] width 15 height 13
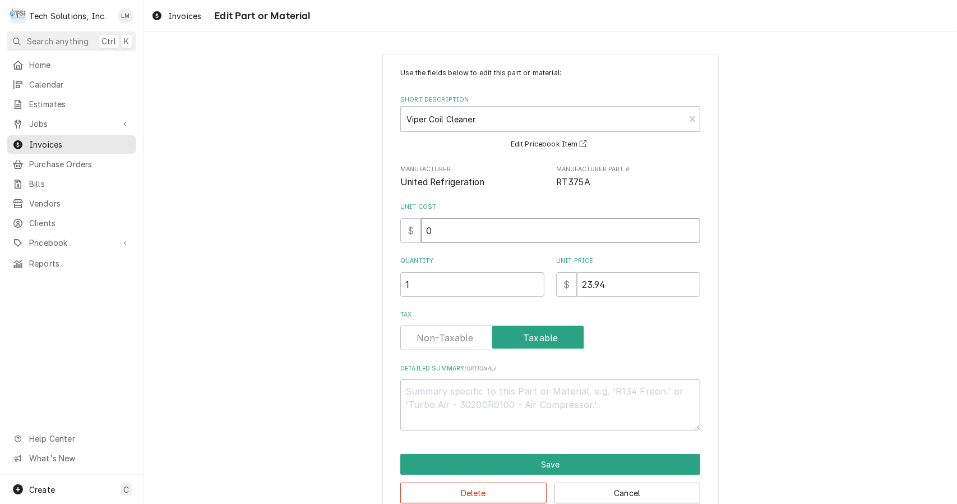
click at [505, 232] on input "0" at bounding box center [560, 230] width 279 height 25
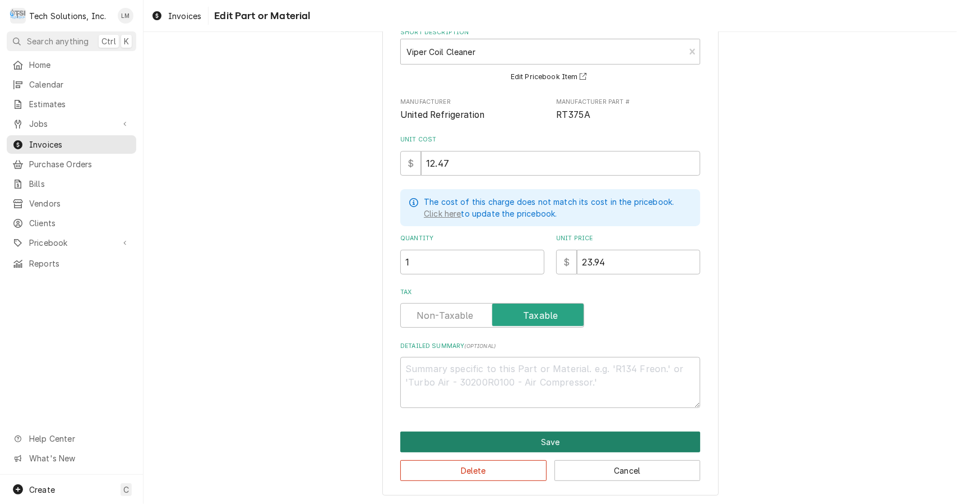
click at [612, 441] on button "Save" at bounding box center [550, 441] width 300 height 21
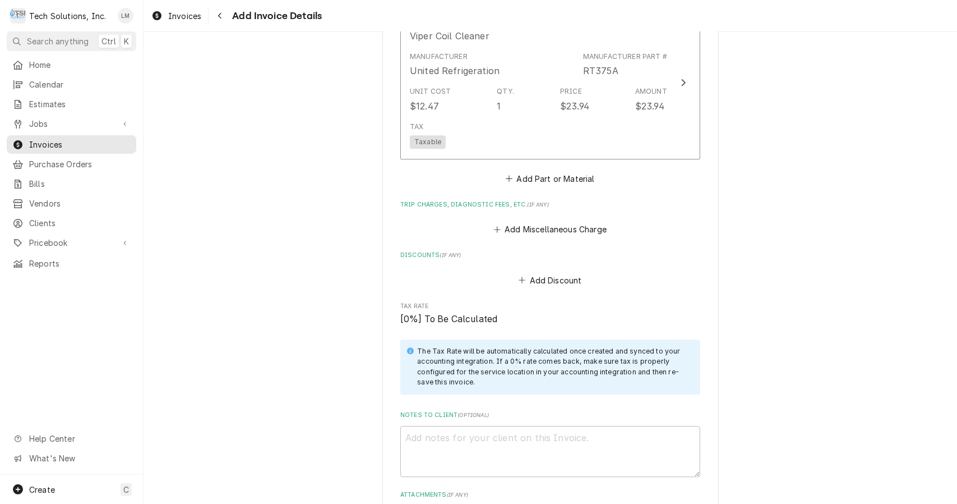
scroll to position [2084, 0]
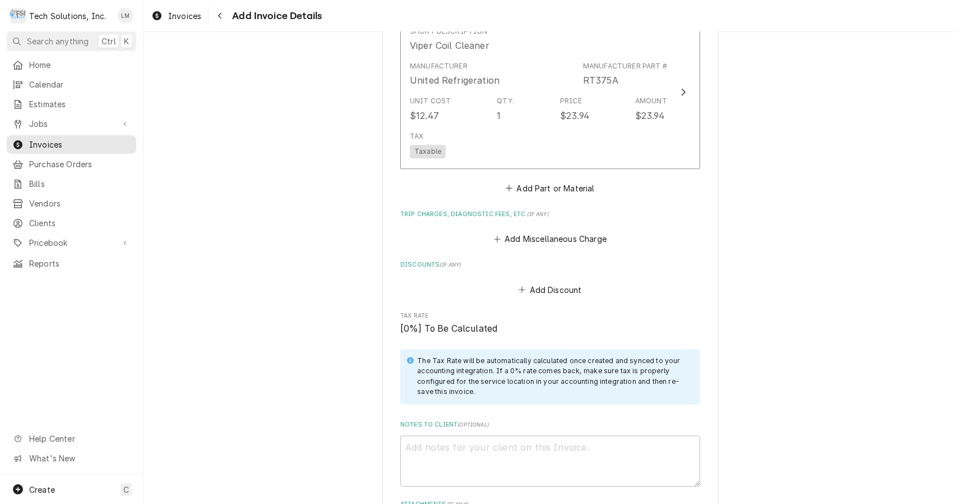
click at [487, 438] on textarea "Notes to Client ( optional )" at bounding box center [550, 460] width 300 height 51
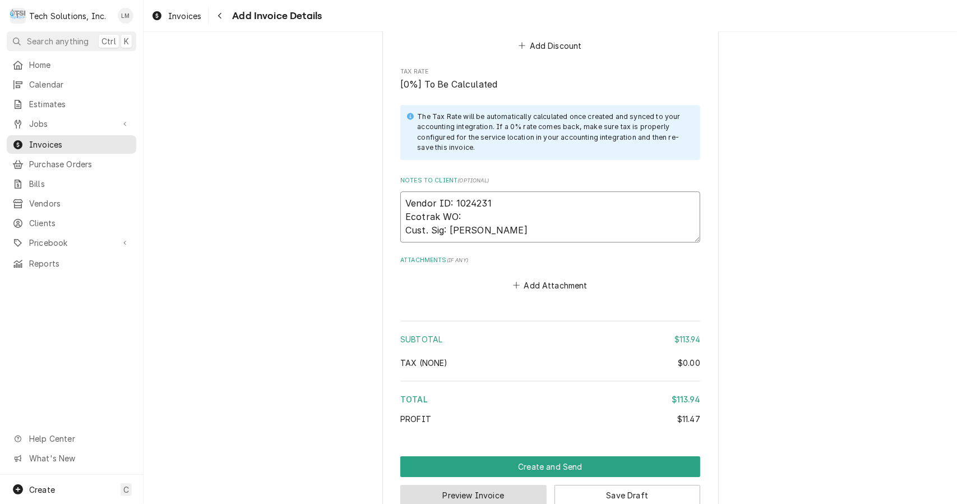
click at [508, 485] on button "Preview Invoice" at bounding box center [473, 495] width 146 height 21
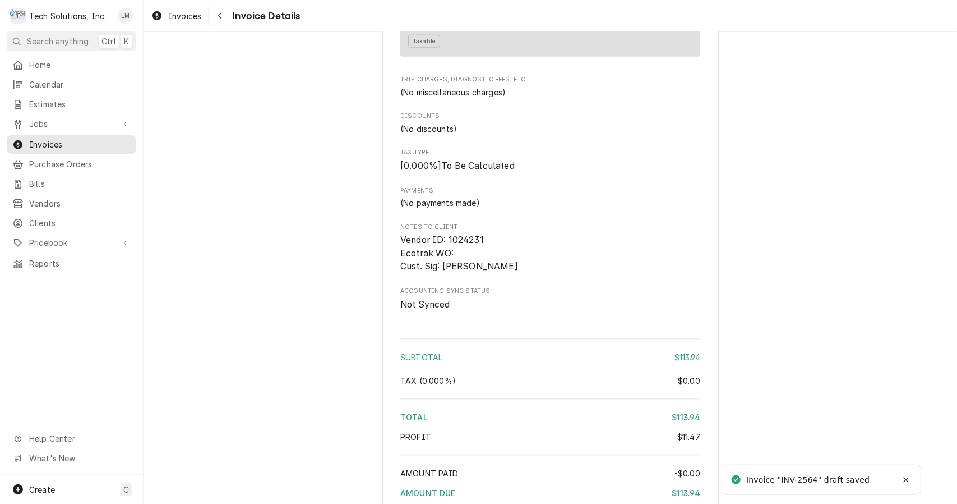
scroll to position [1144, 0]
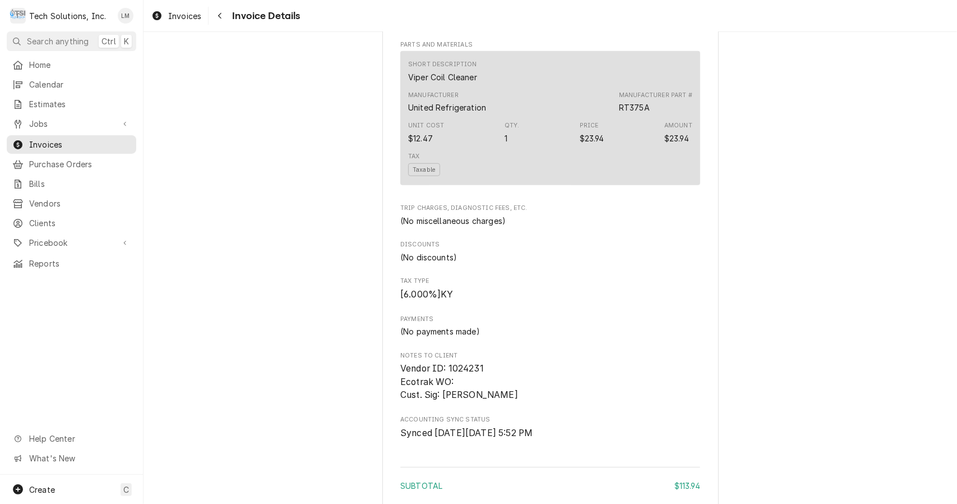
scroll to position [1144, 0]
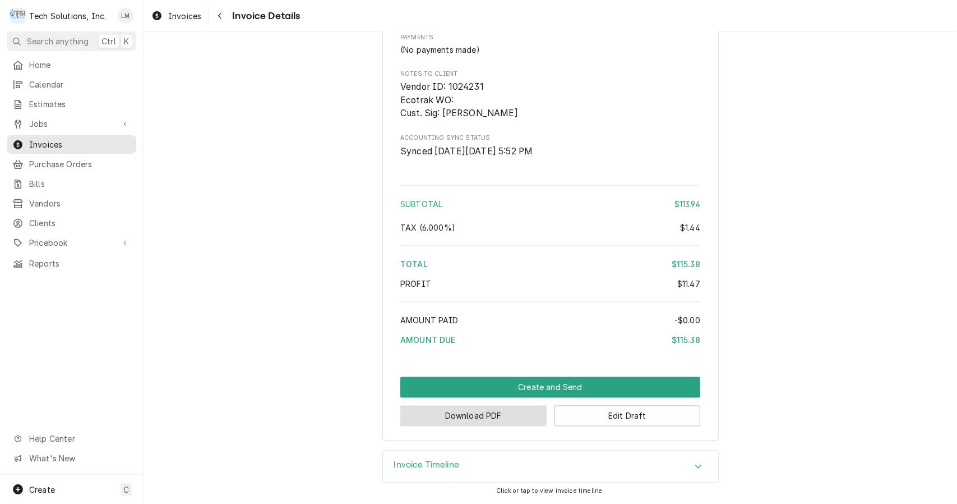
click at [503, 419] on button "Download PDF" at bounding box center [473, 416] width 146 height 21
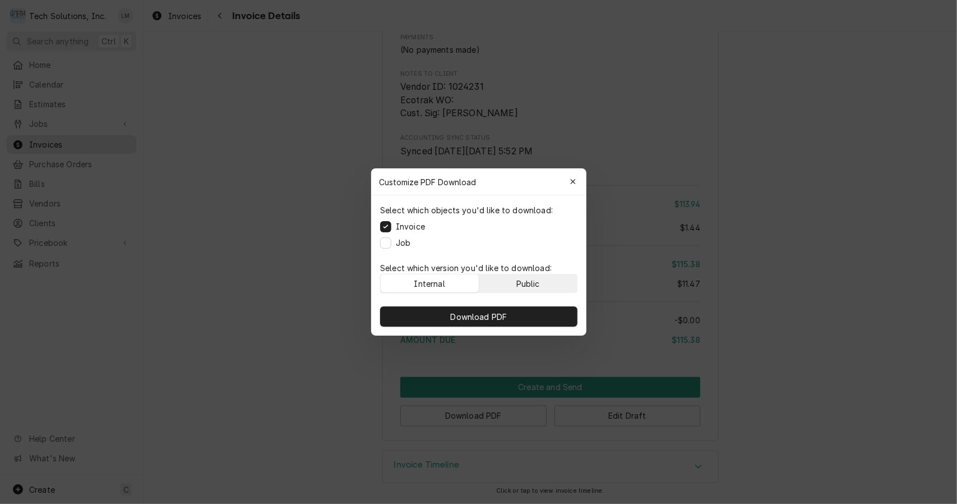
click at [528, 280] on div "Public" at bounding box center [528, 284] width 24 height 12
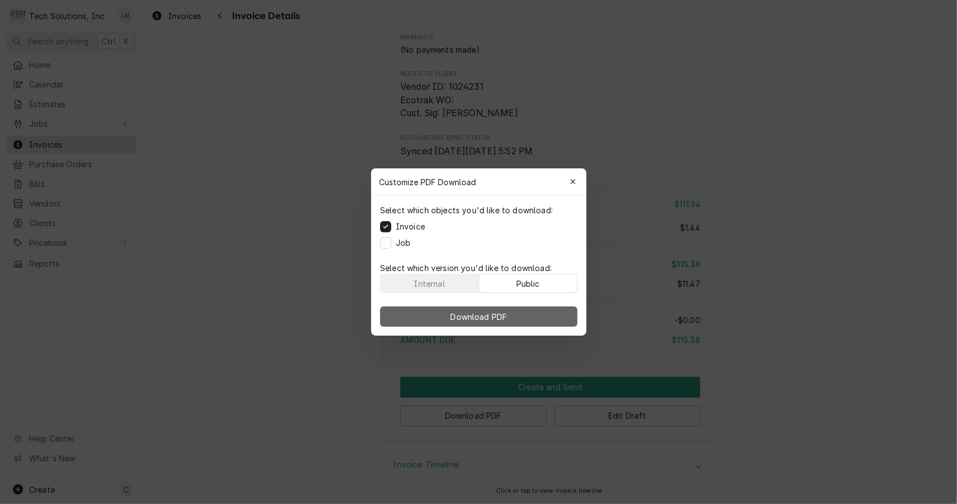
click at [526, 319] on button "Download PDF" at bounding box center [478, 316] width 197 height 20
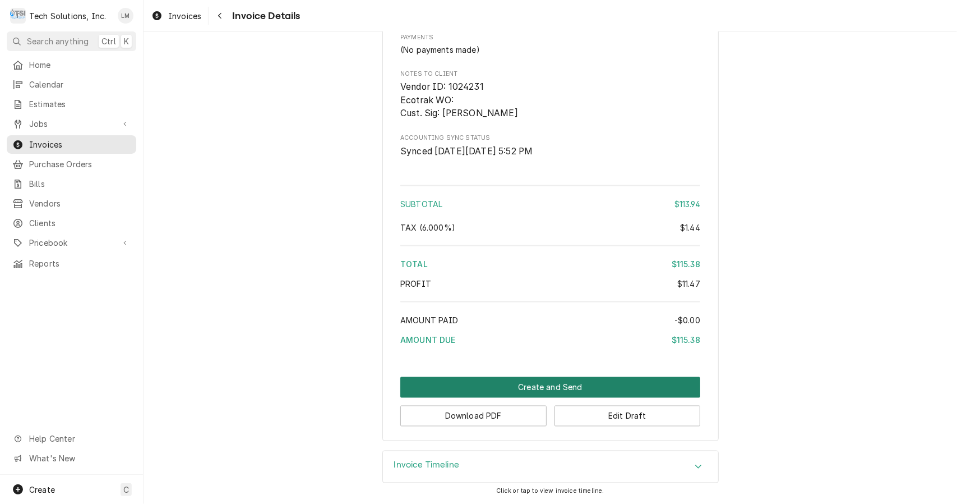
click at [540, 389] on button "Create and Send" at bounding box center [550, 387] width 300 height 21
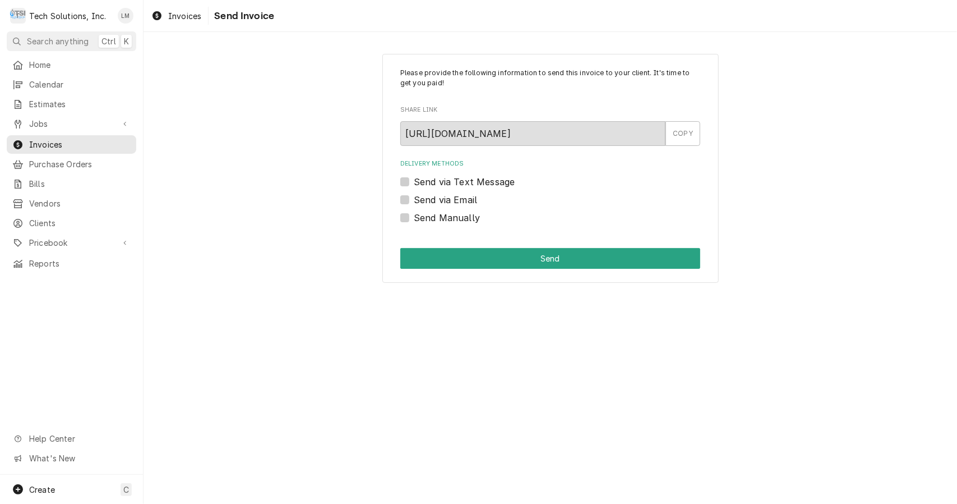
click at [428, 218] on label "Send Manually" at bounding box center [447, 217] width 66 height 13
click at [428, 218] on input "Send Manually" at bounding box center [564, 223] width 300 height 25
checkbox input "true"
click at [435, 265] on button "Send" at bounding box center [550, 258] width 300 height 21
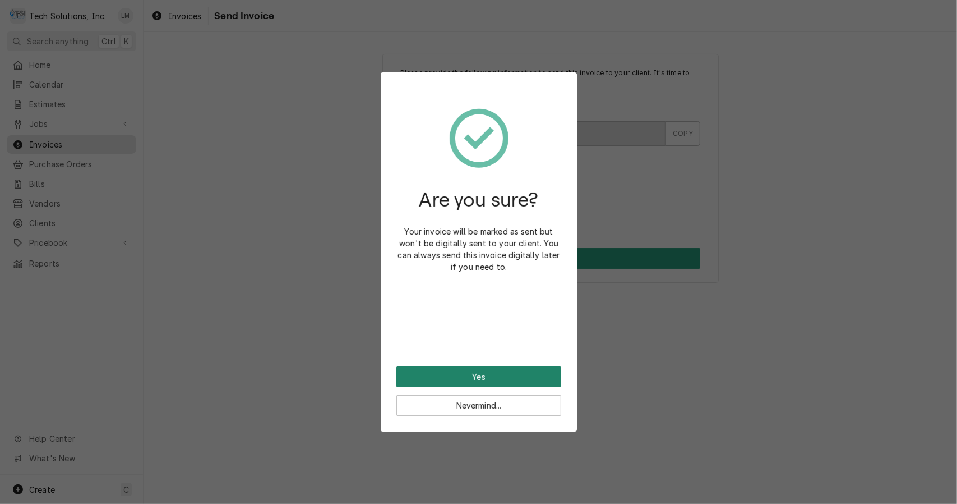
click at [464, 379] on button "Yes" at bounding box center [479, 376] width 165 height 21
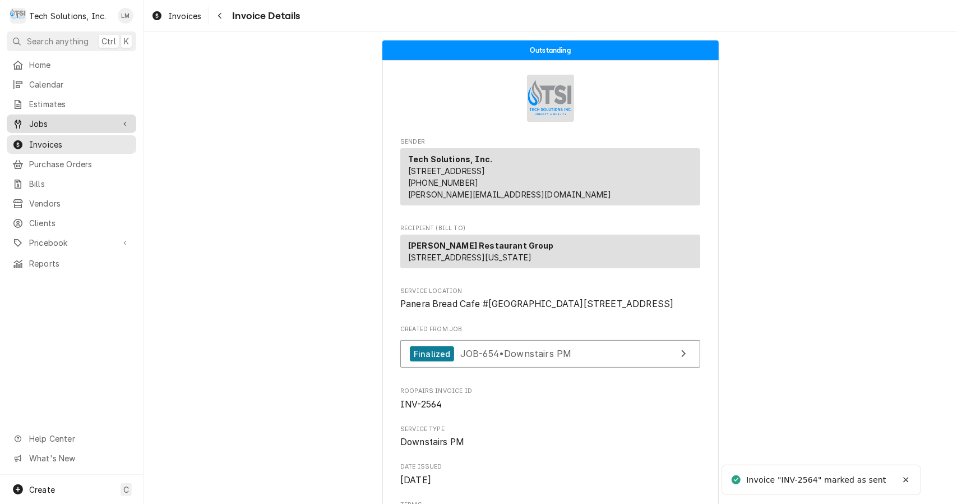
click at [46, 121] on span "Jobs" at bounding box center [71, 124] width 85 height 12
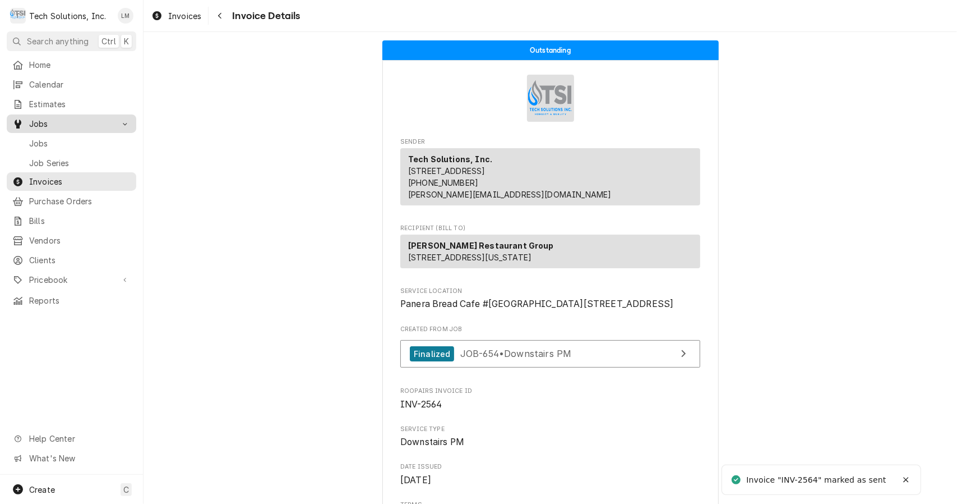
click at [47, 141] on span "Jobs" at bounding box center [80, 143] width 102 height 12
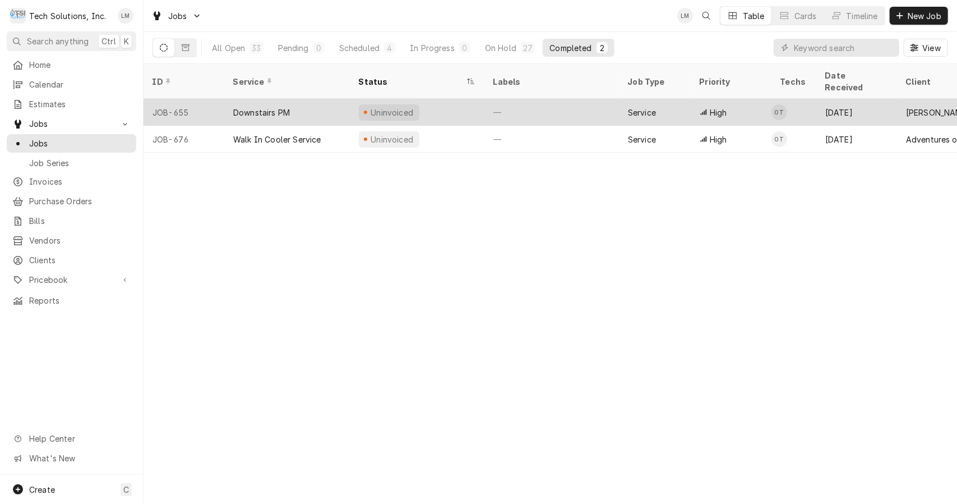
click at [287, 107] on div "Downstairs PM" at bounding box center [261, 113] width 57 height 12
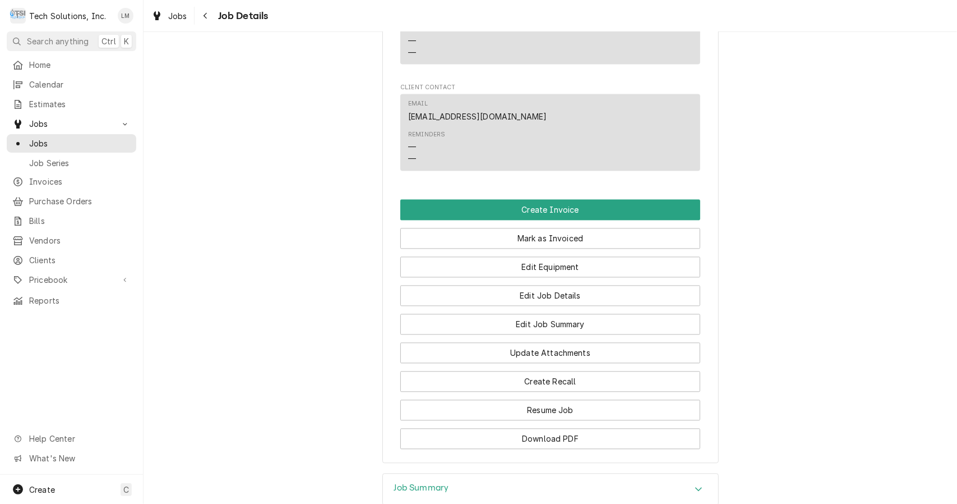
scroll to position [1662, 0]
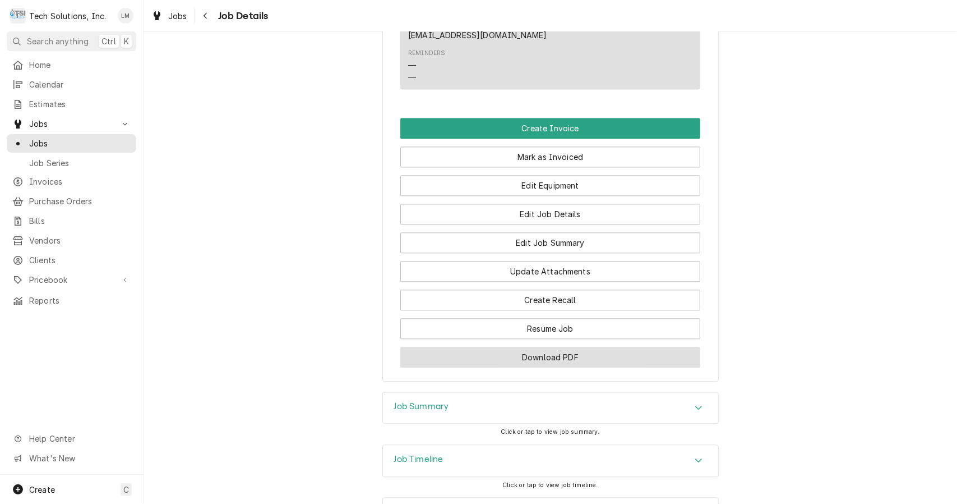
click at [583, 347] on button "Download PDF" at bounding box center [550, 357] width 300 height 21
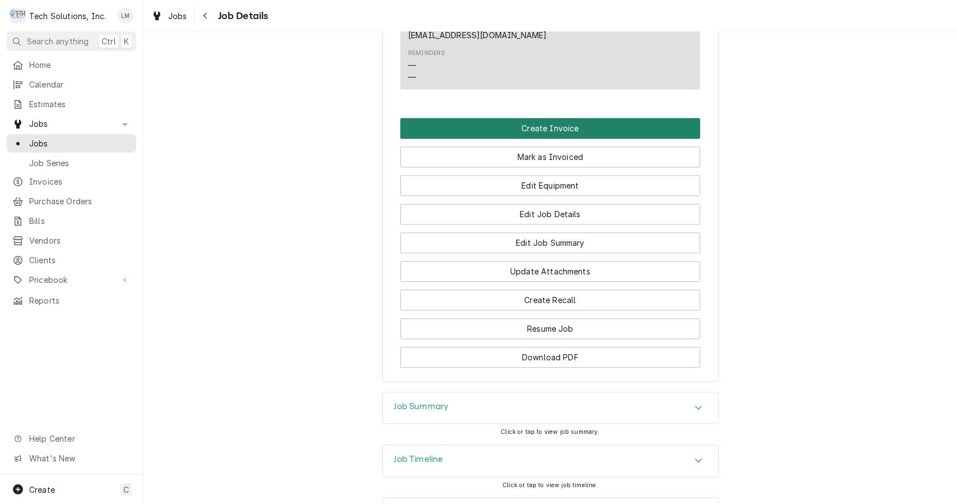
click at [555, 118] on button "Create Invoice" at bounding box center [550, 128] width 300 height 21
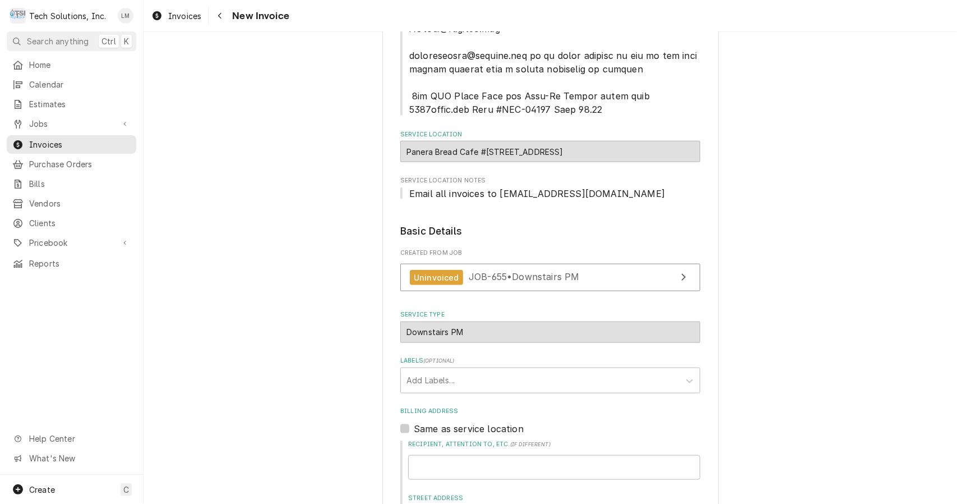
scroll to position [1188, 0]
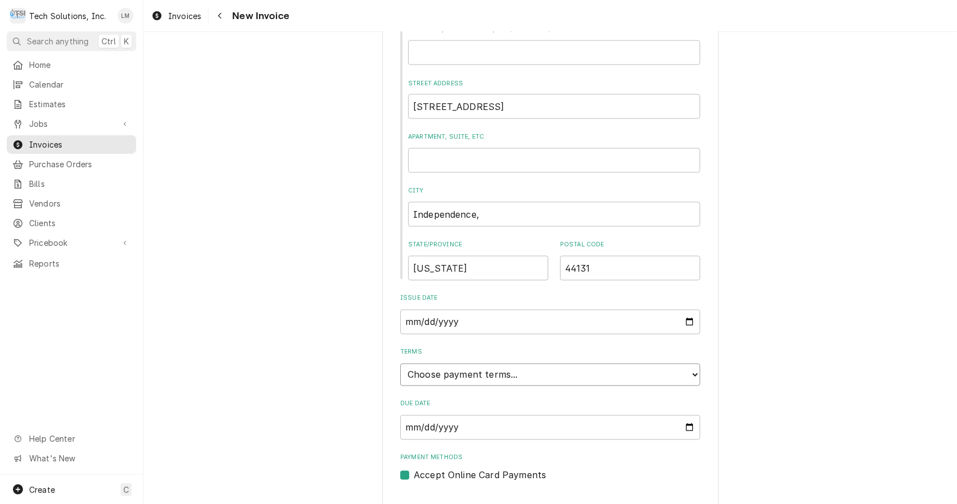
click at [619, 363] on select "Choose payment terms... Same Day Net 7 Net 14 Net 21 Net 30 Net 45 Net 60 Net 90" at bounding box center [550, 374] width 300 height 22
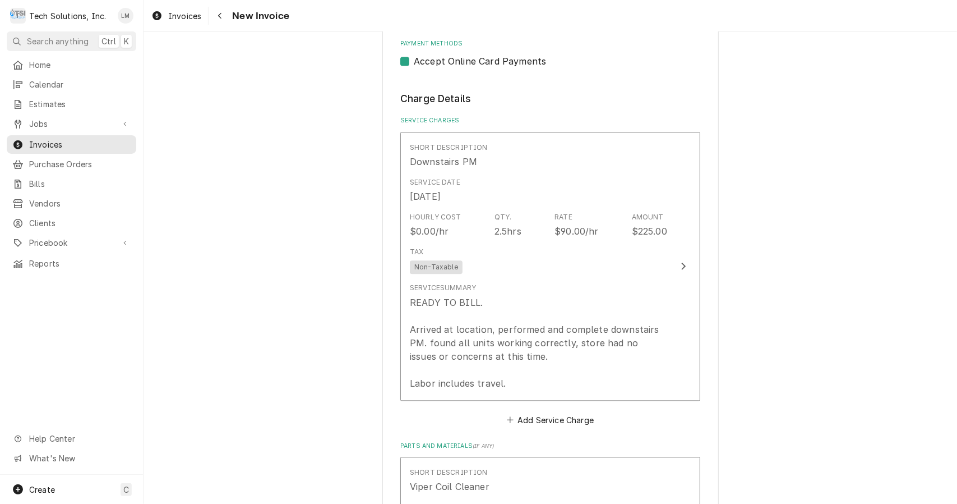
click at [676, 259] on div "Update Line Item" at bounding box center [683, 265] width 15 height 13
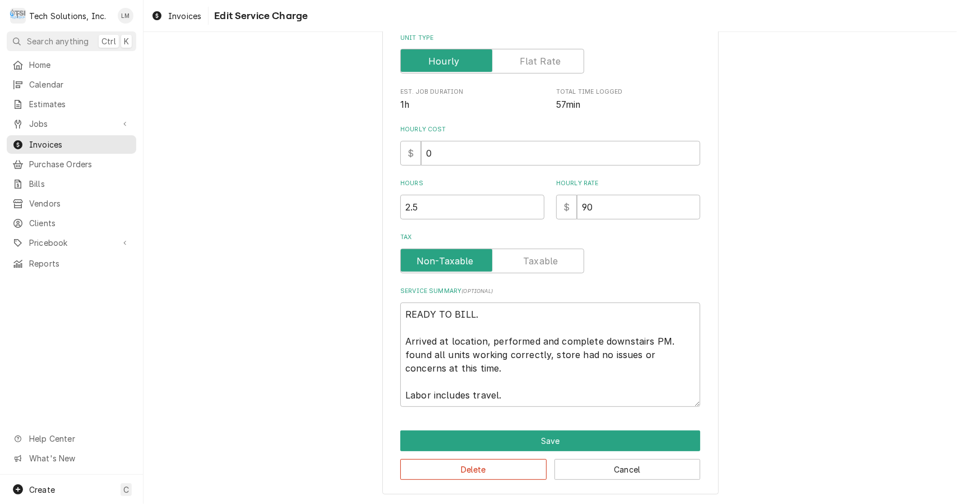
scroll to position [96, 0]
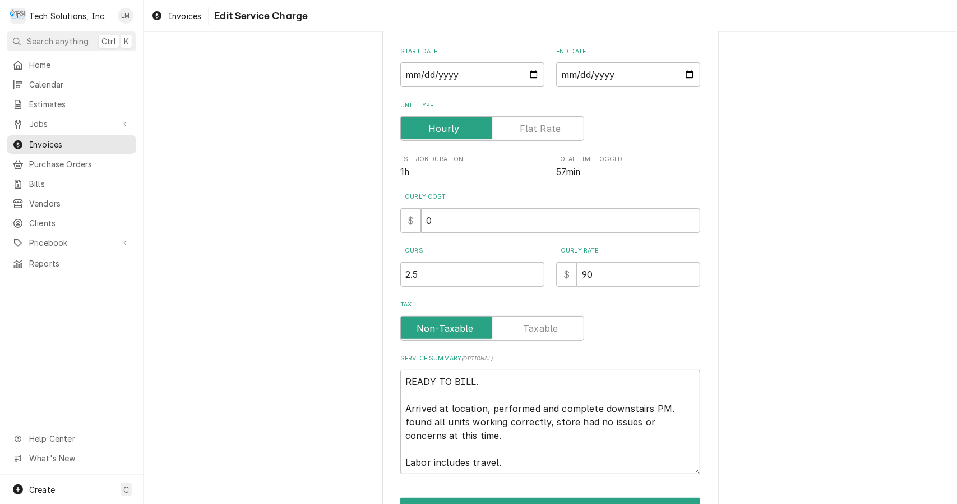
type textarea "x"
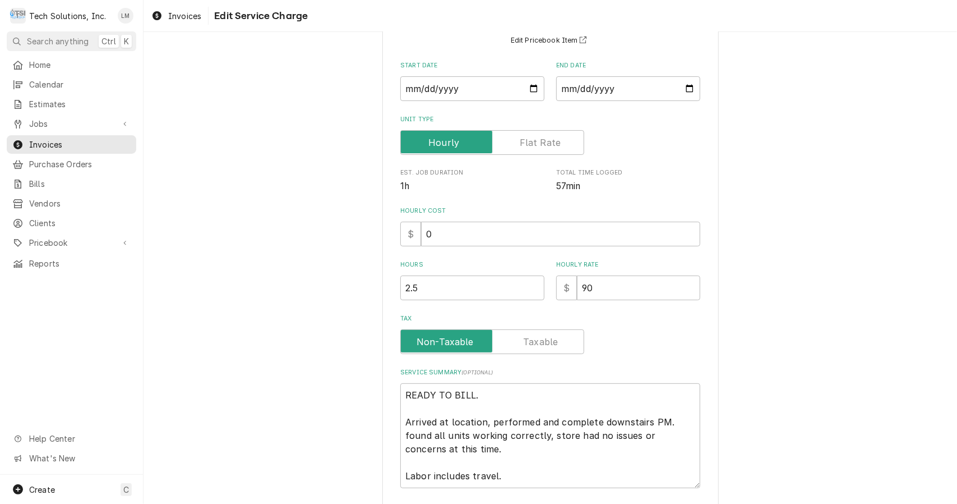
scroll to position [185, 0]
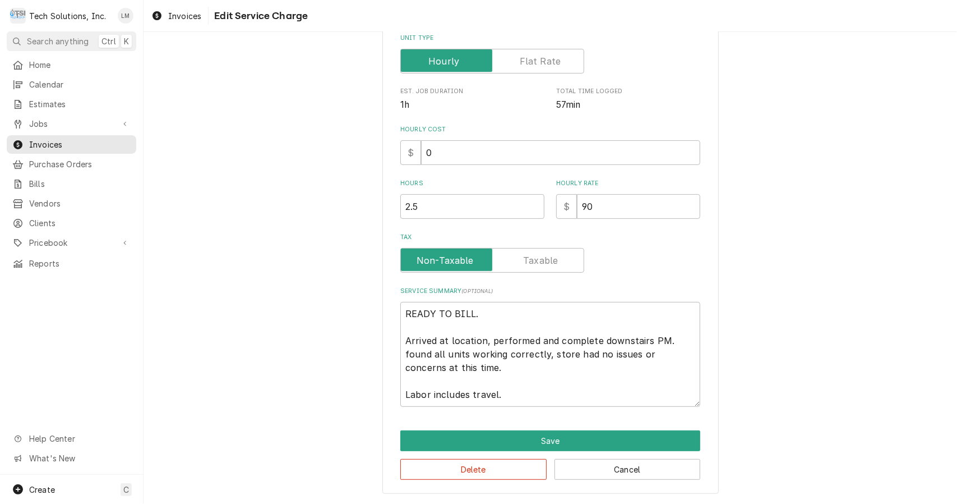
click at [561, 263] on input "Tax" at bounding box center [493, 260] width 174 height 25
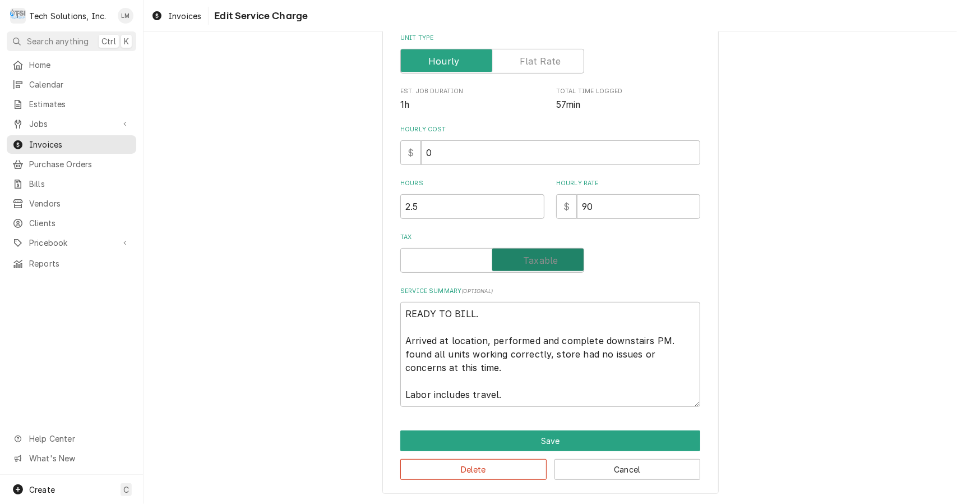
checkbox input "true"
click at [518, 328] on textarea "READY TO BILL. Arrived at location, performed and complete downstairs PM. found…" at bounding box center [550, 354] width 300 height 105
type textarea "x"
type textarea "READY TO BILL. Arrived at location, performed and complete downstairs PM. found…"
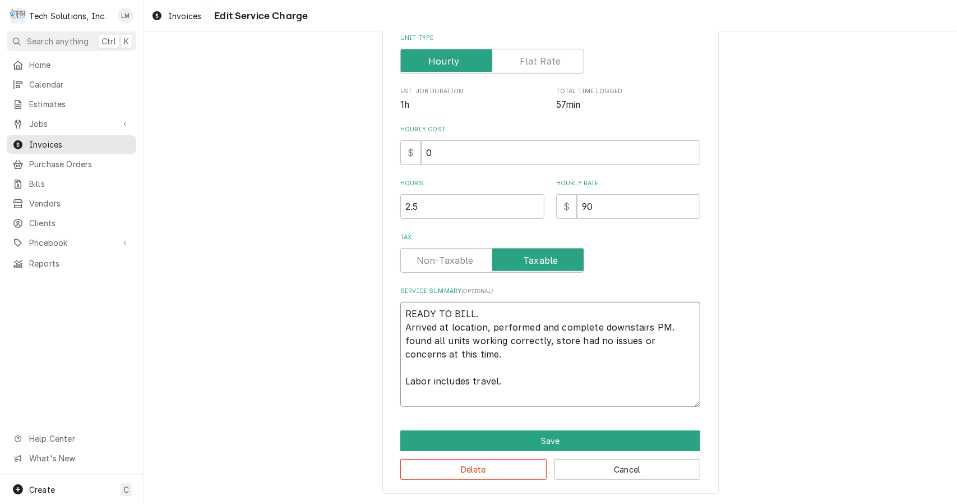
scroll to position [172, 0]
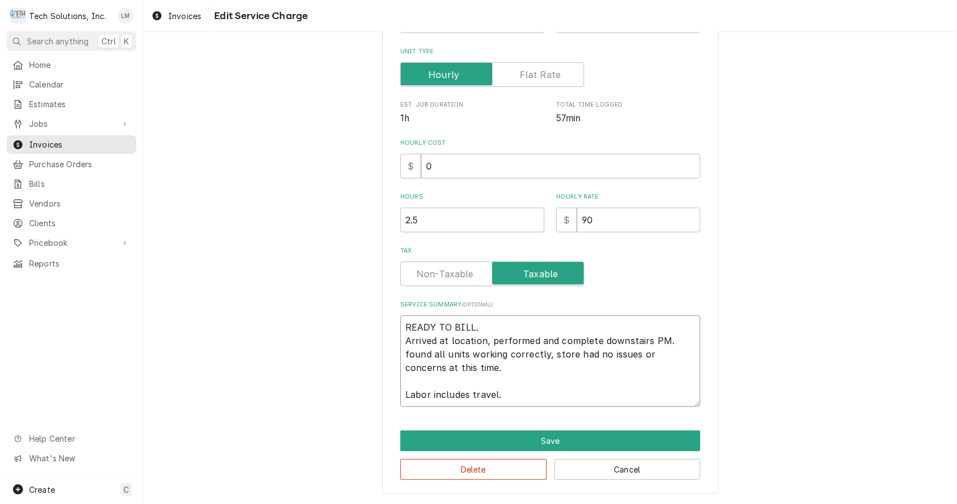
type textarea "x"
type textarea "READY TO BILL Arrived at location, performed and complete downstairs PM. found …"
type textarea "x"
type textarea "READY TO BIL Arrived at location, performed and complete downstairs PM. found a…"
type textarea "x"
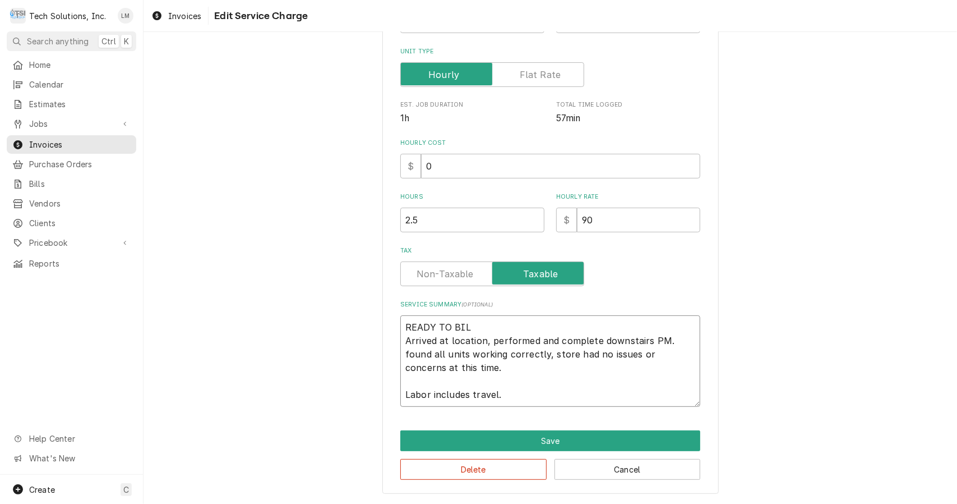
type textarea "READY TO BI Arrived at location, performed and complete downstairs PM. found al…"
type textarea "x"
type textarea "READY TO B Arrived at location, performed and complete downstairs PM. found all…"
type textarea "x"
type textarea "READY TO Arrived at location, performed and complete downstairs PM. found all u…"
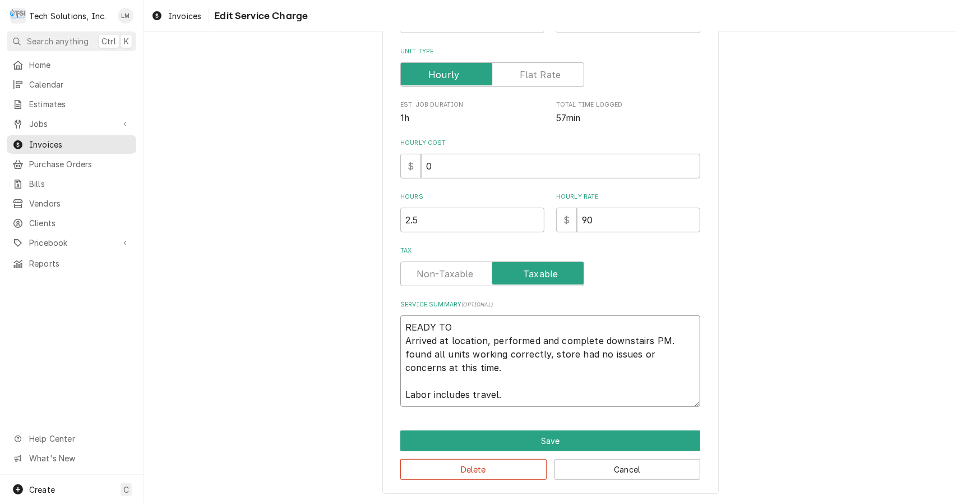
type textarea "x"
type textarea "READY TO Arrived at location, performed and complete downstairs PM. found all u…"
type textarea "x"
type textarea "READY T Arrived at location, performed and complete downstairs PM. found all un…"
type textarea "x"
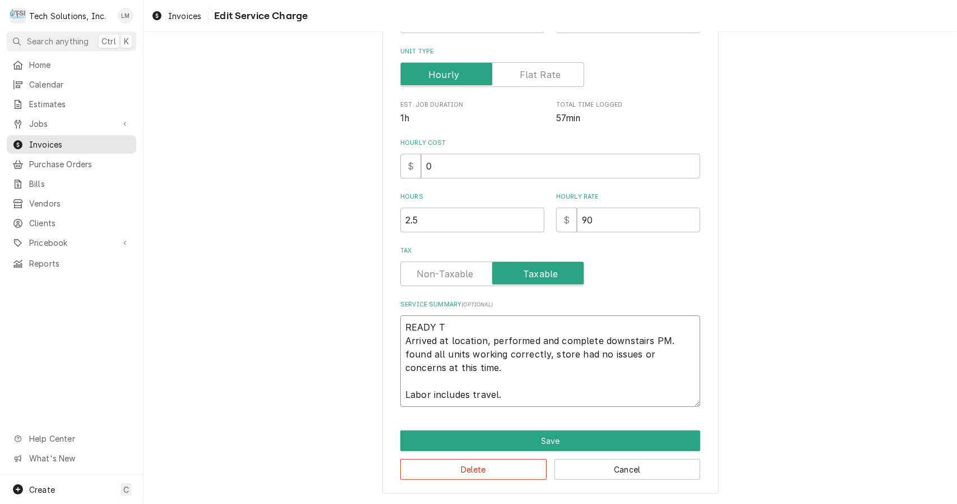
type textarea "READY Arrived at location, performed and complete downstairs PM. found all unit…"
type textarea "x"
type textarea "READY Arrived at location, performed and complete downstairs PM. found all unit…"
type textarea "x"
type textarea "READ Arrived at location, performed and complete downstairs PM. found all units…"
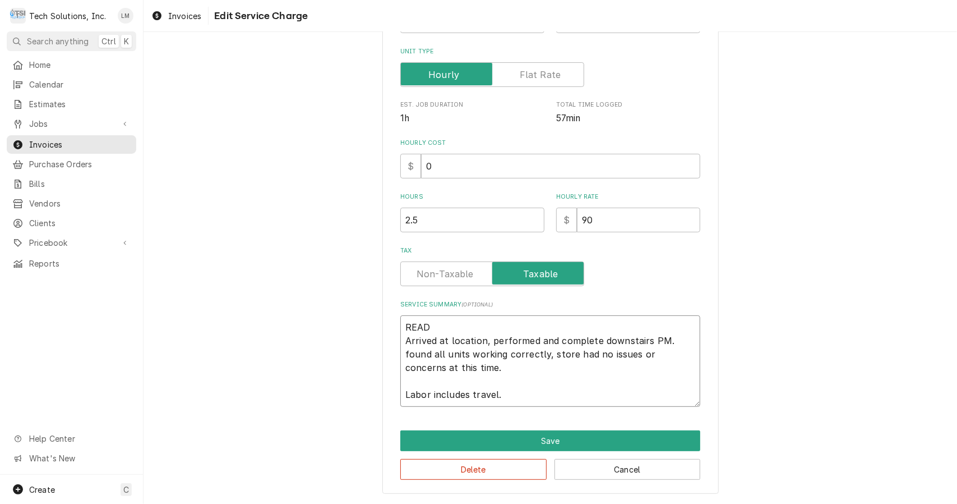
type textarea "x"
type textarea "REA Arrived at location, performed and complete downstairs PM. found all units …"
type textarea "x"
type textarea "RE Arrived at location, performed and complete downstairs PM. found all units w…"
type textarea "x"
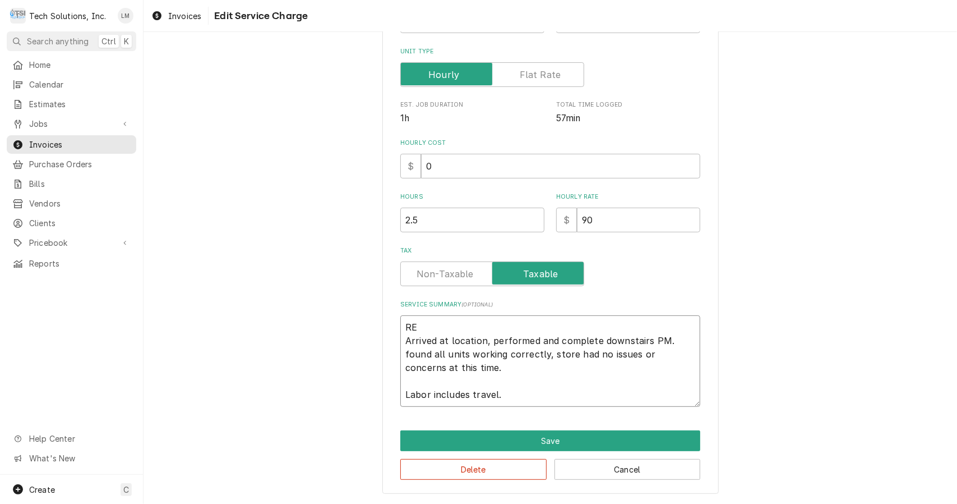
type textarea "R Arrived at location, performed and complete downstairs PM. found all units wo…"
type textarea "x"
type textarea "Arrived at location, performed and complete downstairs PM. found all units work…"
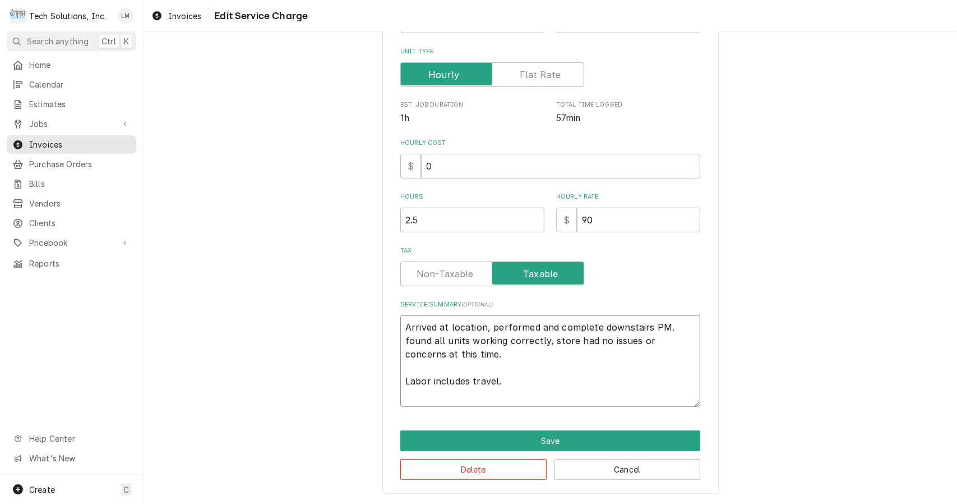
type textarea "x"
type textarea "Arrived at location, performed and complete downstairs PM. found all units work…"
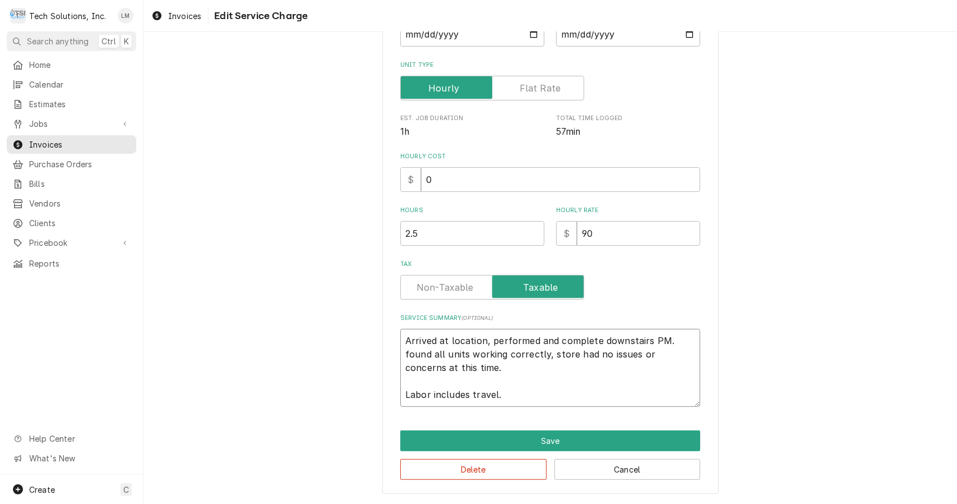
type textarea "x"
type textarea "rrived at location, performed and complete downstairs PM. found all units worki…"
type textarea "x"
type textarea "rived at location, performed and complete downstairs PM. found all units workin…"
type textarea "x"
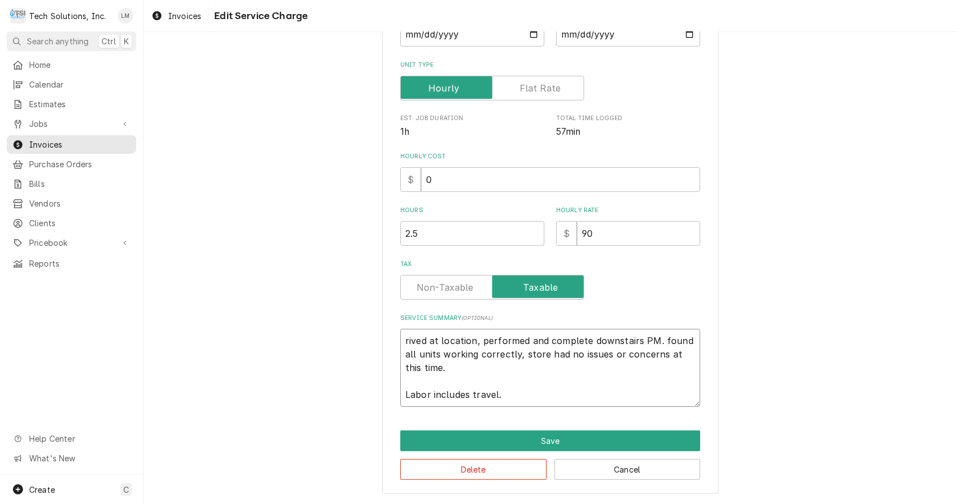
type textarea "ived at location, performed and complete downstairs PM. found all units working…"
type textarea "x"
type textarea "ved at location, performed and complete downstairs PM. found all units working …"
type textarea "x"
type textarea "ed at location, performed and complete downstairs PM. found all units working c…"
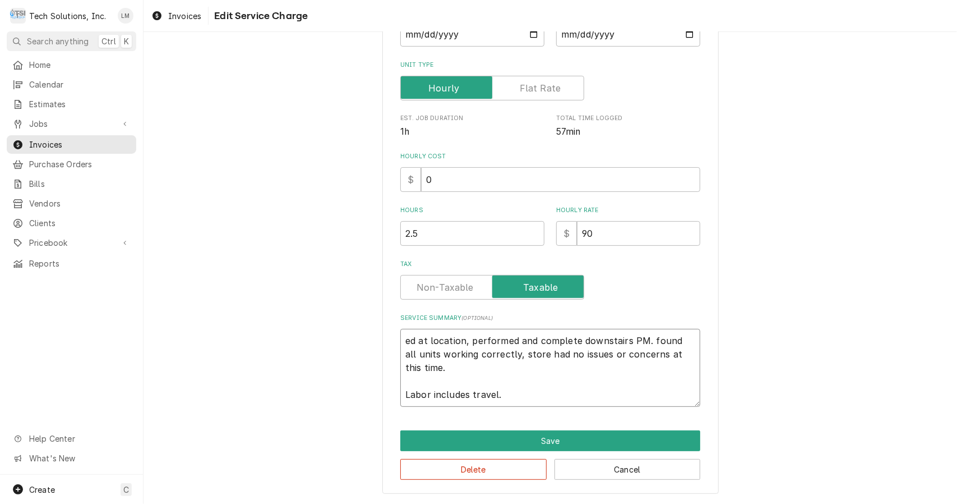
type textarea "x"
type textarea "d at location, performed and complete downstairs PM. found all units working co…"
type textarea "x"
type textarea "at location, performed and complete downstairs PM. found all units working corr…"
type textarea "x"
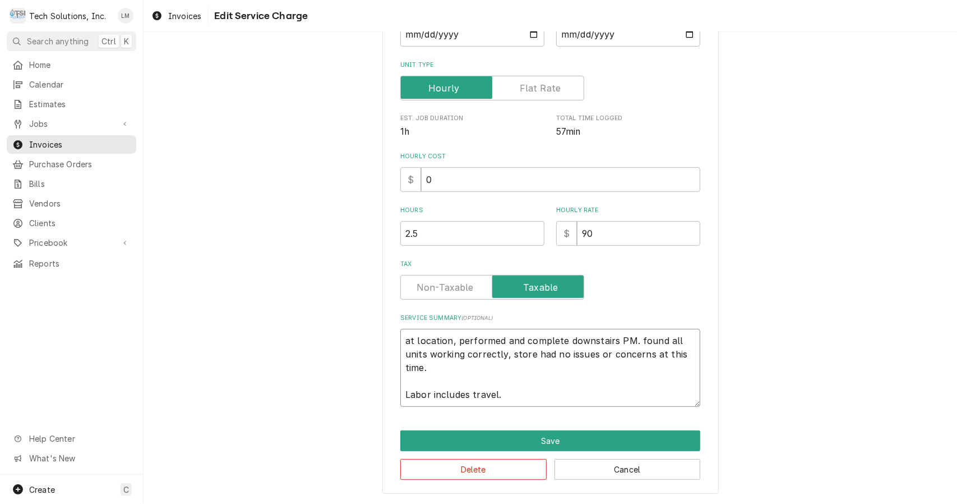
type textarea "at location, performed and complete downstairs PM. found all units working corr…"
type textarea "x"
type textarea "t location, performed and complete downstairs PM. found all units working corre…"
type textarea "x"
type textarea "location, performed and complete downstairs PM. found all units working correct…"
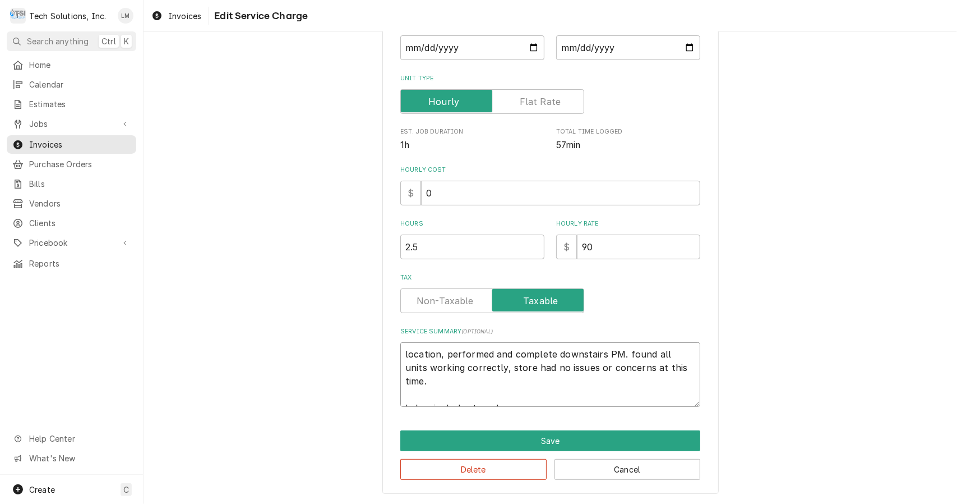
scroll to position [145, 0]
type textarea "x"
type textarea "location, performed and complete downstairs PM. found all units working correct…"
type textarea "x"
type textarea "ocation, performed and complete downstairs PM. found all units working correctl…"
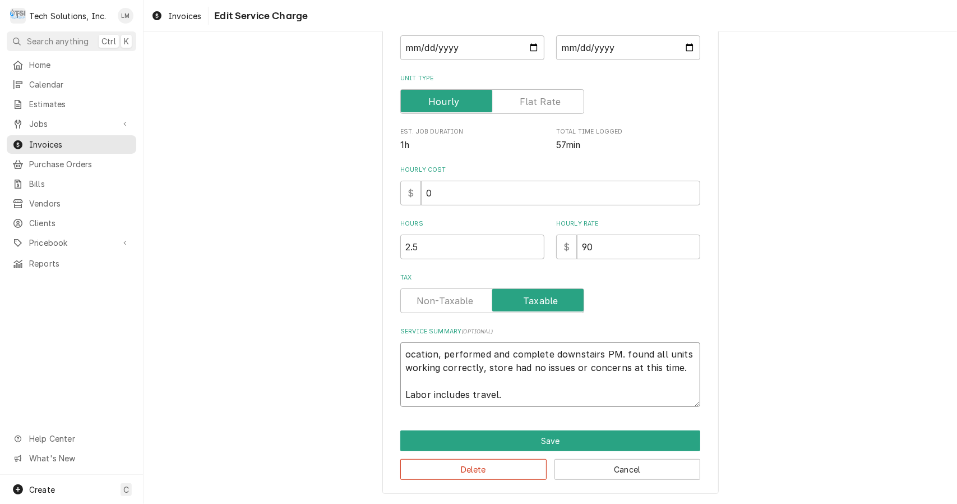
type textarea "x"
type textarea "cation, performed and complete downstairs PM. found all units working correctly…"
type textarea "x"
type textarea "[PERSON_NAME], performed and complete downstairs PM. found all units working co…"
type textarea "x"
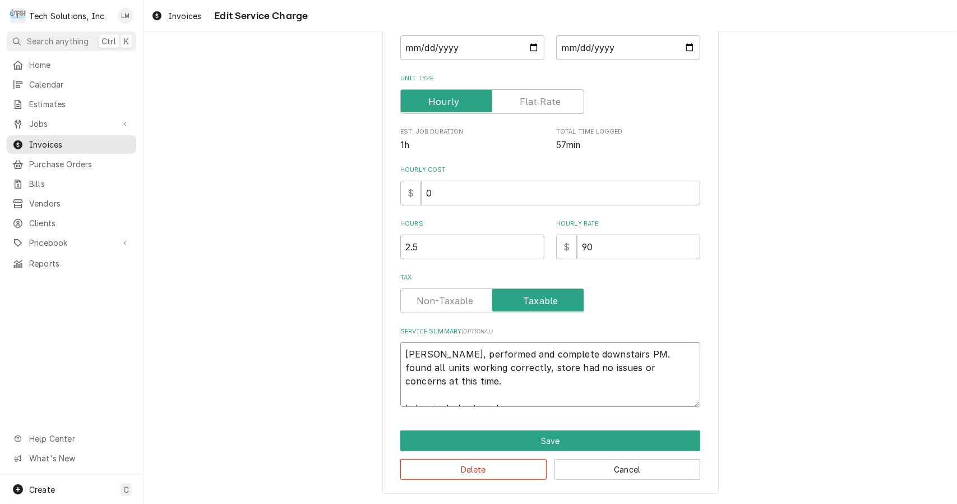
type textarea "tion, performed and complete downstairs PM. found all units working correctly, …"
type textarea "x"
type textarea "ion, performed and complete downstairs PM. found all units working correctly, s…"
type textarea "x"
type textarea "on, performed and complete downstairs PM. found all units working correctly, st…"
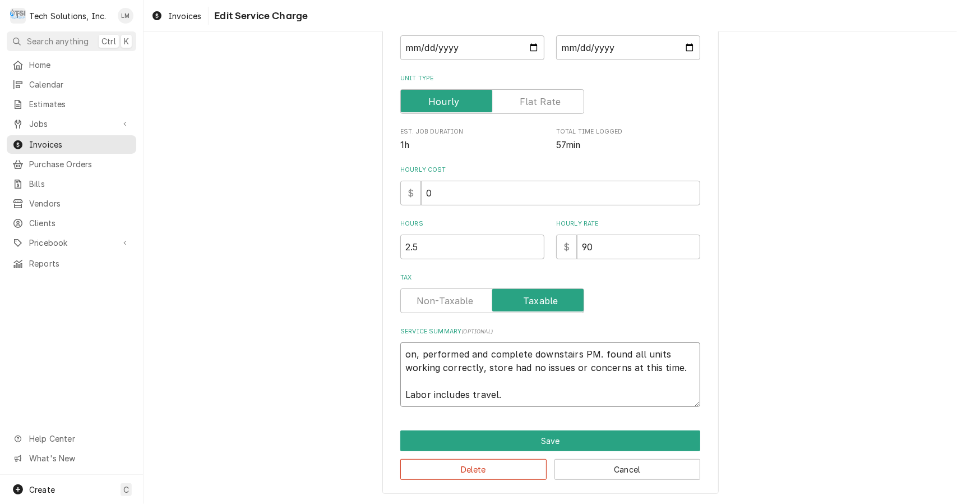
type textarea "x"
type textarea "n, performed and complete downstairs PM. found all units working correctly, sto…"
type textarea "x"
type textarea ", performed and complete downstairs PM. found all units working correctly, stor…"
type textarea "x"
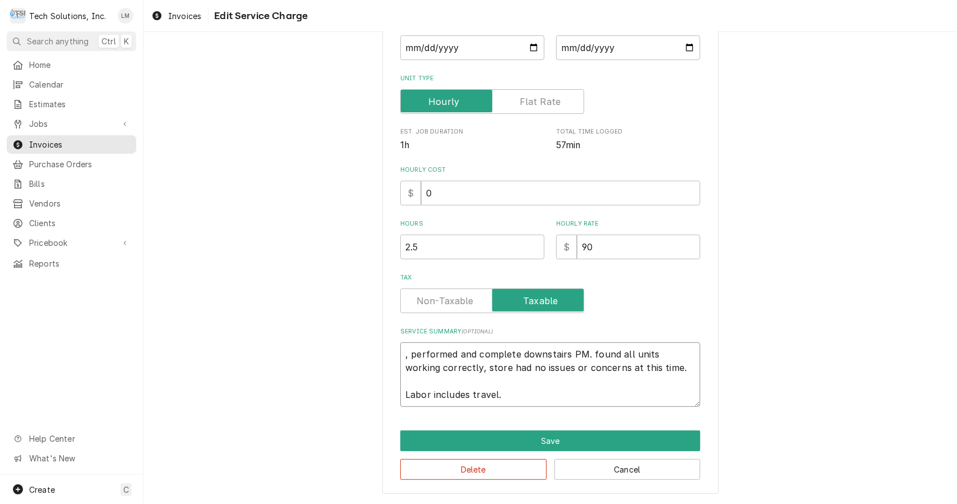
type textarea "performed and complete downstairs PM. found all units working correctly, store …"
type textarea "x"
type textarea "performed and complete downstairs PM. found all units working correctly, store …"
type textarea "x"
type textarea "erformed and complete downstairs PM. found all units working correctly, store h…"
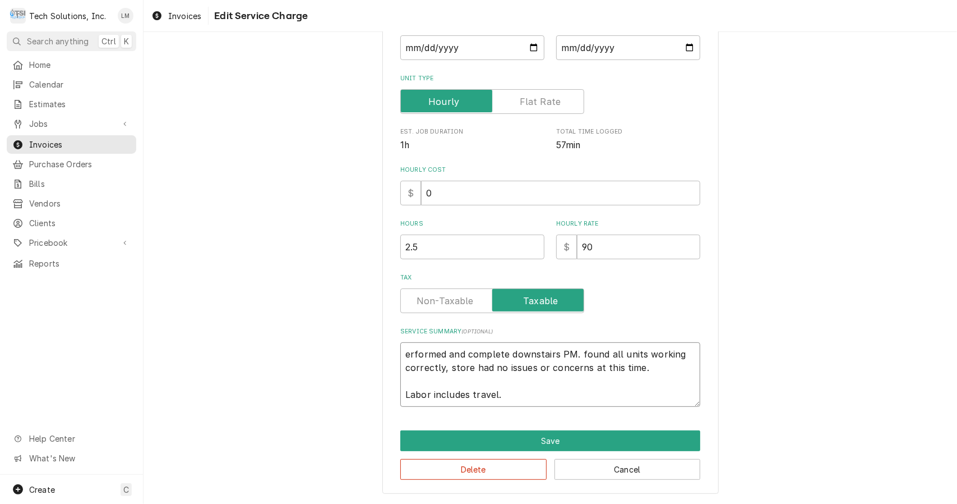
type textarea "x"
type textarea "Performed and complete downstairs PM. found all units working correctly, store …"
click at [582, 353] on textarea "Performed and complete downstairs PM. found all units working correctly, store …" at bounding box center [550, 374] width 300 height 64
type textarea "x"
type textarea "Performed and complete downstairs PM. Tfound all units working correctly, store…"
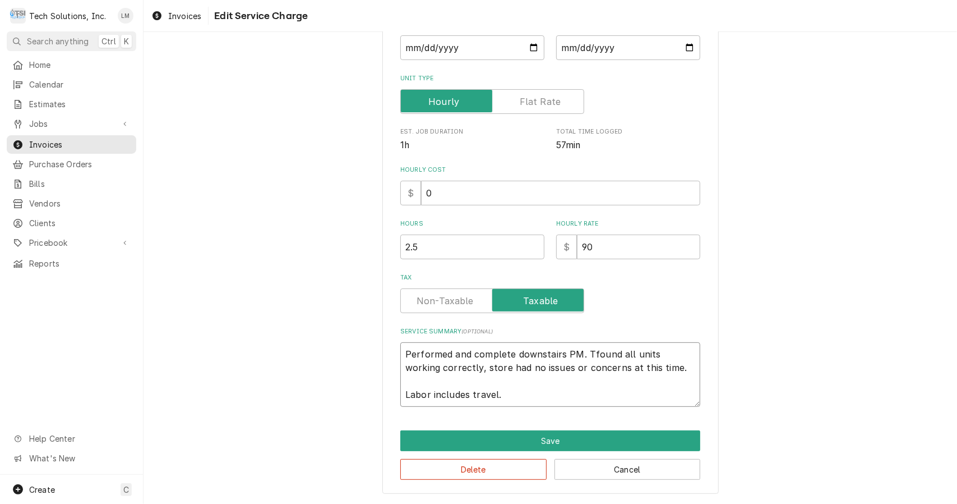
type textarea "x"
type textarea "Performed and complete downstairs PM. Thifound all units working correctly, sto…"
type textarea "x"
type textarea "Performed and complete downstairs PM. Thisfound all units working correctly, st…"
type textarea "x"
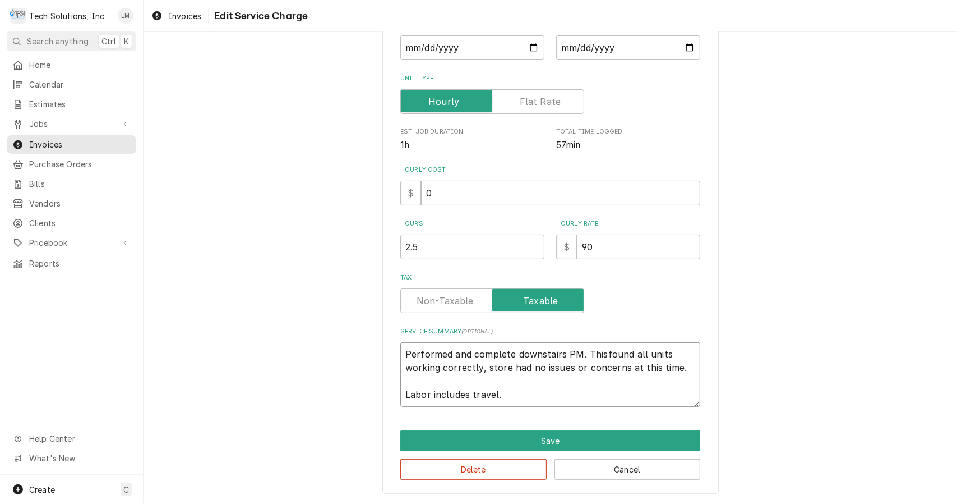
type textarea "Performed and complete downstairs PM. This found all units working correctly, s…"
type textarea "x"
type textarea "Performed and complete downstairs PM. This ifound all units working correctly, …"
type textarea "x"
type textarea "Performed and complete downstairs PM. This infound all units working correctly,…"
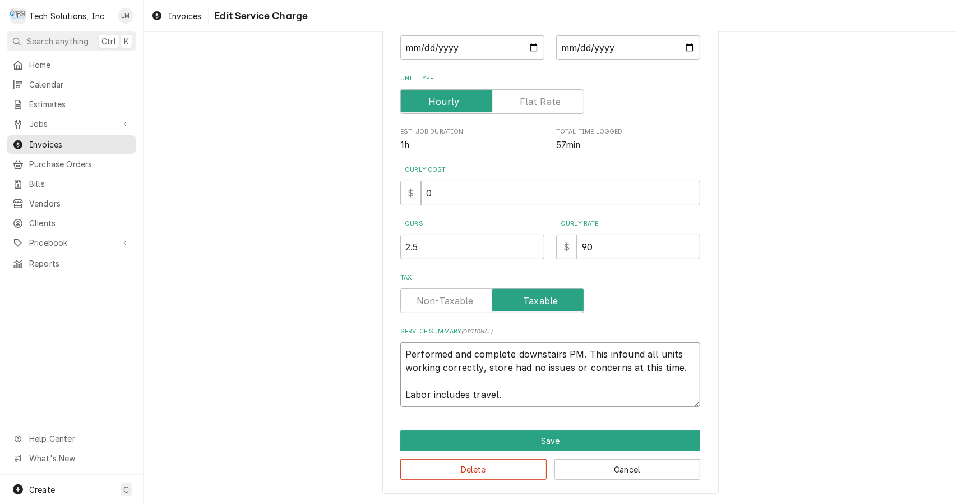
type textarea "x"
type textarea "Performed and complete downstairs PM. This incfound all units working correctly…"
type textarea "x"
type textarea "Performed and complete downstairs PM. This inclfound all units working correctl…"
type textarea "x"
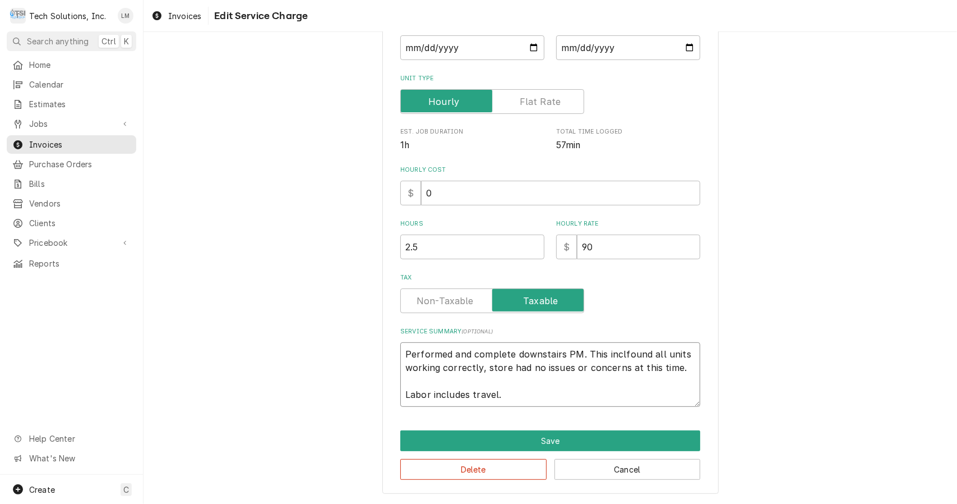
type textarea "Performed and complete downstairs PM. This inclufound all units working correct…"
type textarea "x"
type textarea "Performed and complete downstairs PM. This includfound all units working correc…"
type textarea "x"
type textarea "Performed and complete downstairs PM. This includefound all units working corre…"
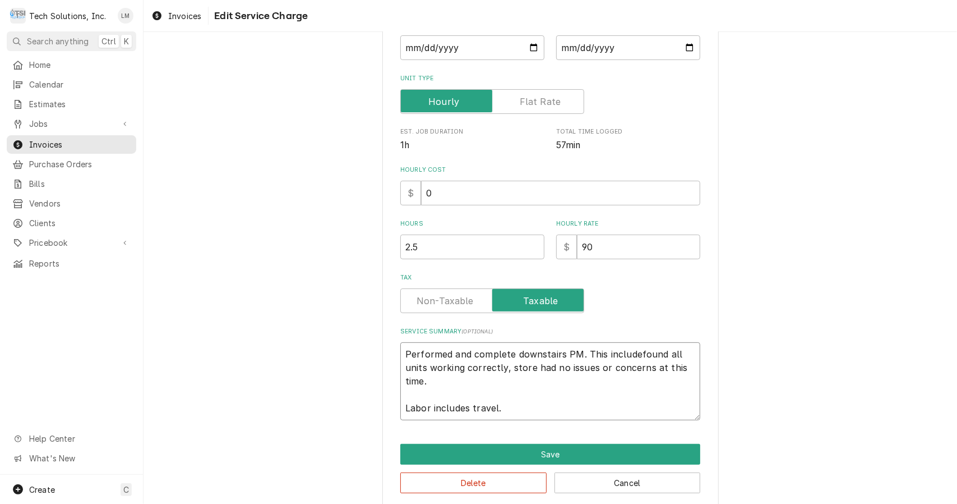
scroll to position [158, 0]
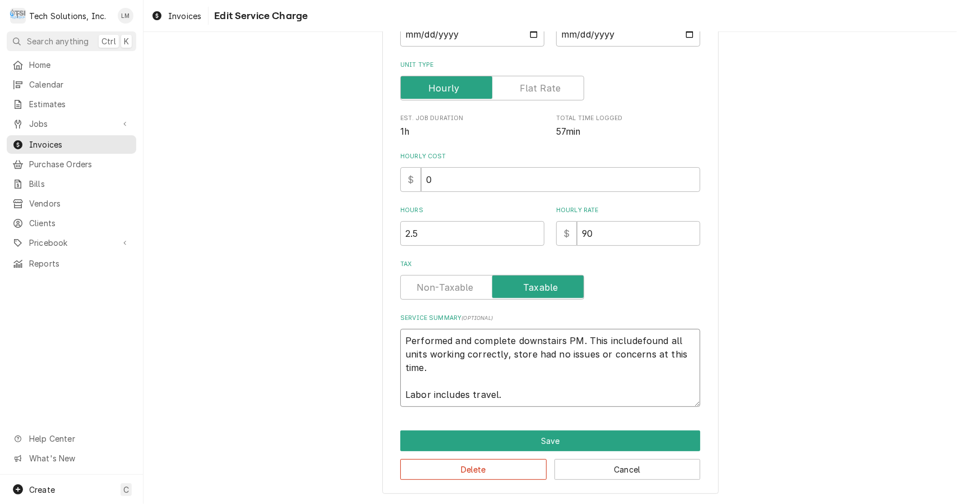
type textarea "x"
type textarea "Performed and complete downstairs PM. This includes found all units working cor…"
type textarea "x"
type textarea "Performed and complete downstairs PM. This includes cfound all units working co…"
type textarea "x"
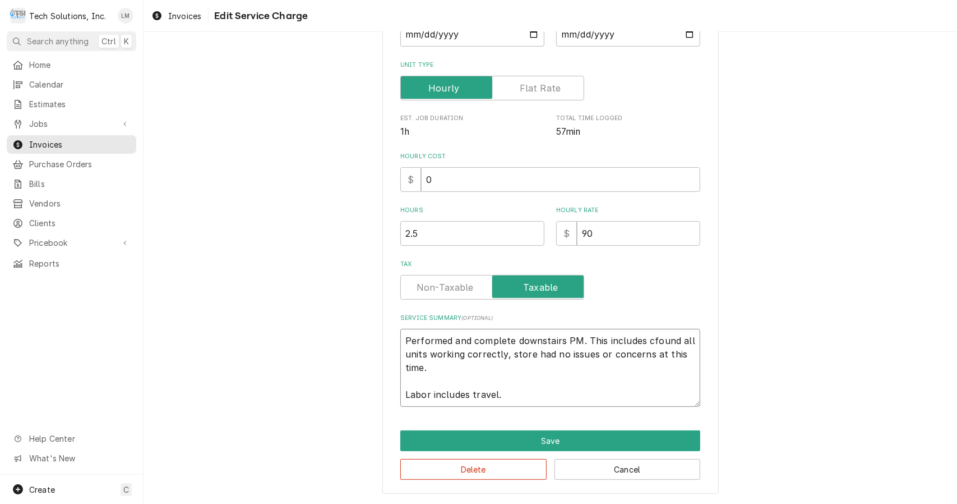
type textarea "Performed and complete downstairs PM. This includes chfound all units working c…"
type textarea "x"
type textarea "Performed and complete downstairs PM. This includes chefound all units working …"
type textarea "x"
type textarea "Performed and complete downstairs PM. This includes checfound all units working…"
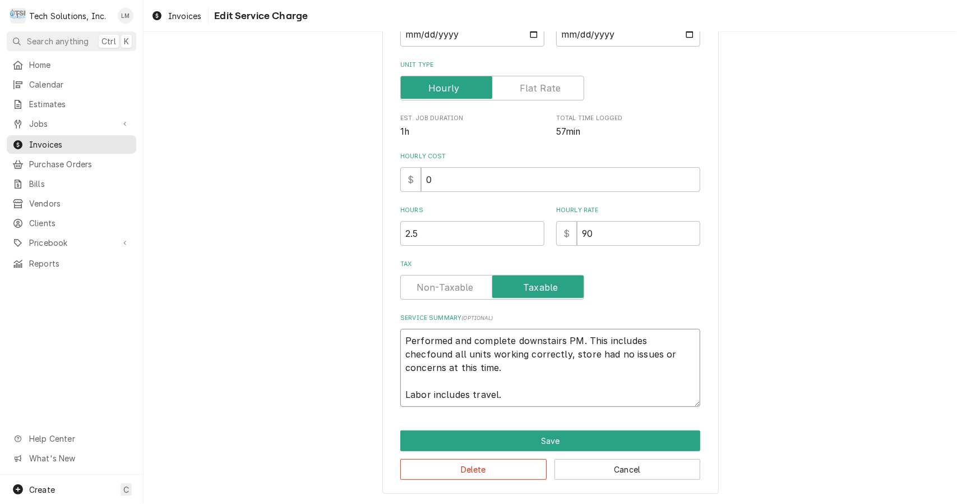
type textarea "x"
type textarea "Performed and complete downstairs PM. This includes checkfound all units workin…"
type textarea "x"
type textarea "Performed and complete downstairs PM. This includes checkifound all units worki…"
type textarea "x"
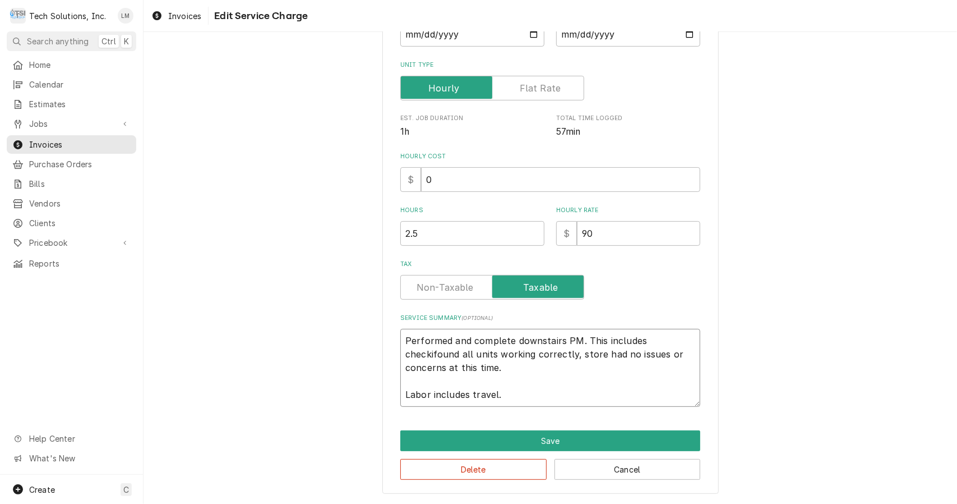
type textarea "Performed and complete downstairs PM. This includes checkinfound all units work…"
type textarea "x"
type textarea "Performed and complete downstairs PM. This includes checkingfound all units wor…"
type textarea "x"
type textarea "Performed and complete downstairs PM. This includes checking found all units wo…"
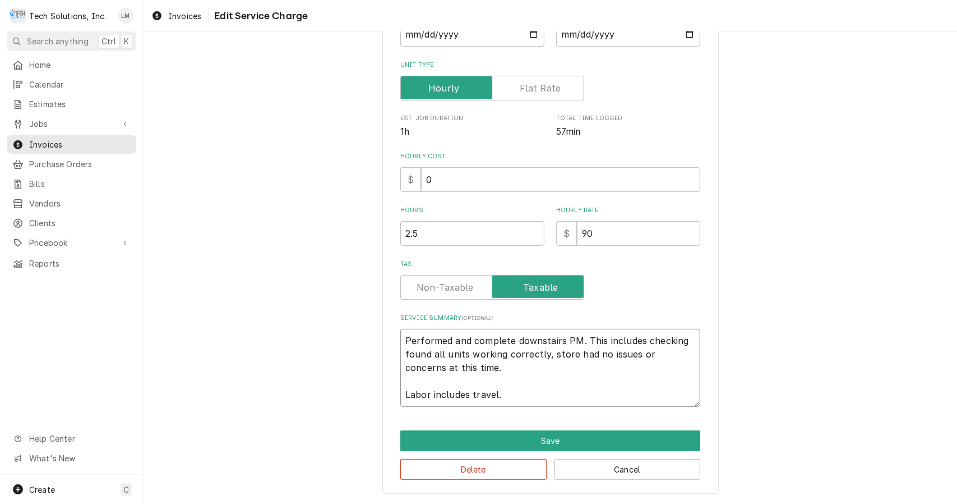
paste textarea "Performed PM on walk-in cooler, walk-in freezer, Turbo Chef ovens, Oliver bread…"
type textarea "x"
type textarea "Performed and complete downstairs PM. This includes checking Performed PM on wa…"
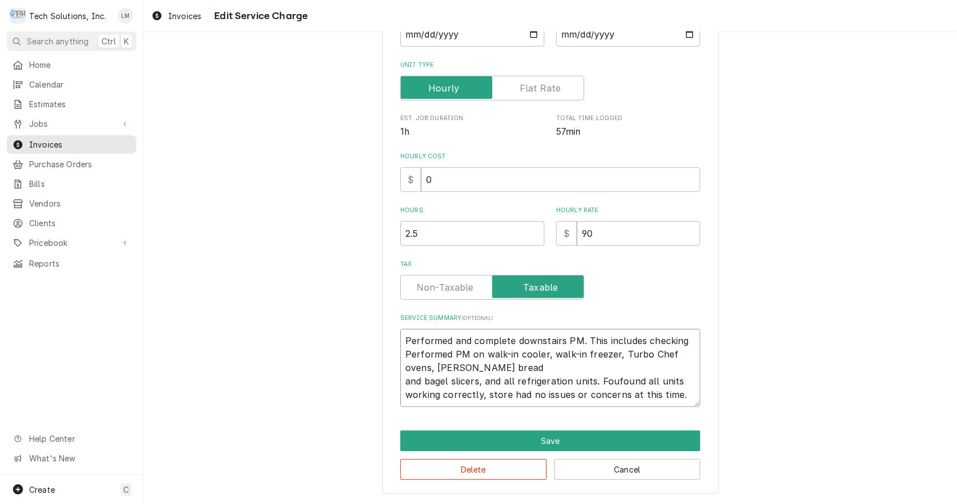
scroll to position [185, 0]
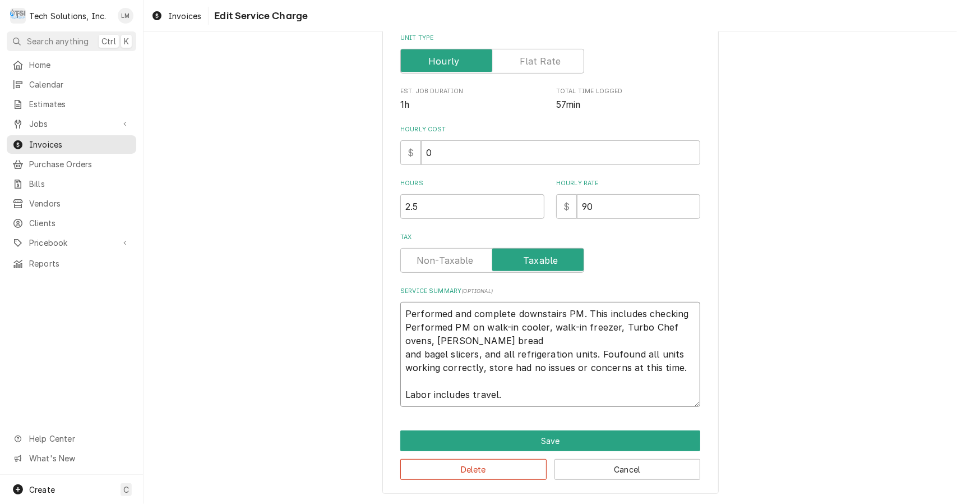
type textarea "x"
type textarea "Performed and complete downstairs PM. This includes checking Performed PM onwal…"
type textarea "x"
type textarea "Performed and complete downstairs PM. This includes checking Performed PM owalk…"
type textarea "x"
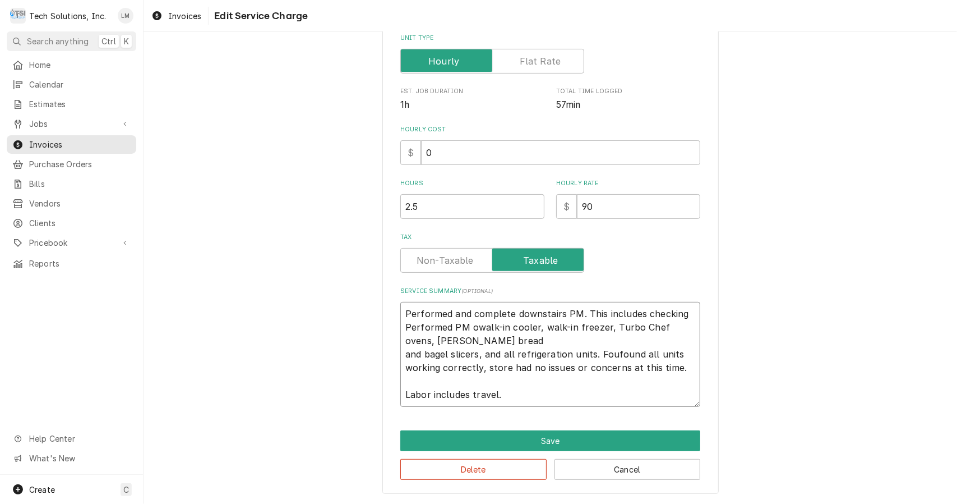
type textarea "Performed and complete downstairs PM. This includes checking Performed PM walk-…"
type textarea "x"
type textarea "Performed and complete downstairs PM. This includes checking Performed PMwalk-i…"
type textarea "x"
type textarea "Performed and complete downstairs PM. This includes checking Performed Pwalk-in…"
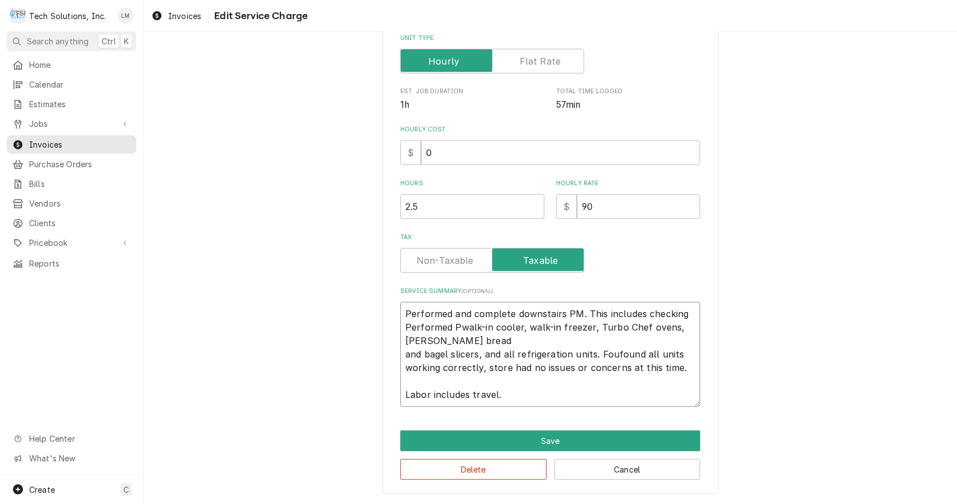
type textarea "x"
type textarea "Performed and complete downstairs PM. This includes checking Performed walk-in …"
type textarea "x"
type textarea "Performed and complete downstairs PM. This includes checking Performedwalk-in c…"
type textarea "x"
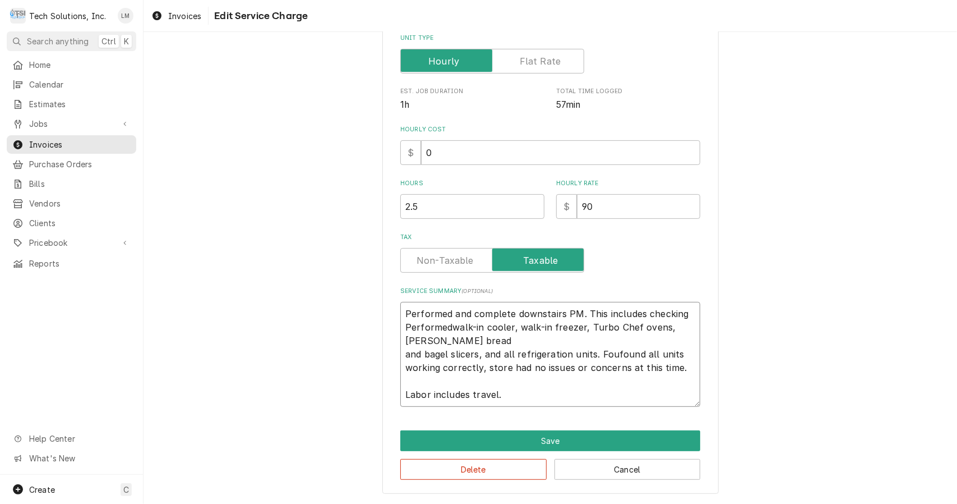
type textarea "Performed and complete downstairs PM. This includes checking Performewalk-in co…"
type textarea "x"
type textarea "Performed and complete downstairs PM. This includes checking Performwalk-in coo…"
type textarea "x"
type textarea "Performed and complete downstairs PM. This includes checking Perforwalk-in cool…"
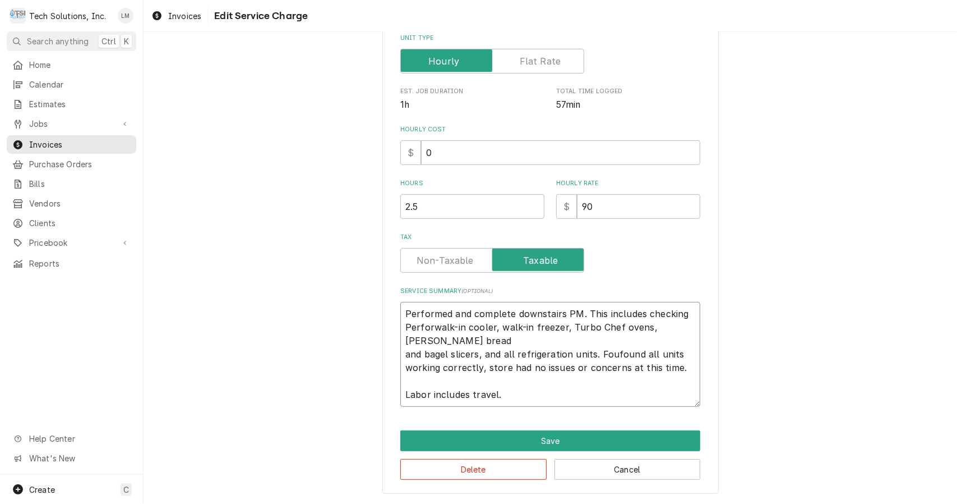
type textarea "x"
type textarea "Performed and complete downstairs PM. This includes checking Perfowalk-in coole…"
type textarea "x"
type textarea "Performed and complete downstairs PM. This includes checking Perfwalk-in cooler…"
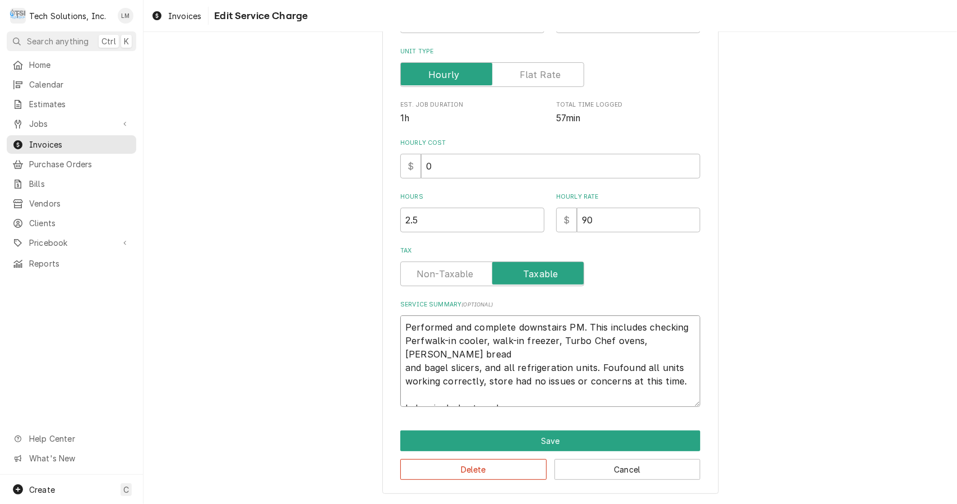
scroll to position [172, 0]
type textarea "x"
type textarea "Performed and complete downstairs PM. This includes checking Perwalk-in cooler,…"
type textarea "x"
type textarea "Performed and complete downstairs PM. This includes checking Pewalk-in cooler, …"
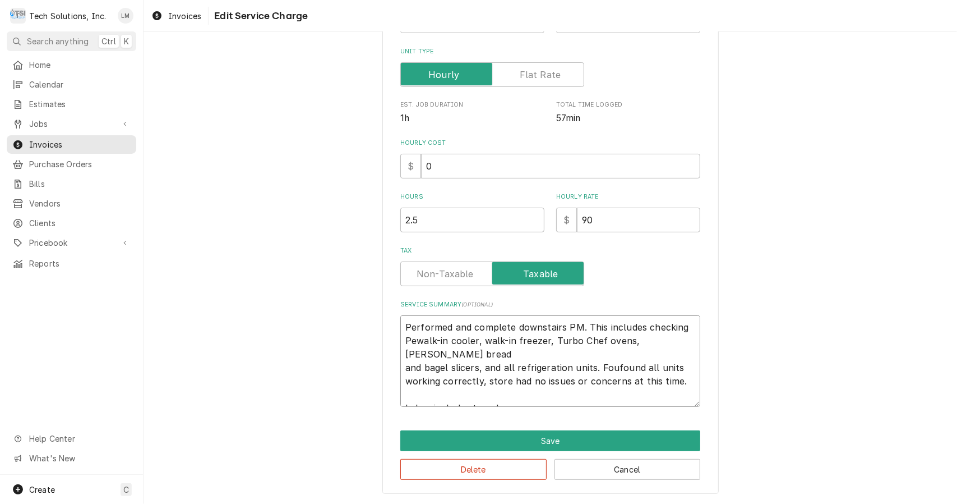
type textarea "x"
type textarea "Performed and complete downstairs PM. This includes checking Pwalk-in cooler, w…"
type textarea "x"
type textarea "Performed and complete downstairs PM. This includes checking walk-in cooler, wa…"
type textarea "x"
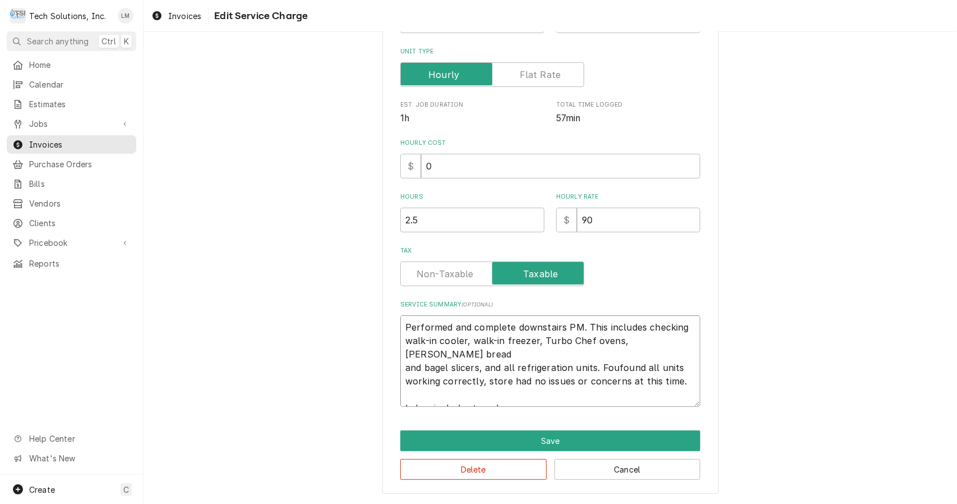
type textarea "Performed and complete downstairs PM. This includes checking twalk-in cooler, w…"
type textarea "x"
type textarea "Performed and complete downstairs PM. This includes checking thwalk-in cooler, …"
type textarea "x"
type textarea "Performed and complete downstairs PM. This includes checking thewalk-in cooler,…"
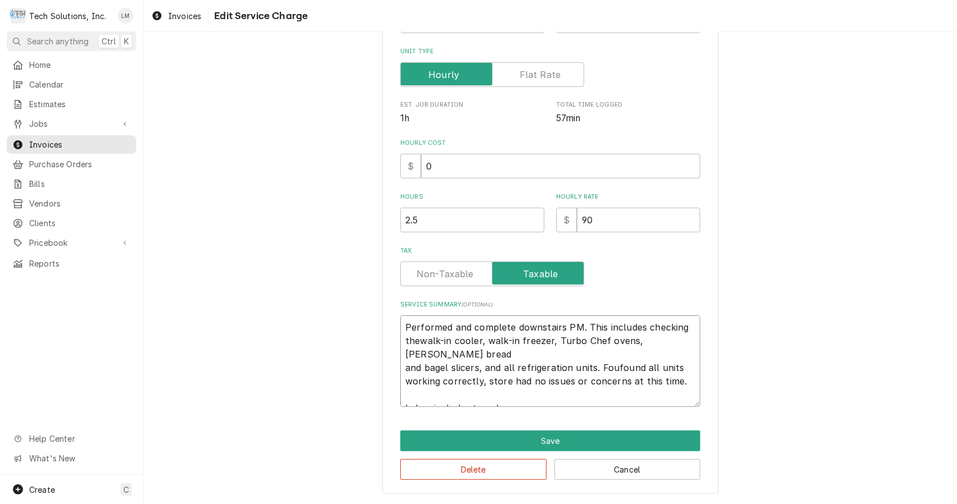
type textarea "x"
type textarea "Performed and complete downstairs PM. This includes checking the walk-in cooler…"
type textarea "x"
type textarea "Performed and complete downstairs PM. This includes checking the walk-in cooler…"
type textarea "x"
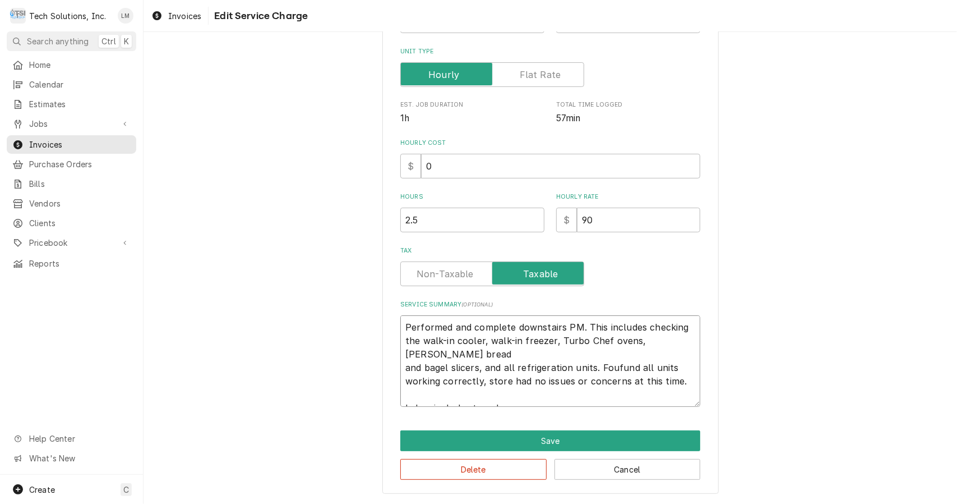
type textarea "Performed and complete downstairs PM. This includes checking the walk-in cooler…"
type textarea "x"
type textarea "Performed and complete downstairs PM. This includes checking the walk-in cooler…"
type textarea "x"
type textarea "Performed and complete downstairs PM. This includes checking the walk-in cooler…"
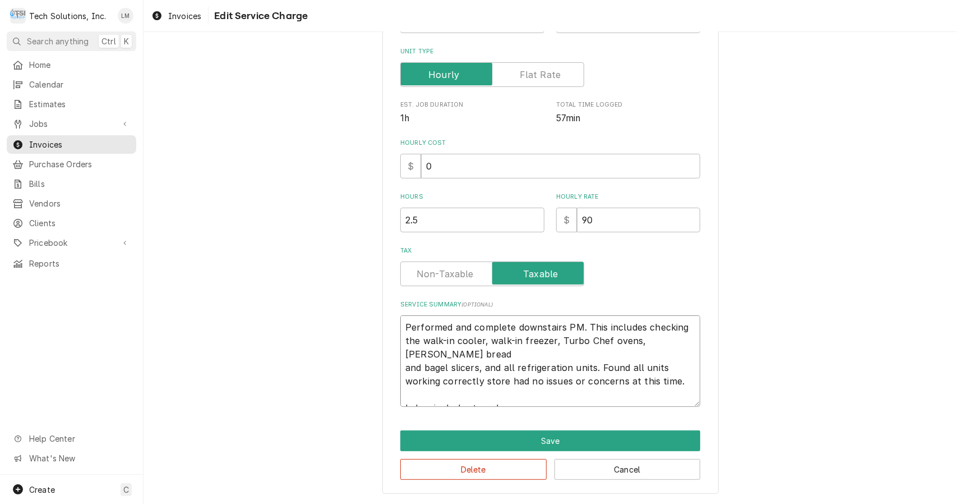
type textarea "x"
type textarea "Performed and complete downstairs PM. This includes checking the walk-in cooler…"
type textarea "x"
type textarea "Performed and complete downstairs PM. This includes checking the walk-in cooler…"
type textarea "x"
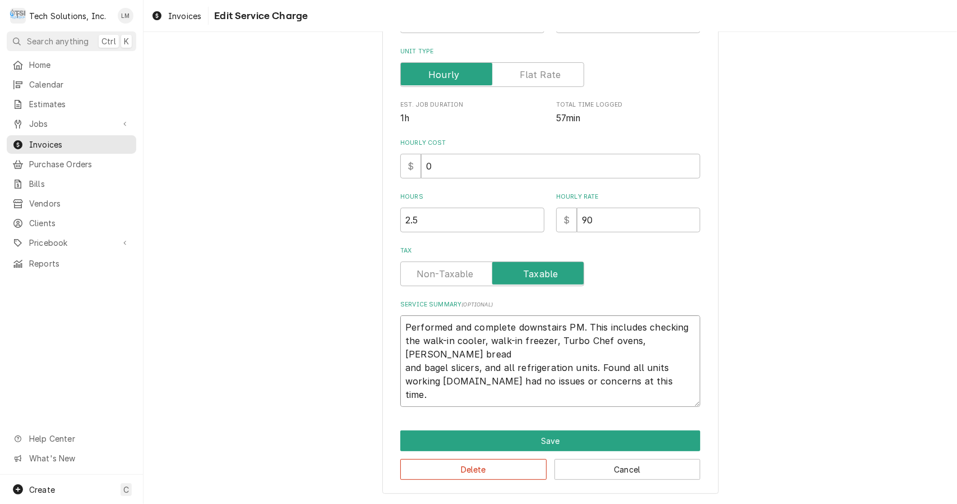
type textarea "Performed and complete downstairs PM. This includes checking the walk-in cooler…"
type textarea "x"
type textarea "Performed and complete downstairs PM. This includes checking the walk-in cooler…"
type textarea "x"
type textarea "Performed and complete downstairs PM. This includes checking the walk-in cooler…"
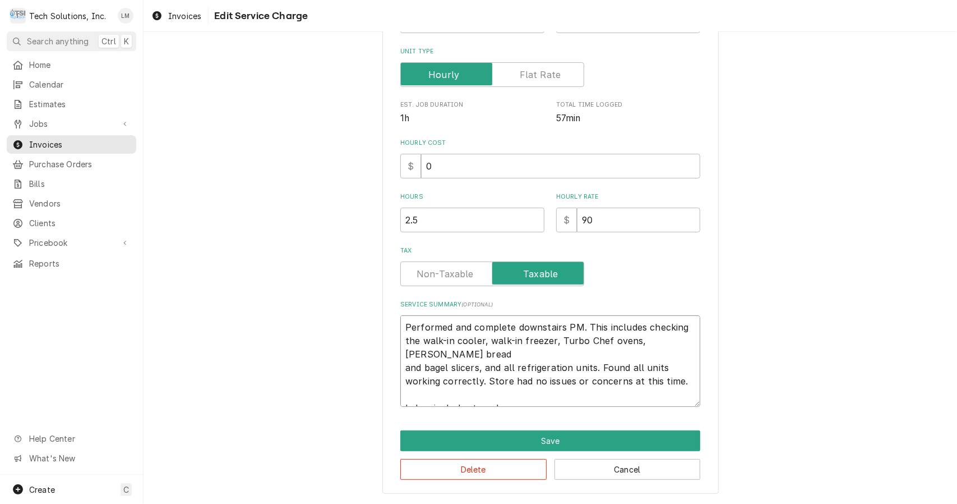
type textarea "x"
type textarea "Performed and complete downstairs PM. This includes checking the walk-in cooler…"
type textarea "x"
type textarea "Performed and complete downstairs PM. This includes checking the walk-in cooler…"
type textarea "x"
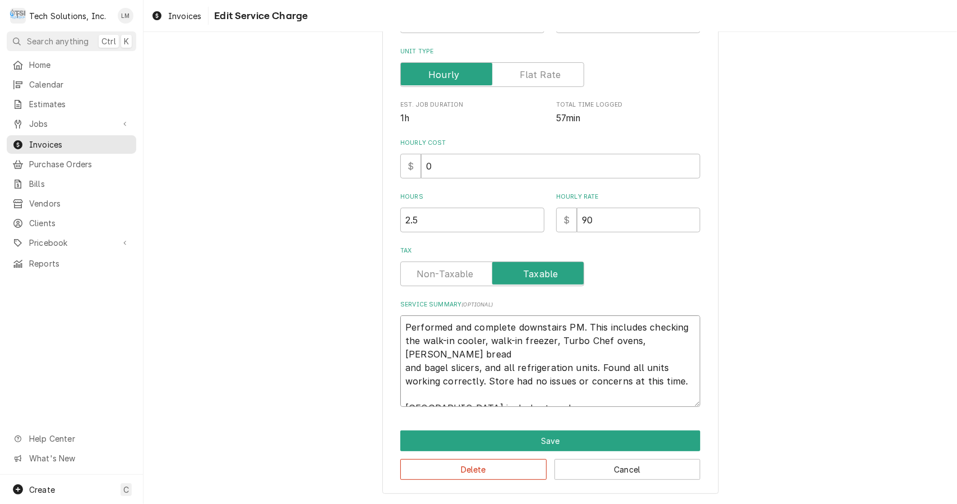
type textarea "Performed and complete downstairs PM. This includes checking the walk-in cooler…"
type textarea "x"
type textarea "Performed and complete downstairs PM. This includes checking the walk-in cooler…"
type textarea "x"
type textarea "Performed and complete downstairs PM. This includes checking the walk-in cooler…"
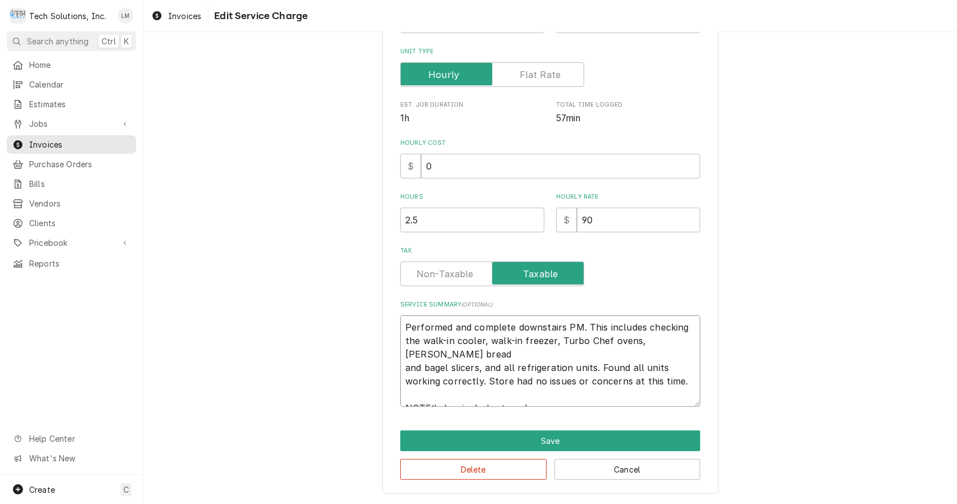
type textarea "x"
type textarea "Performed and complete downstairs PM. This includes checking the walk-in cooler…"
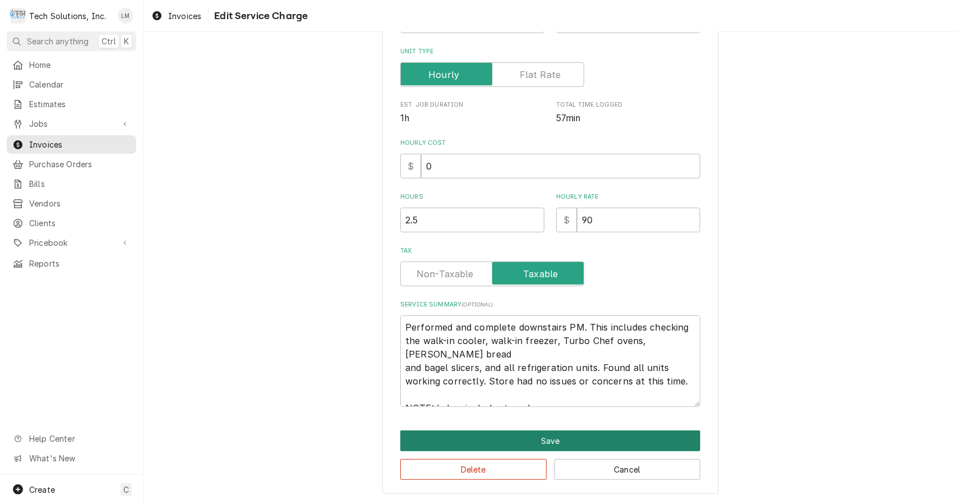
click at [583, 442] on button "Save" at bounding box center [550, 440] width 300 height 21
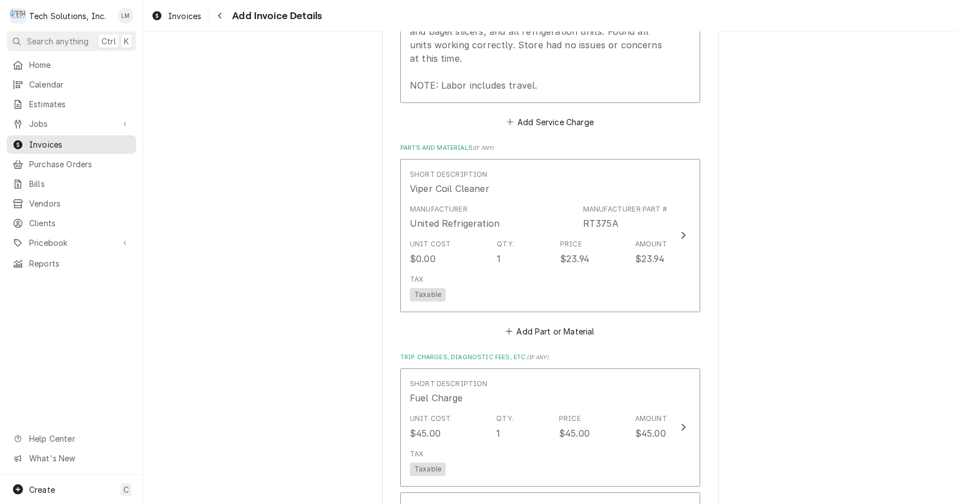
scroll to position [1915, 0]
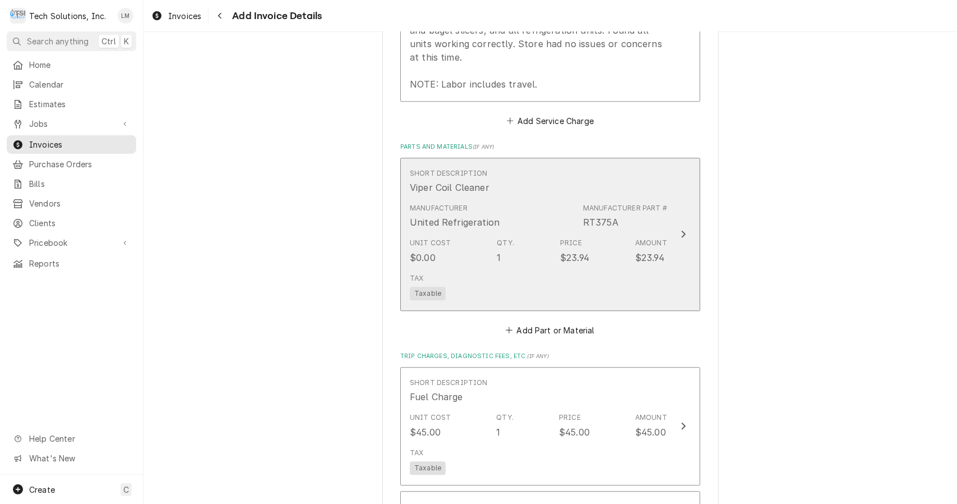
click at [681, 229] on icon "Update Line Item" at bounding box center [684, 233] width 6 height 9
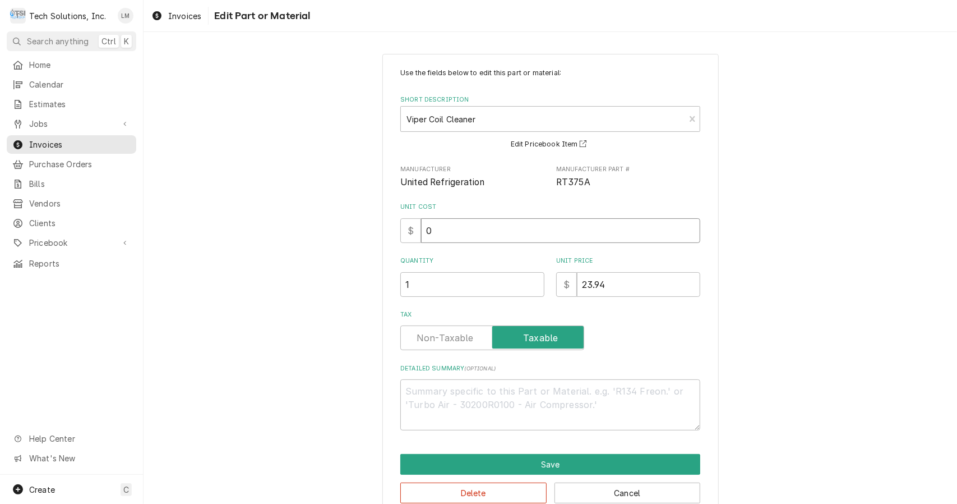
click at [556, 235] on input "0" at bounding box center [560, 230] width 279 height 25
type textarea "x"
type input "1"
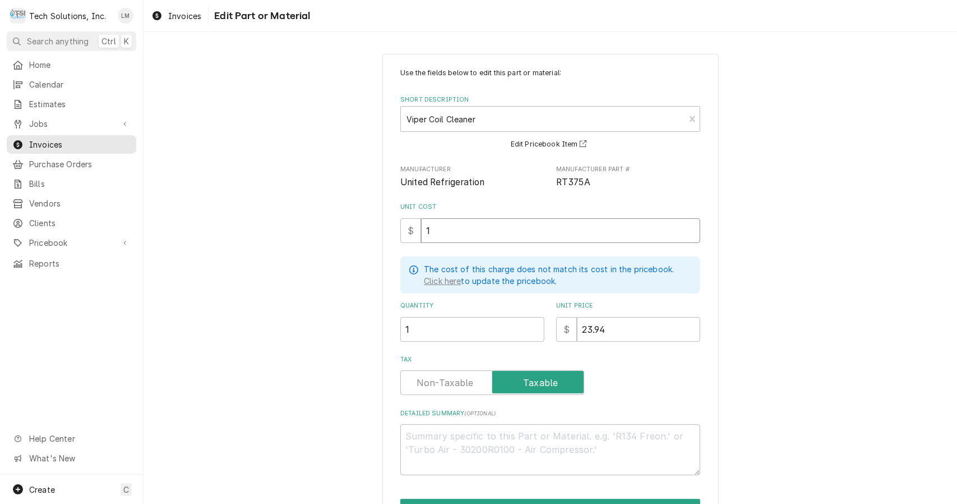
type textarea "x"
type input "11"
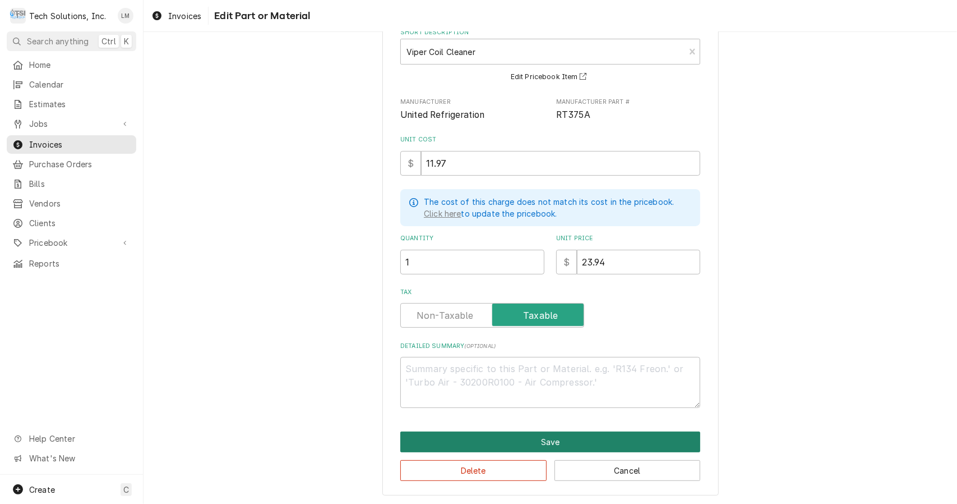
click at [569, 432] on button "Save" at bounding box center [550, 441] width 300 height 21
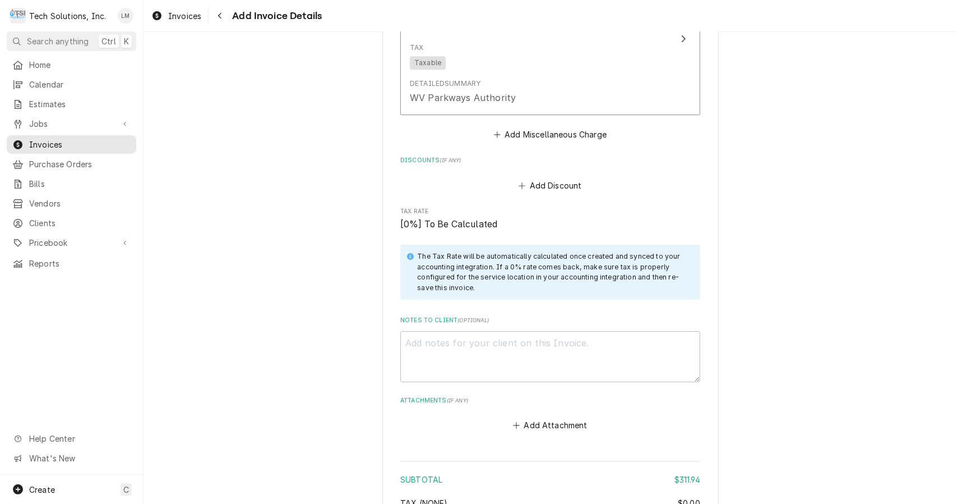
scroll to position [2445, 0]
click at [528, 335] on textarea "Notes to Client ( optional )" at bounding box center [550, 354] width 300 height 51
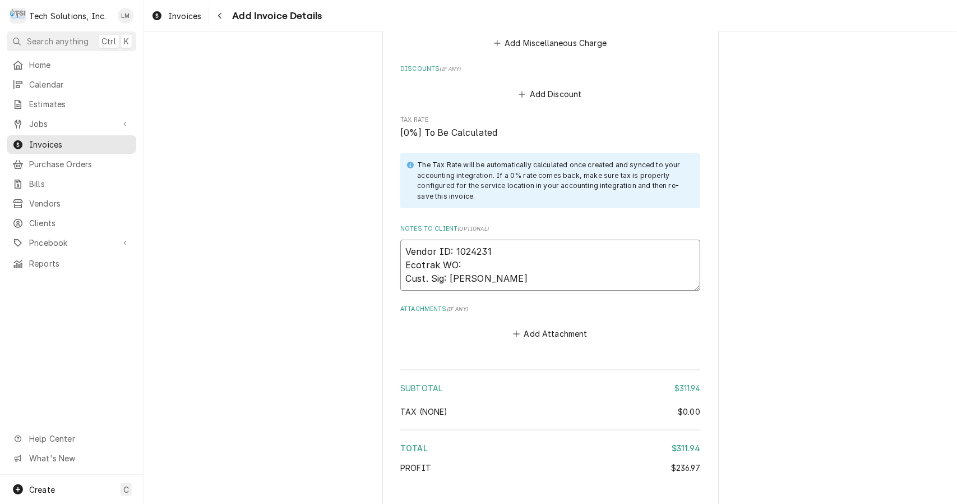
scroll to position [2583, 0]
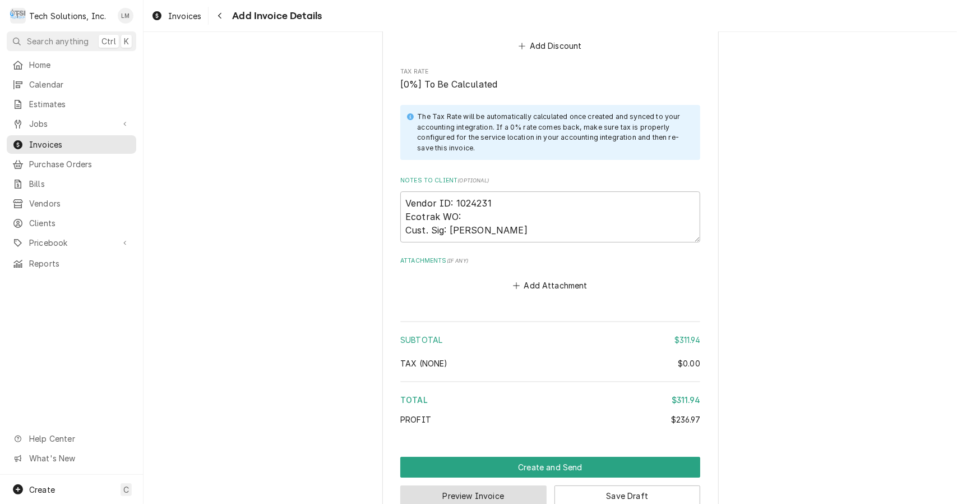
click at [512, 485] on button "Preview Invoice" at bounding box center [473, 495] width 146 height 21
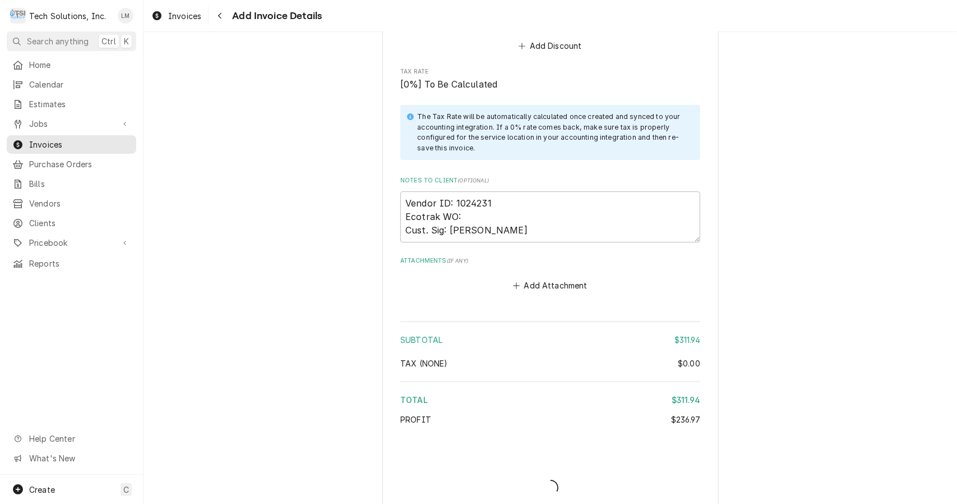
scroll to position [2576, 0]
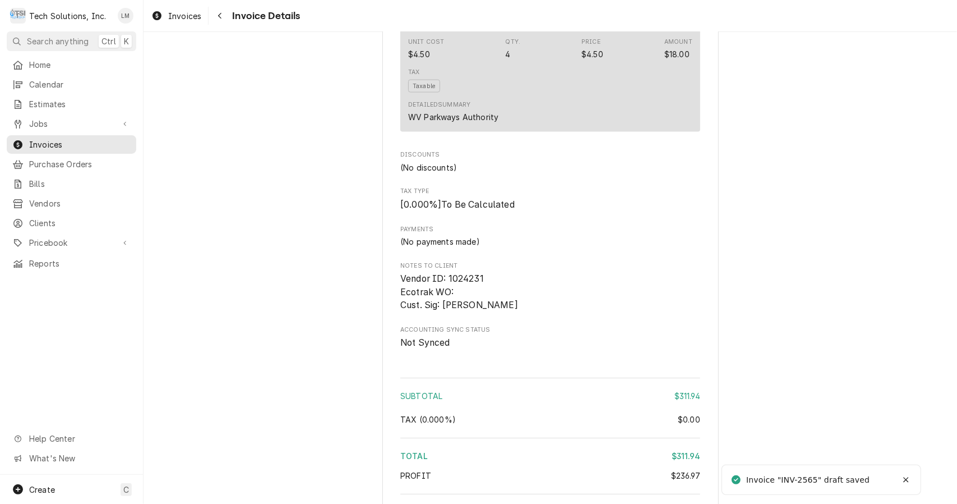
scroll to position [1390, 0]
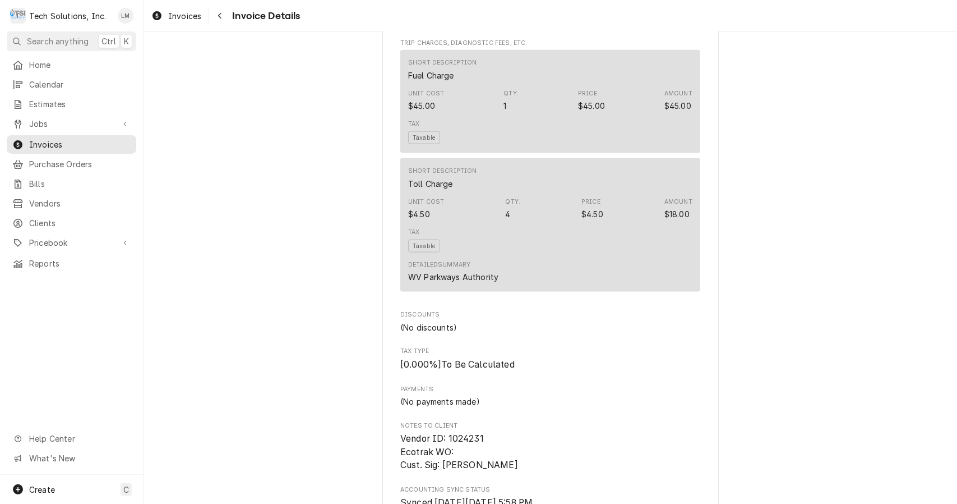
scroll to position [1390, 0]
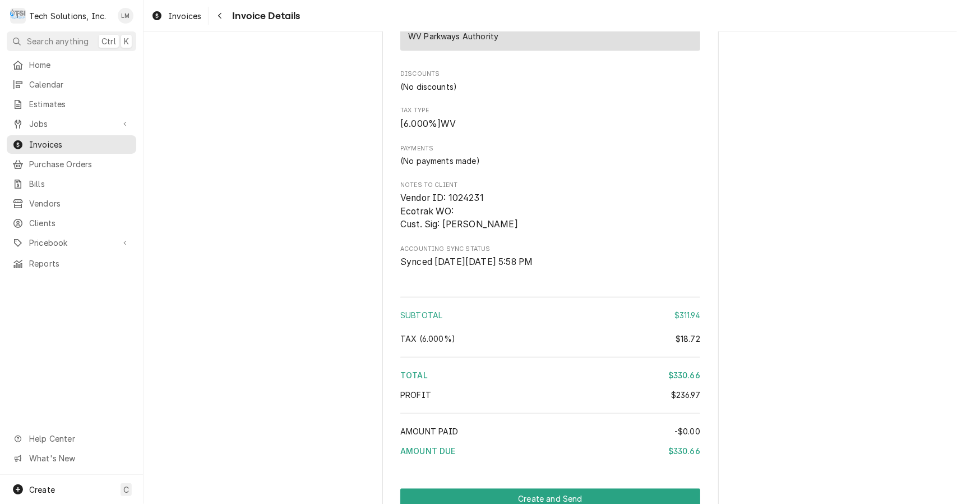
scroll to position [1390, 0]
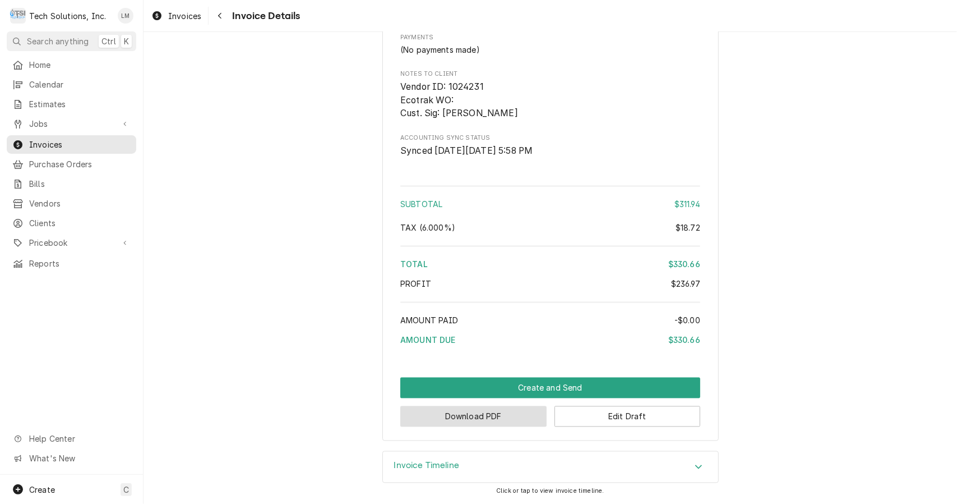
click at [519, 421] on button "Download PDF" at bounding box center [473, 416] width 146 height 21
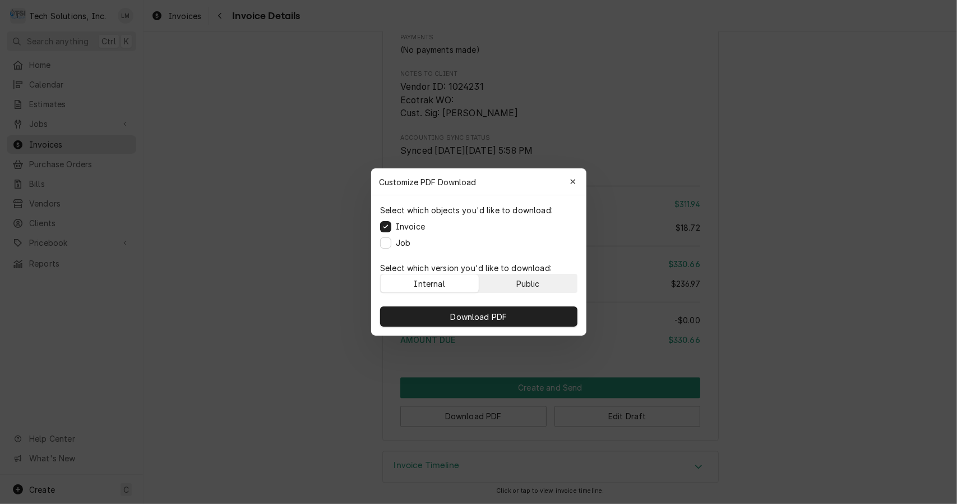
click at [528, 285] on div "Public" at bounding box center [528, 284] width 24 height 12
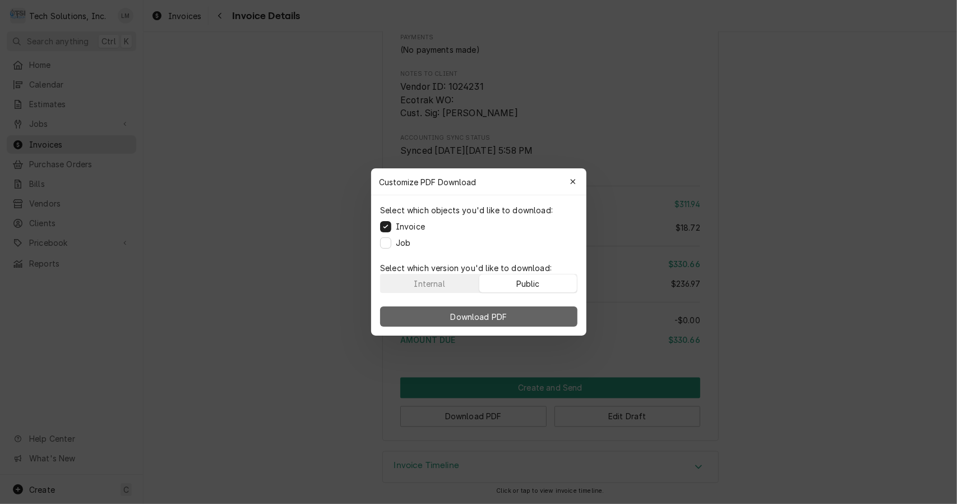
click at [505, 316] on span "Download PDF" at bounding box center [478, 317] width 61 height 12
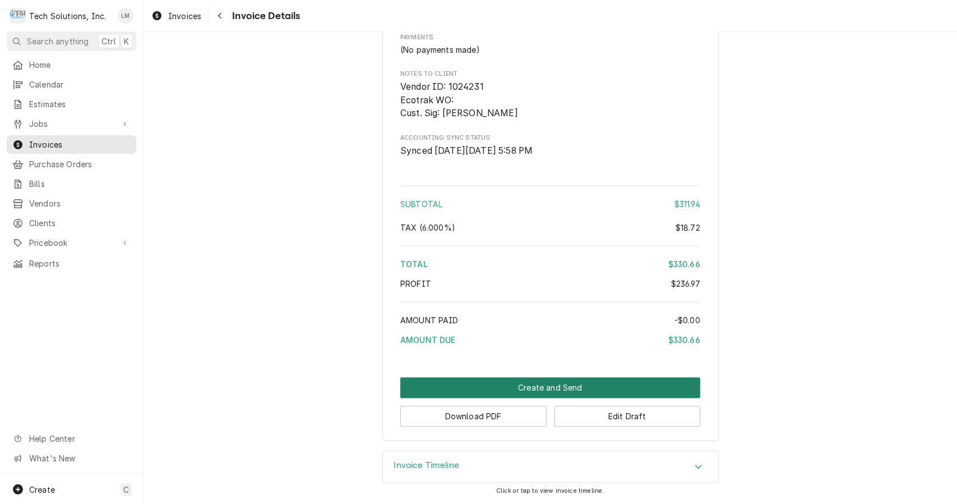
click at [521, 390] on button "Create and Send" at bounding box center [550, 387] width 300 height 21
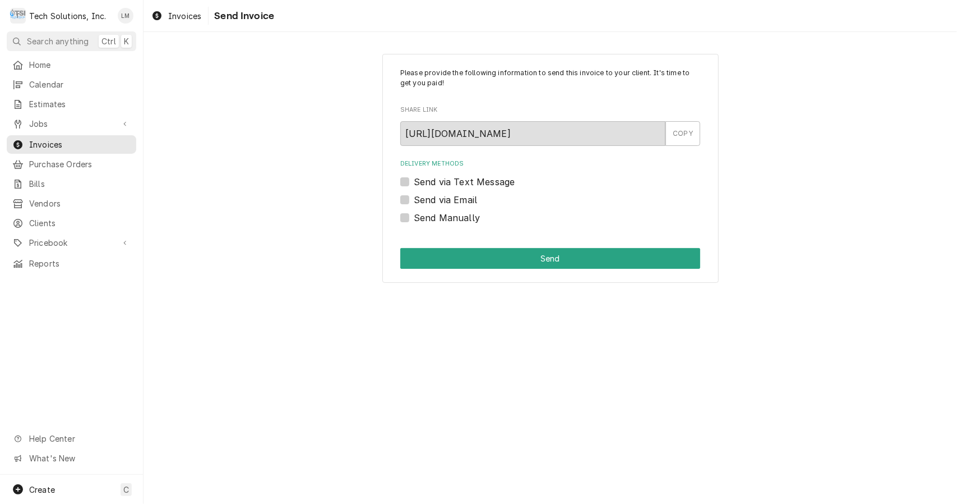
click at [452, 222] on label "Send Manually" at bounding box center [447, 217] width 66 height 13
click at [452, 222] on input "Send Manually" at bounding box center [564, 223] width 300 height 25
checkbox input "true"
click at [457, 260] on button "Send" at bounding box center [550, 258] width 300 height 21
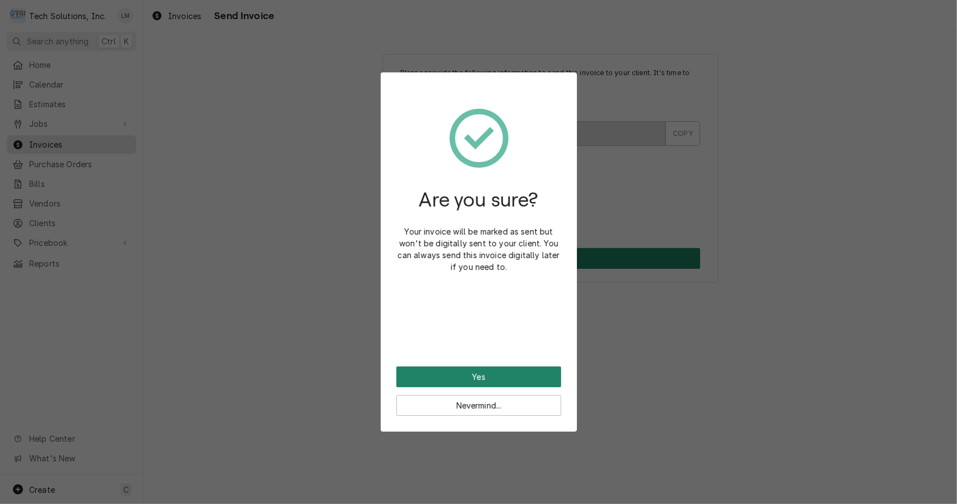
click at [466, 375] on button "Yes" at bounding box center [479, 376] width 165 height 21
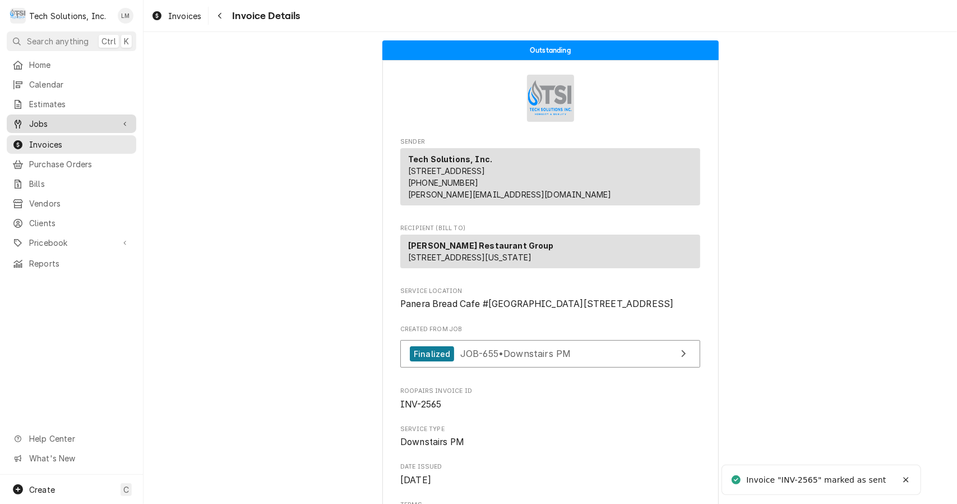
click at [45, 119] on span "Jobs" at bounding box center [71, 124] width 85 height 12
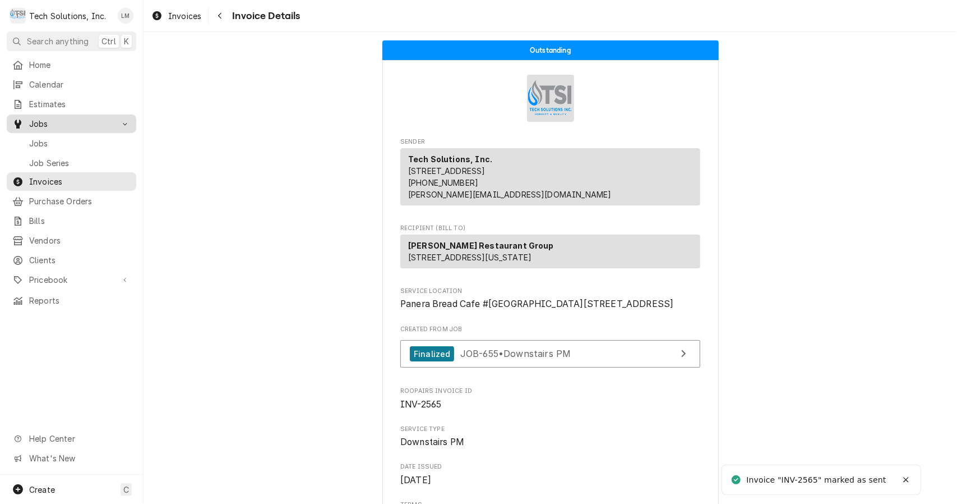
click at [42, 145] on div "Jobs" at bounding box center [71, 143] width 125 height 14
